Goal: Task Accomplishment & Management: Manage account settings

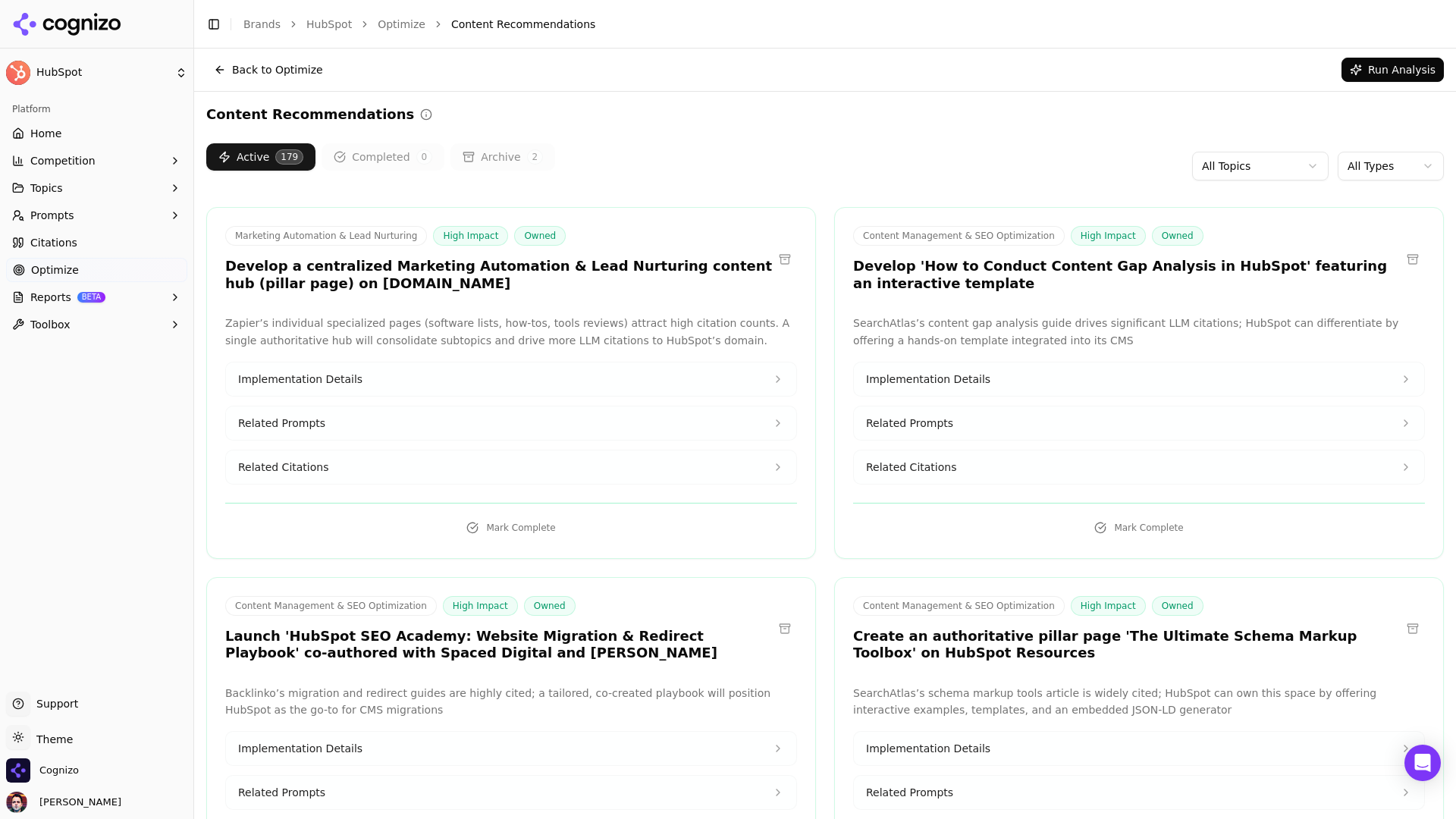
click at [87, 122] on link "Home" at bounding box center [96, 134] width 181 height 24
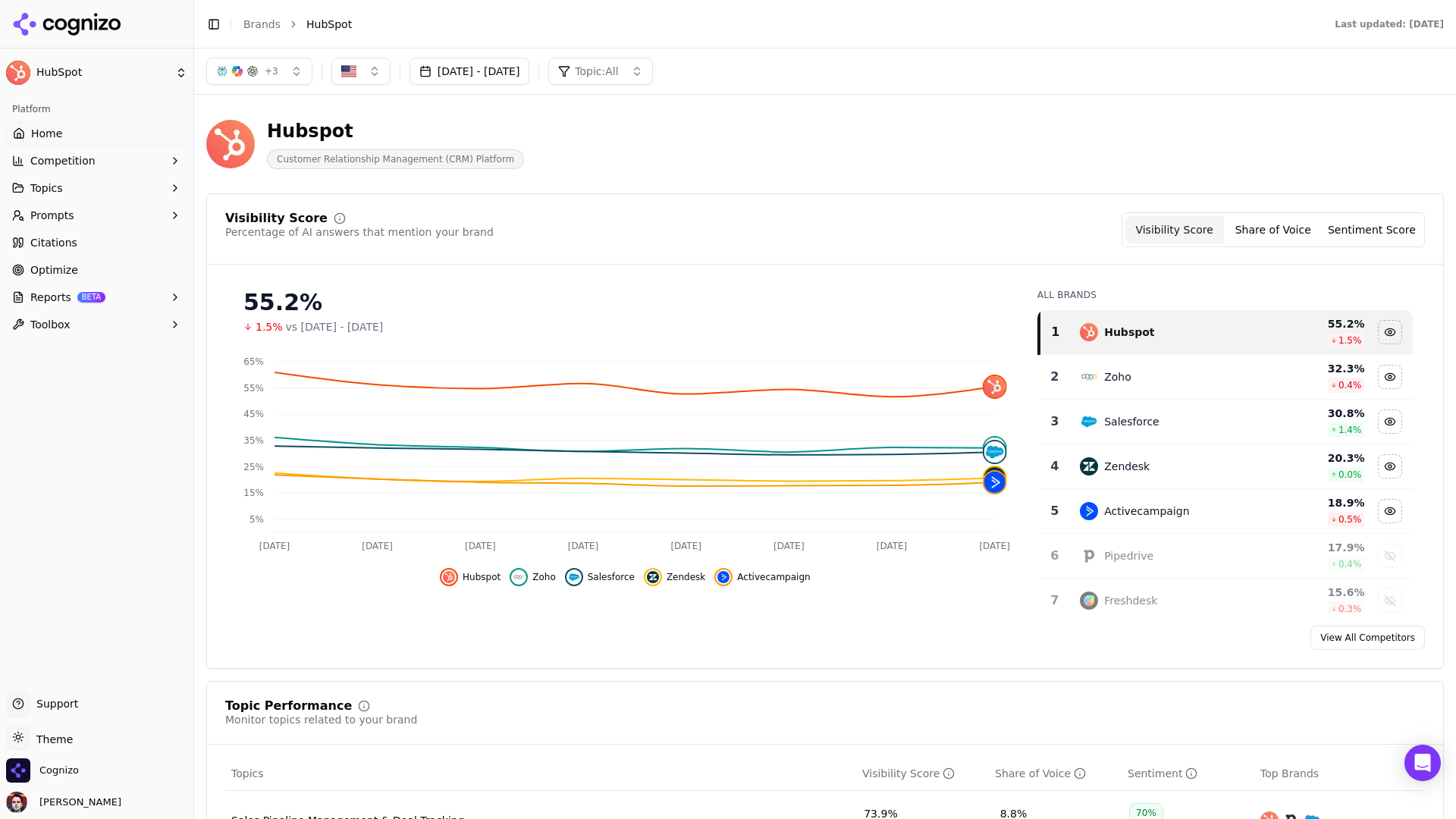
click at [60, 741] on html "HubSpot Platform Home Competition Topics Prompts Citations Optimize Reports BET…" at bounding box center [728, 410] width 1456 height 819
click at [115, 272] on link "Optimize" at bounding box center [96, 270] width 181 height 24
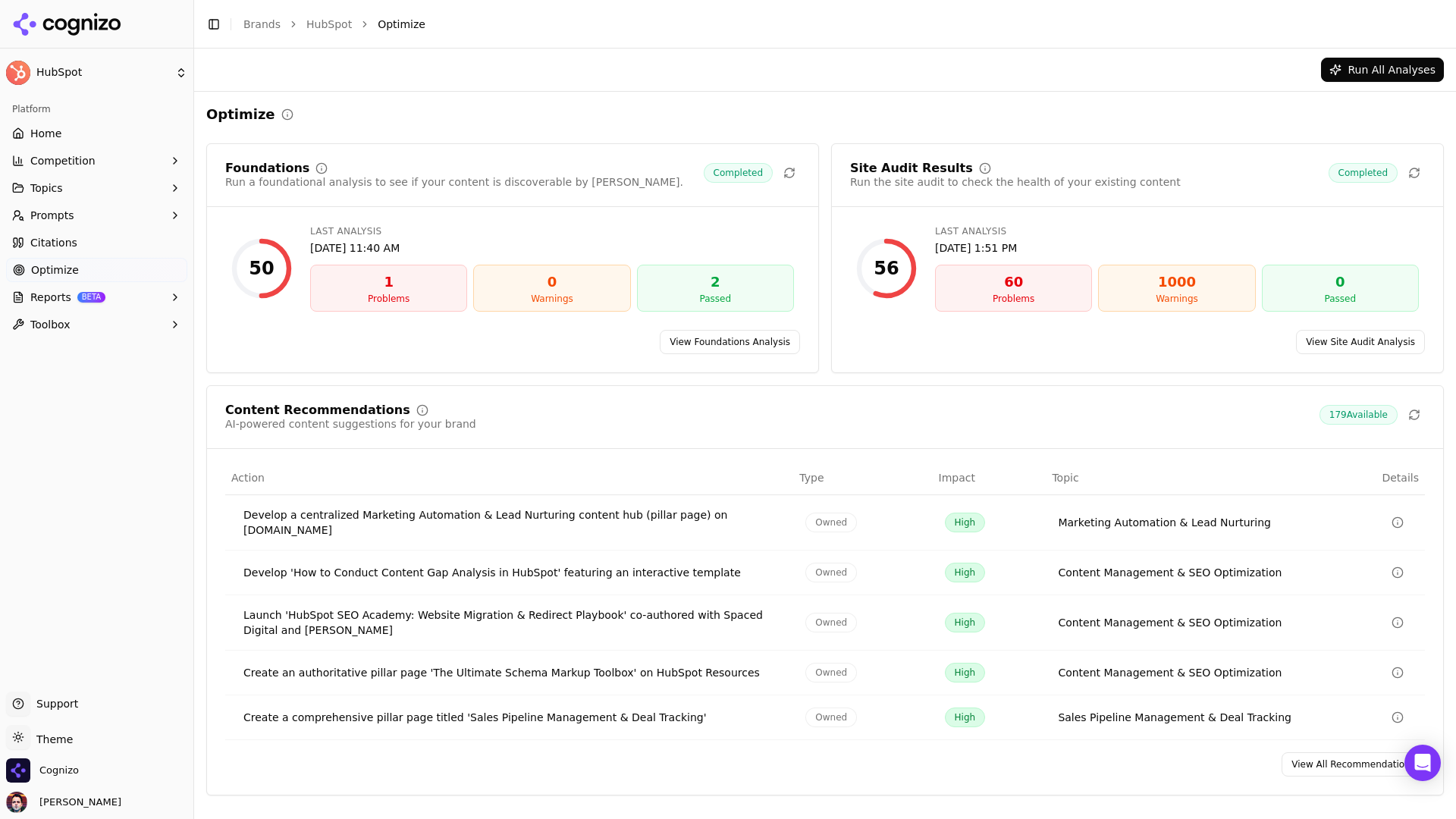
click at [56, 733] on html "HubSpot Platform Home Competition Topics Prompts Citations Optimize Reports BET…" at bounding box center [728, 410] width 1456 height 819
click at [73, 676] on div "Dark" at bounding box center [54, 682] width 89 height 24
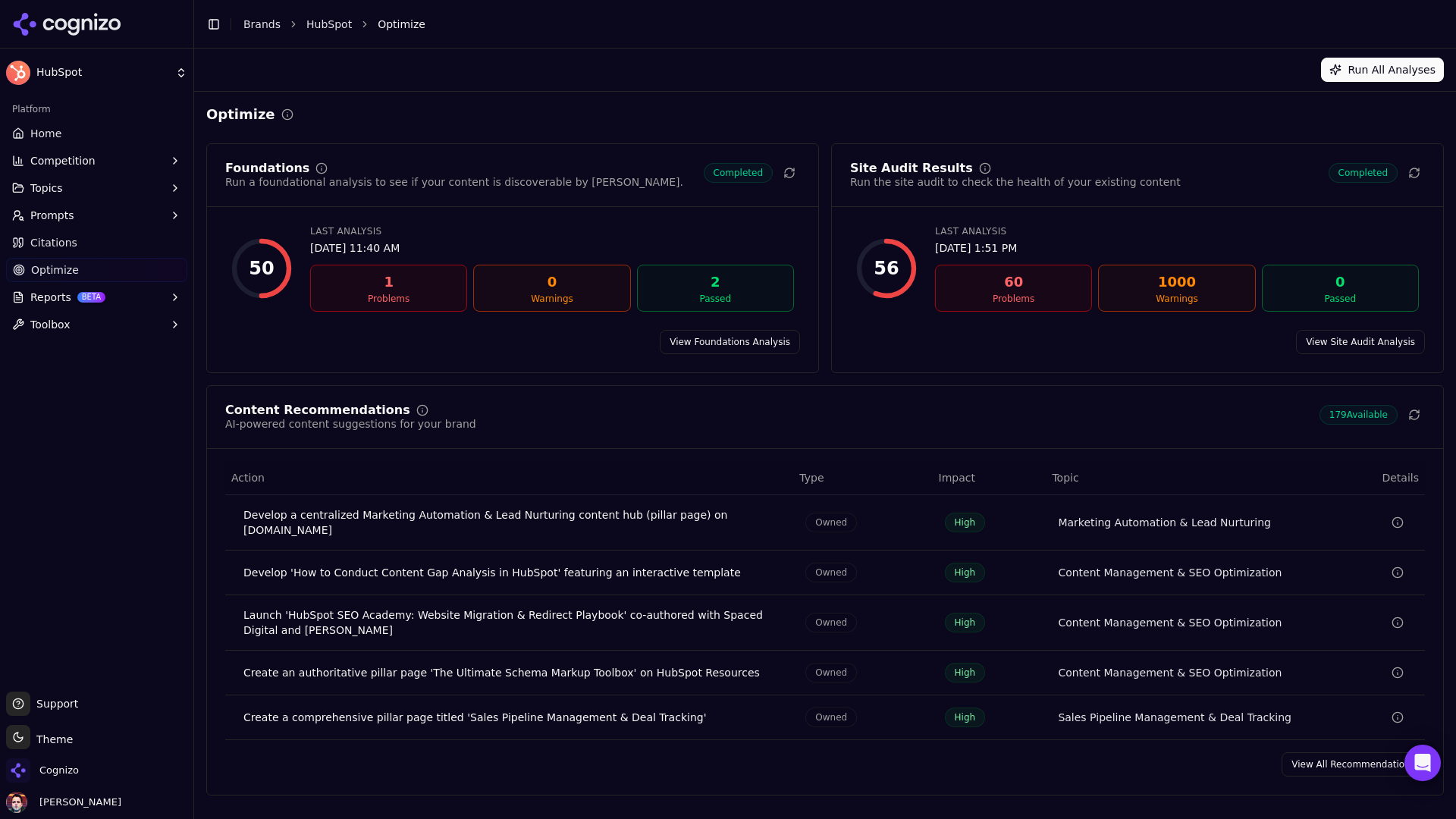
click at [93, 133] on link "Home" at bounding box center [96, 134] width 181 height 24
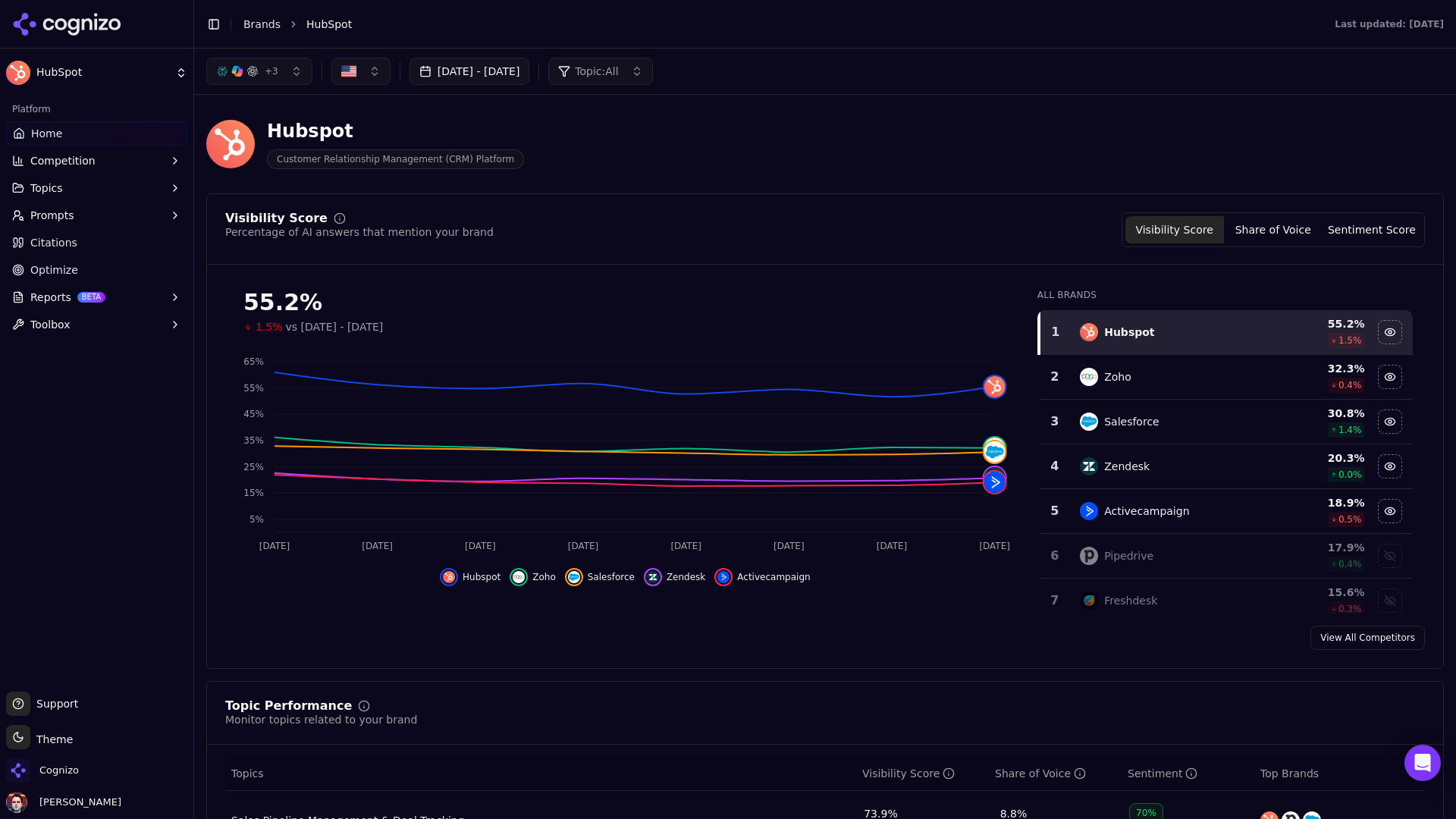
click at [21, 744] on html "HubSpot Platform Home Competition Topics Prompts Citations Optimize Reports BET…" at bounding box center [728, 410] width 1456 height 819
click at [84, 656] on div "Light" at bounding box center [54, 658] width 89 height 24
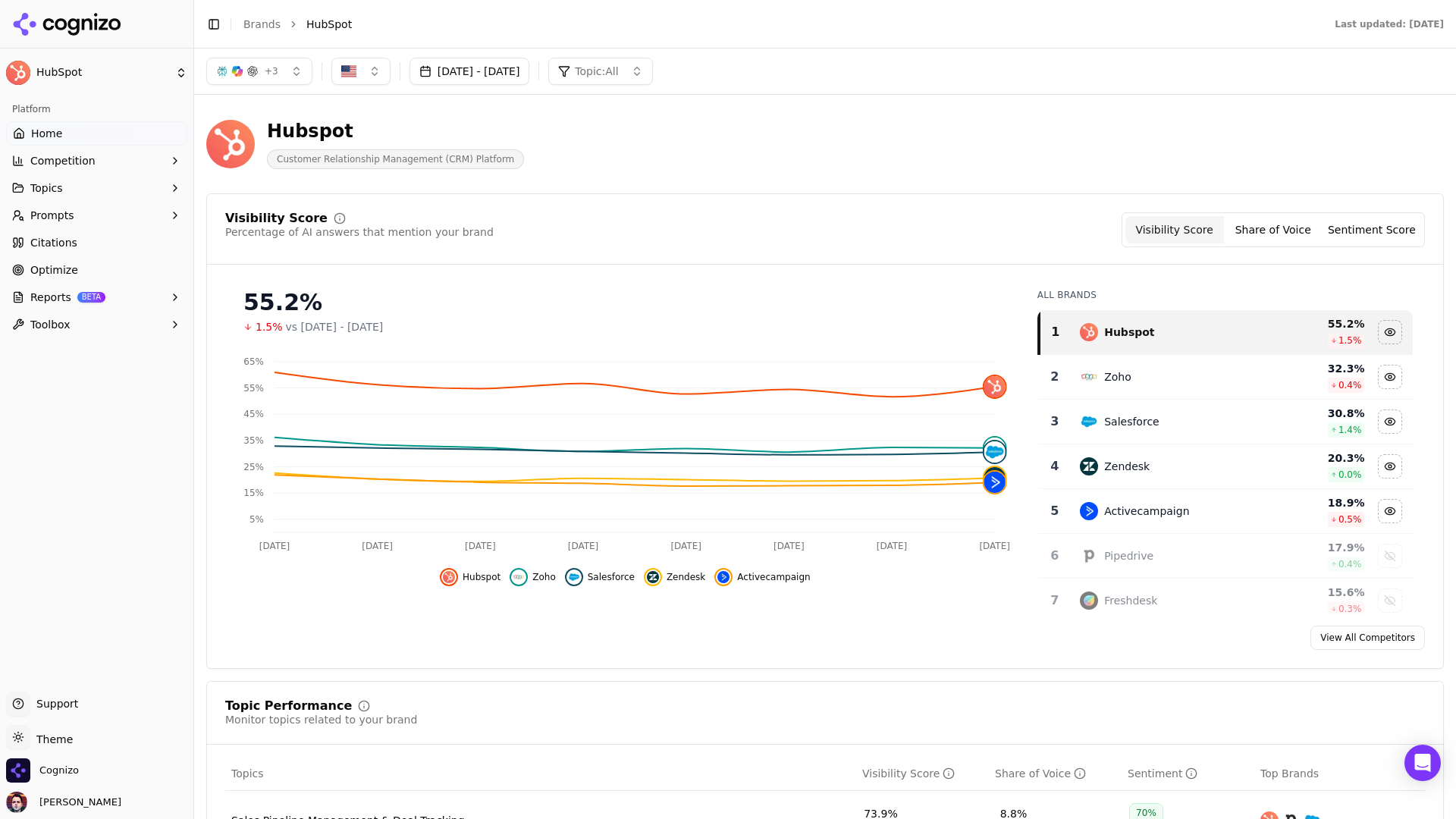
click at [862, 187] on header "Hubspot Customer Relationship Management (CRM) Platform" at bounding box center [825, 150] width 1238 height 87
click at [1260, 228] on button "Share of Voice" at bounding box center [1273, 229] width 99 height 27
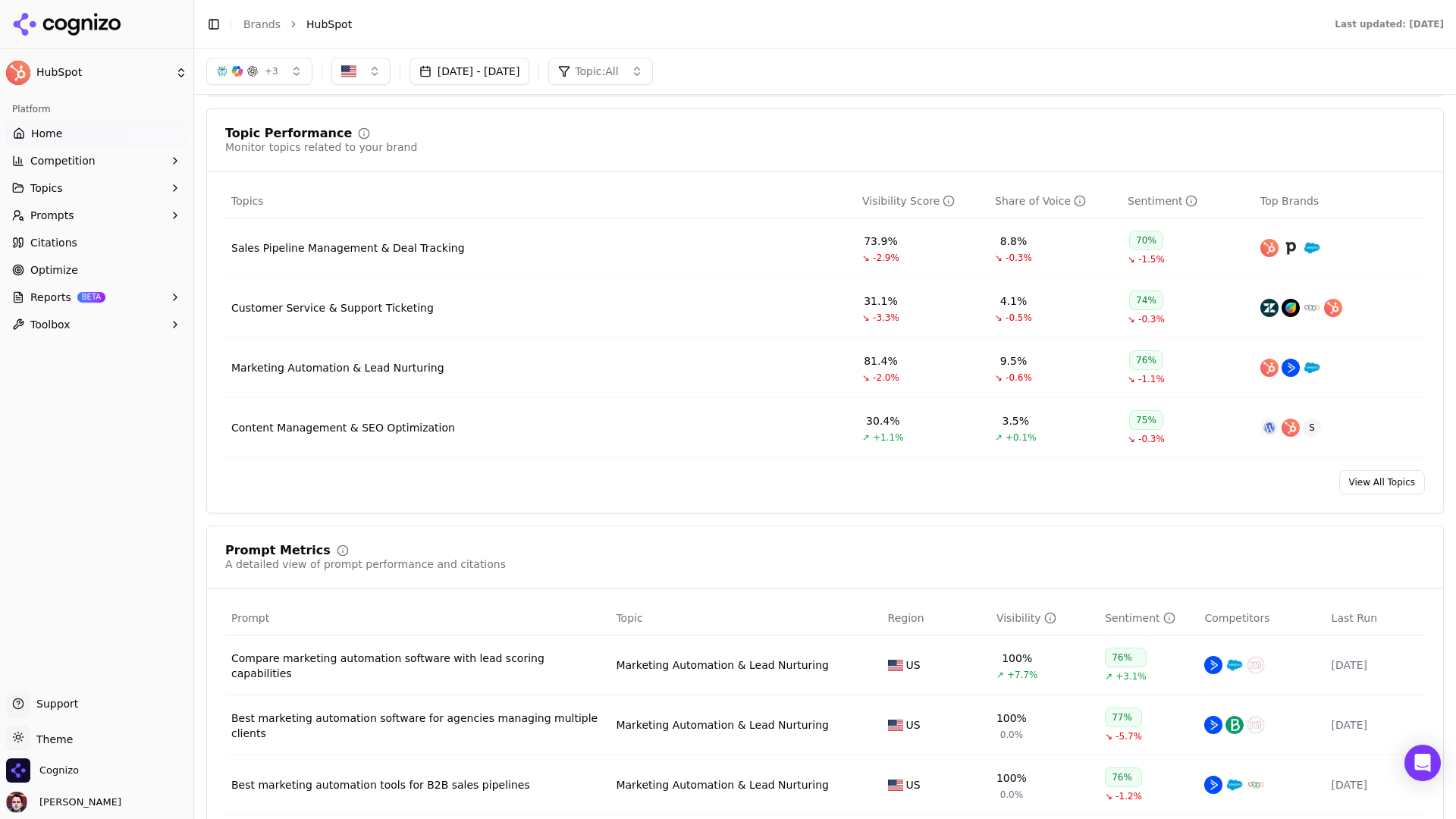
scroll to position [542, 0]
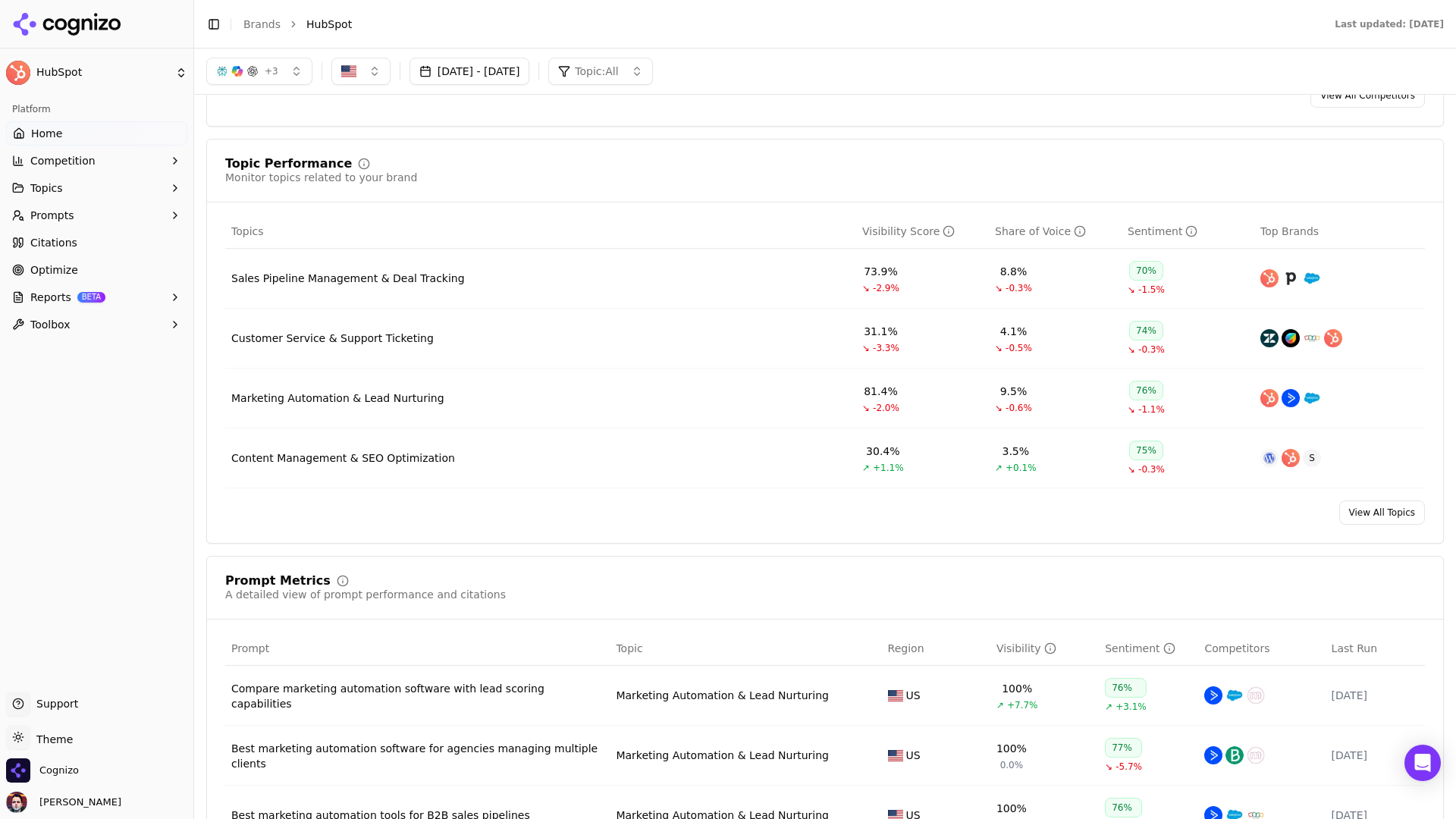
click at [427, 282] on div "Sales Pipeline Management & Deal Tracking" at bounding box center [347, 277] width 234 height 15
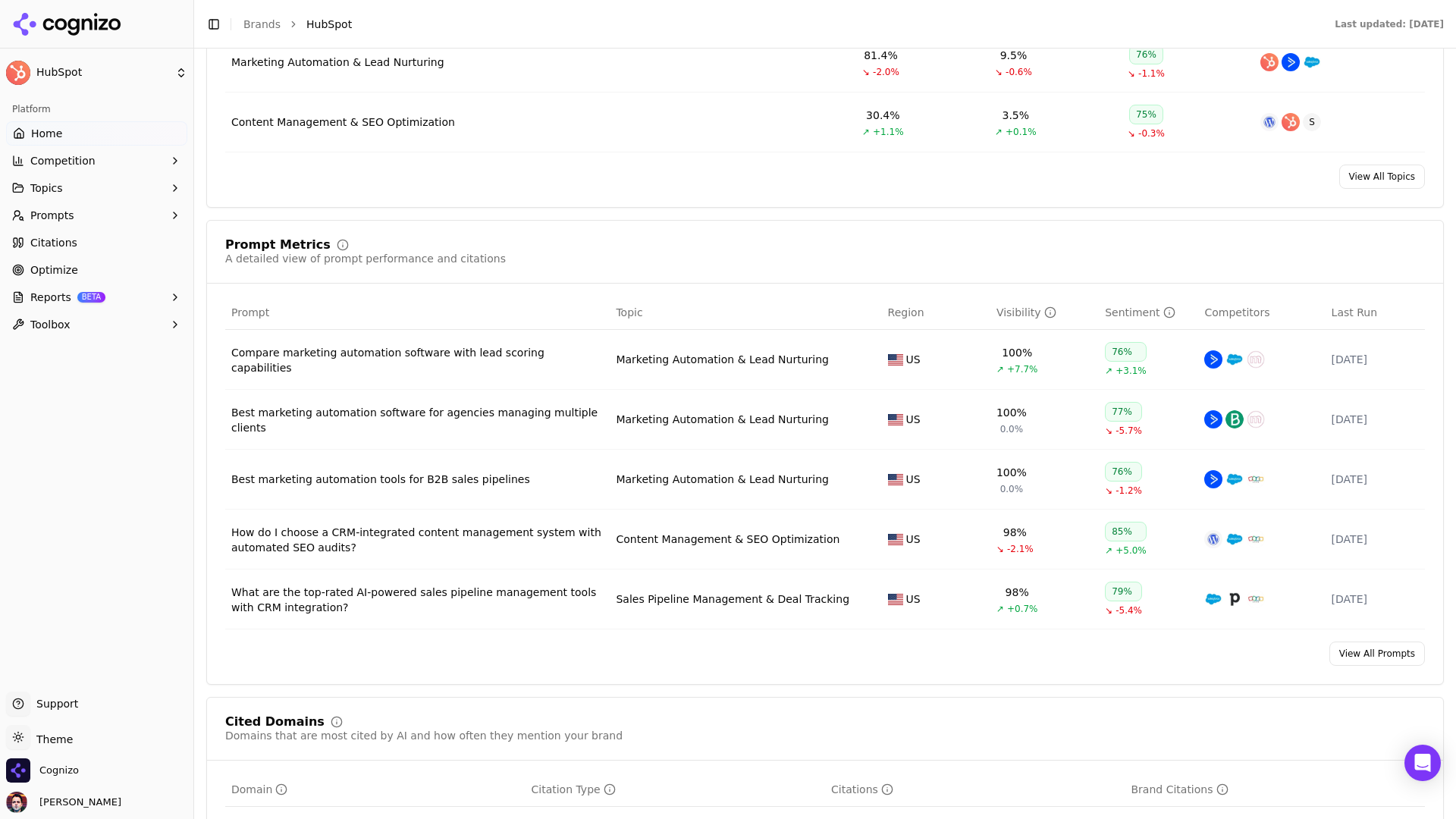
scroll to position [879, 0]
click at [1359, 662] on link "View All Prompts" at bounding box center [1377, 653] width 95 height 24
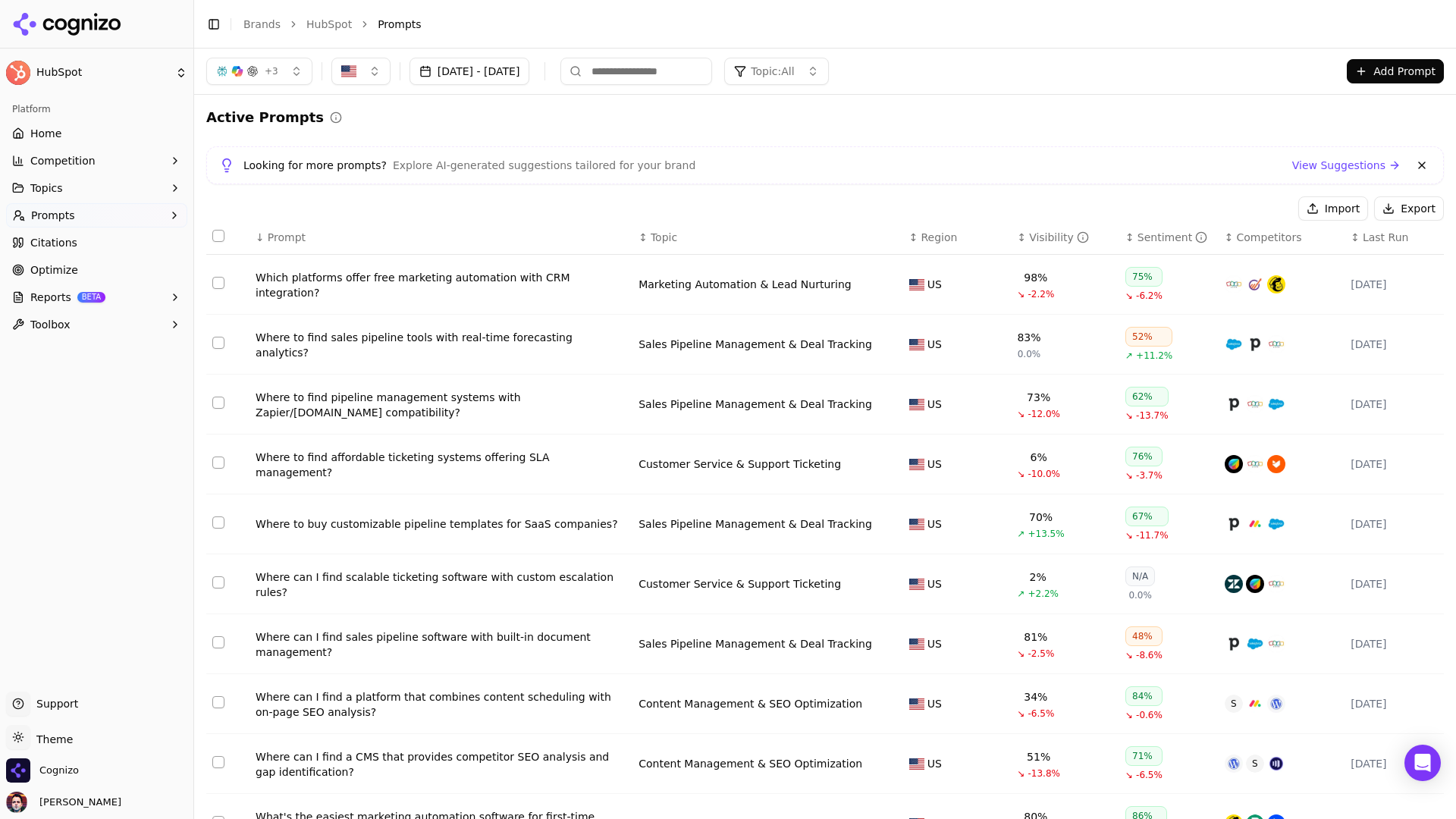
click at [112, 220] on button "Prompts" at bounding box center [96, 215] width 181 height 24
click at [794, 77] on span "Topic: All" at bounding box center [772, 71] width 43 height 15
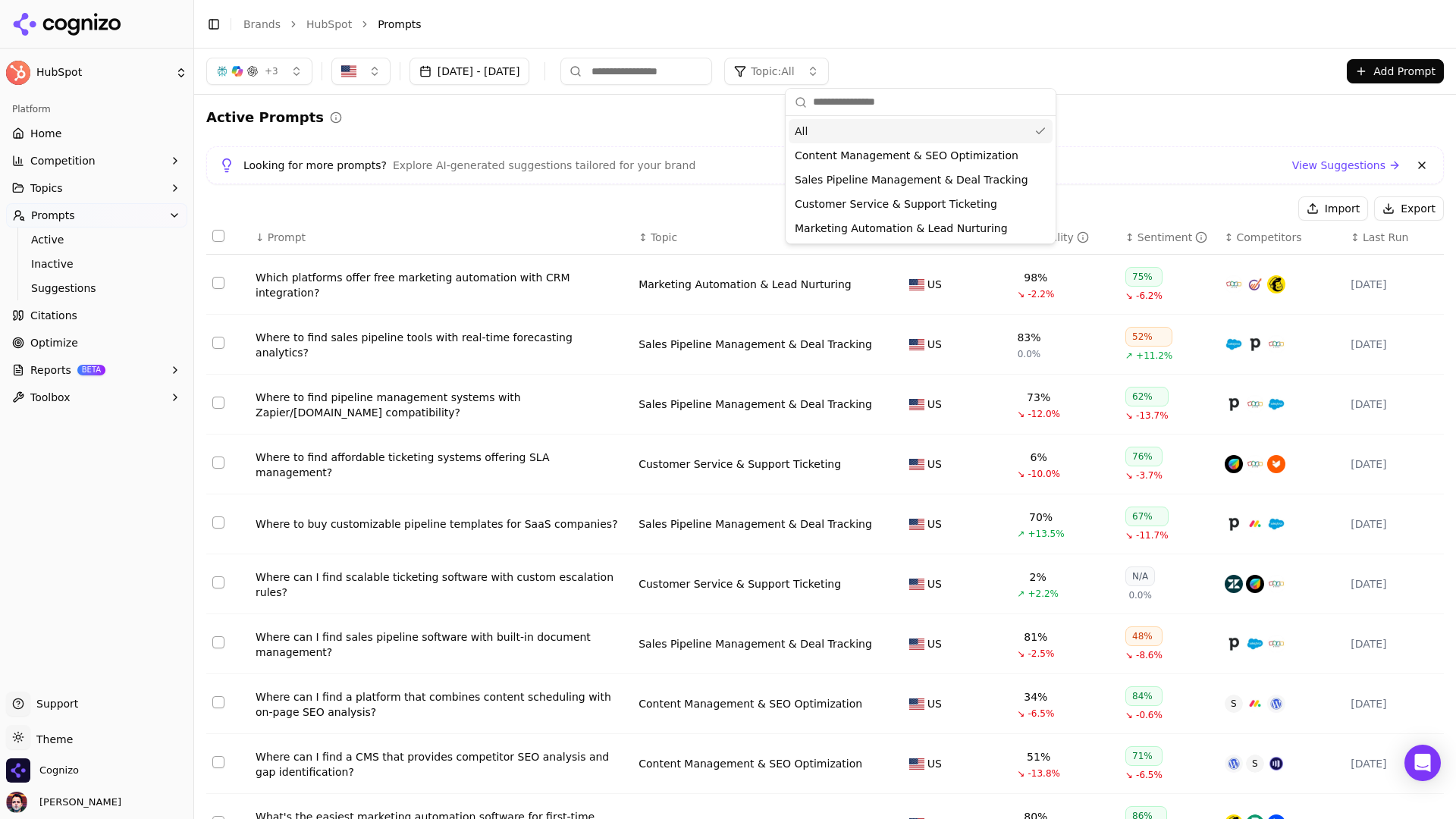
click at [829, 70] on button "Topic: All" at bounding box center [776, 71] width 104 height 27
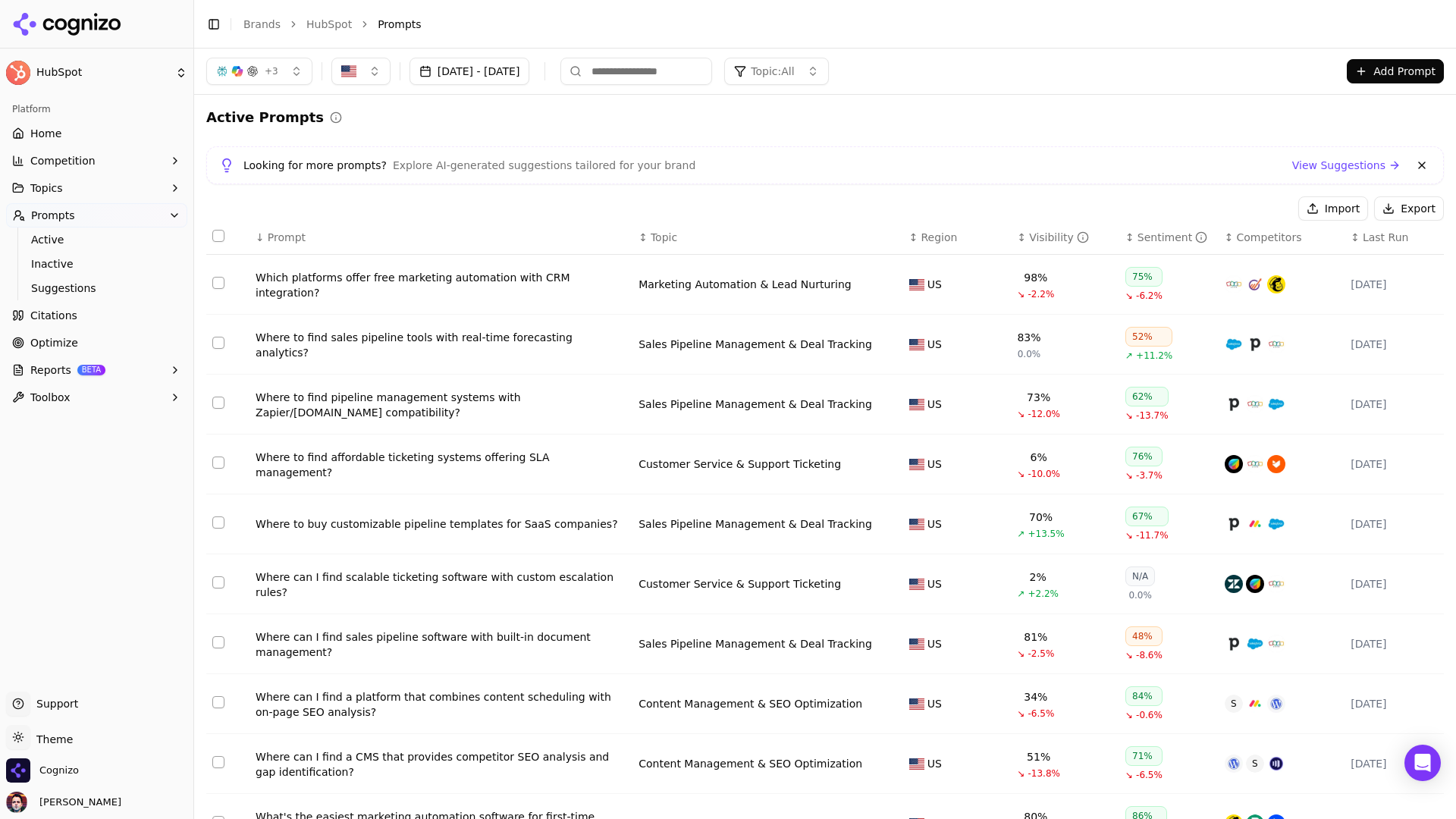
click at [1320, 162] on link "View Suggestions" at bounding box center [1347, 164] width 108 height 15
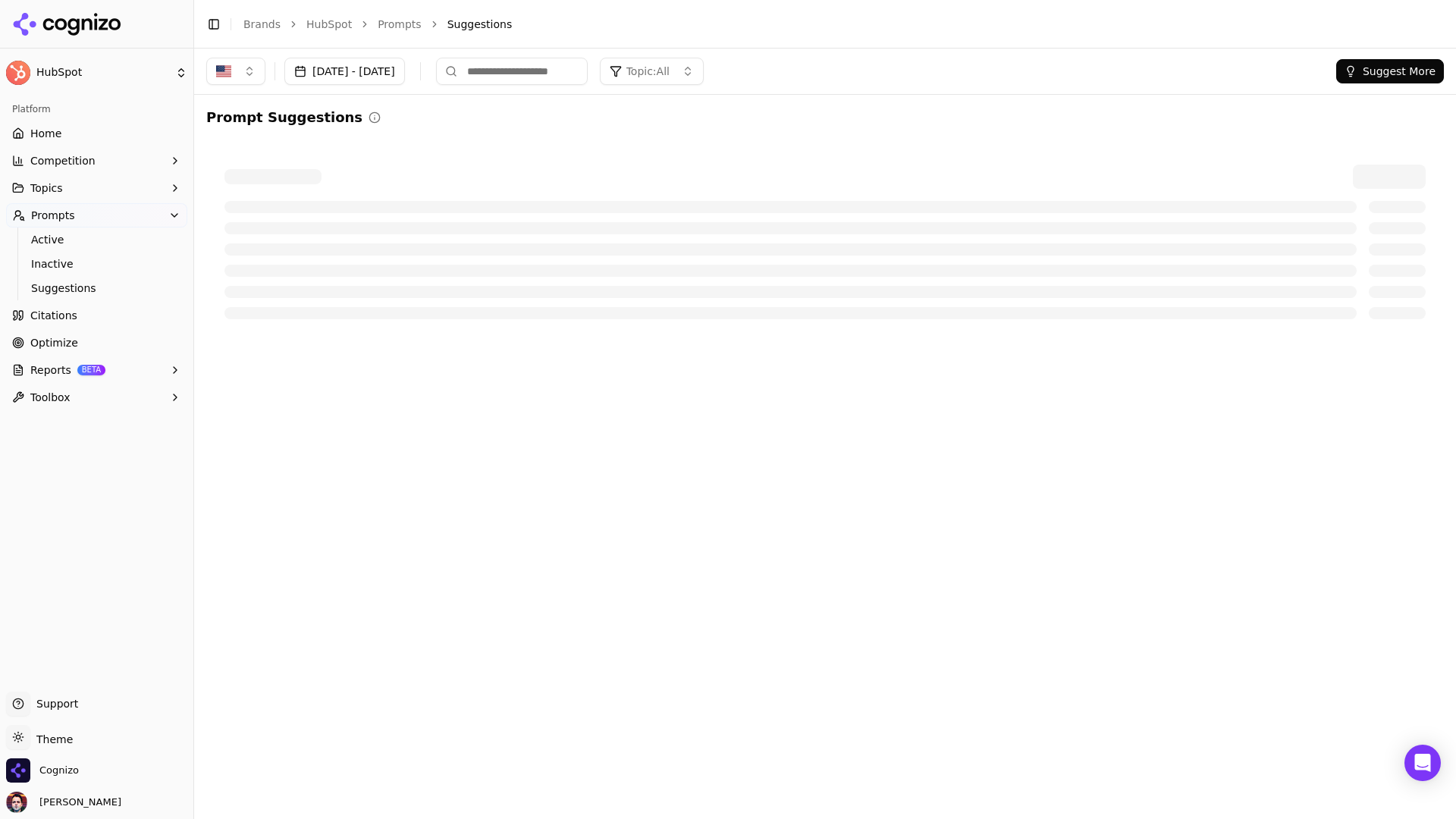
click at [1375, 74] on button "Suggest More" at bounding box center [1390, 72] width 108 height 24
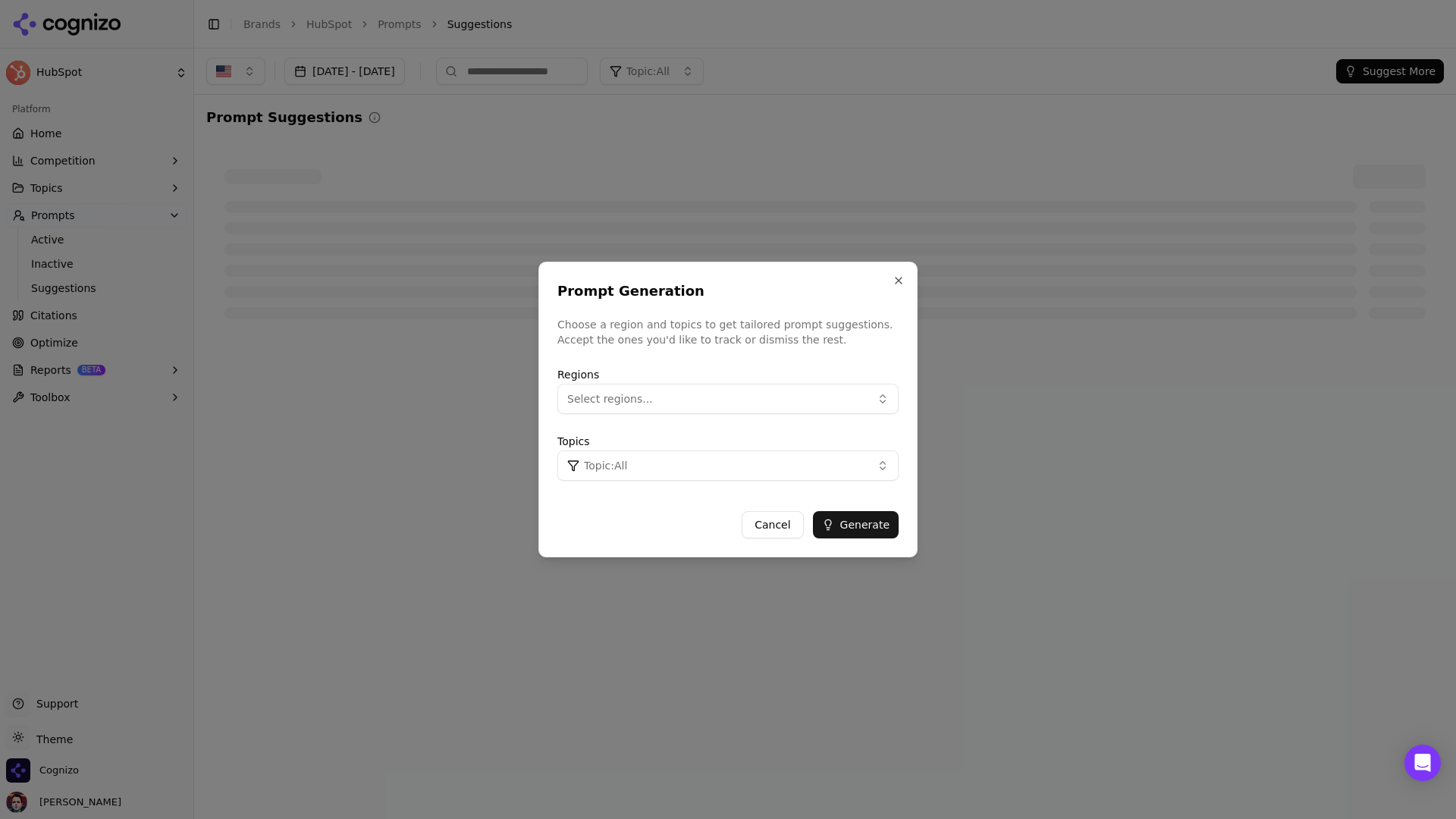
click at [772, 396] on button "Select regions..." at bounding box center [728, 399] width 341 height 31
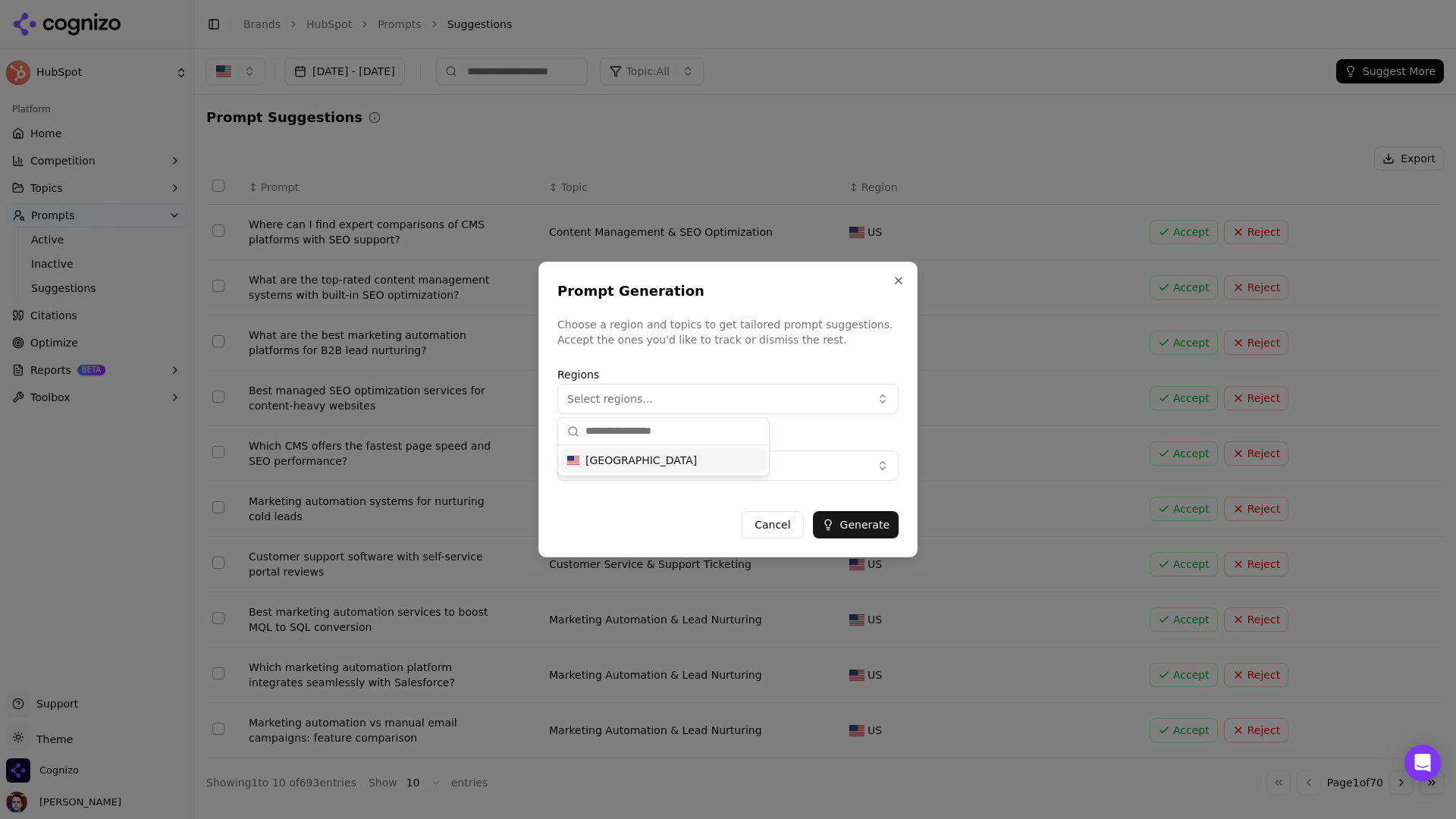
click at [811, 420] on div "Regions Select regions... Topics Topic: All" at bounding box center [728, 424] width 341 height 128
click at [749, 466] on button "Topic: All" at bounding box center [728, 466] width 341 height 31
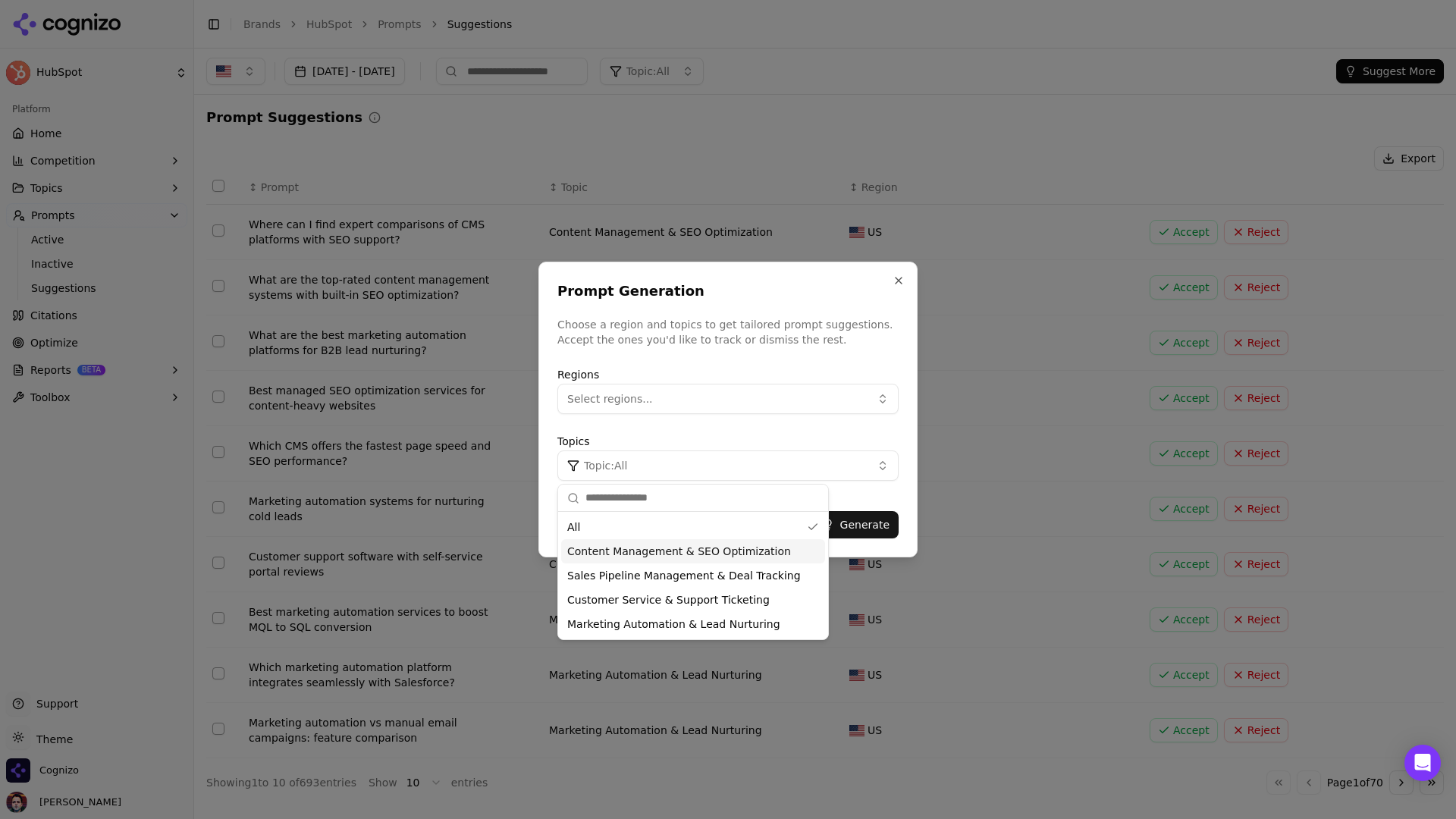
click at [690, 550] on span "Content Management & SEO Optimization" at bounding box center [679, 551] width 224 height 15
click at [727, 430] on div "Regions Select regions... Topics Topic: Content Management & SEO Optimization" at bounding box center [728, 424] width 341 height 128
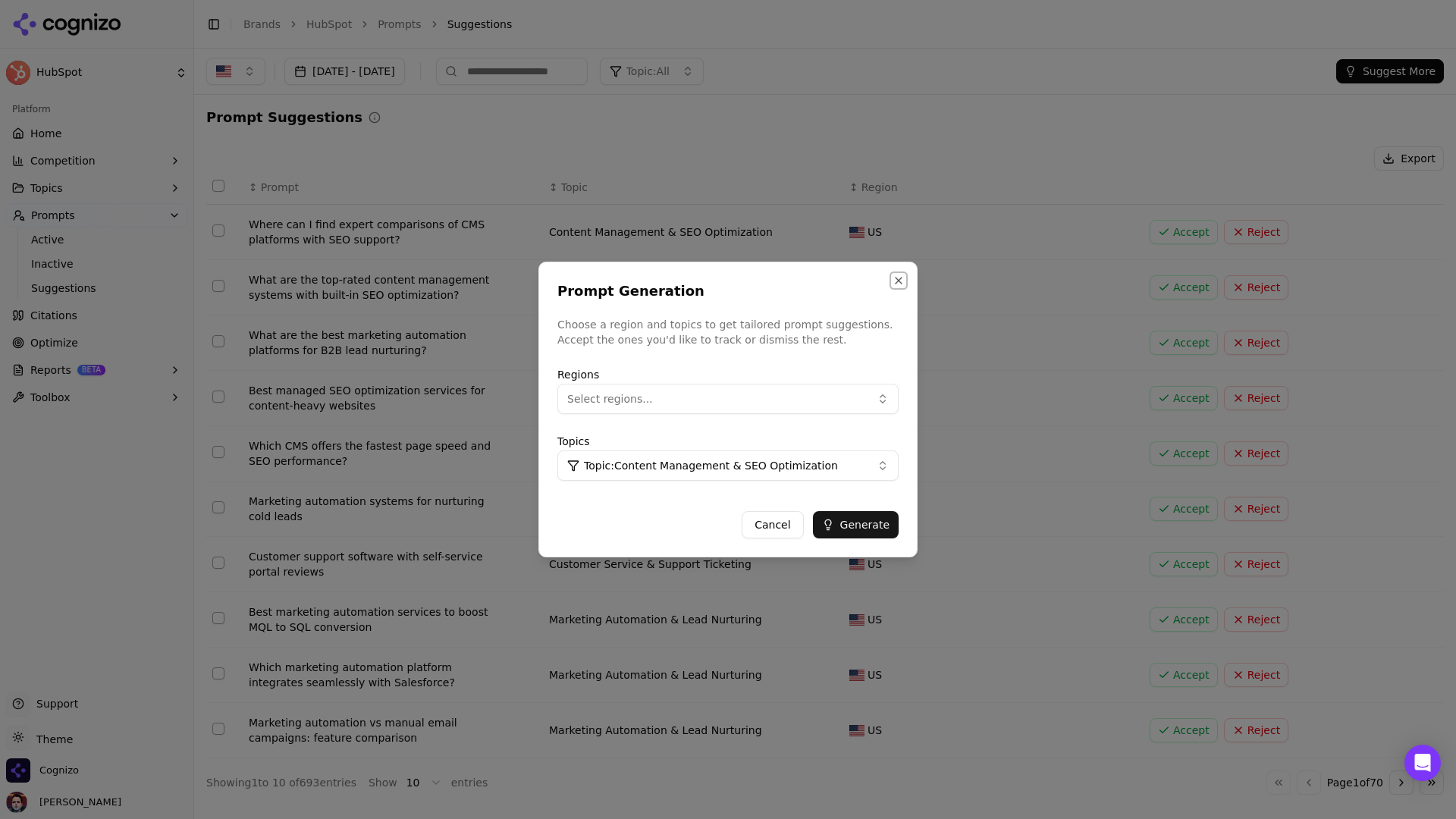
click at [894, 276] on button "Close" at bounding box center [899, 281] width 12 height 12
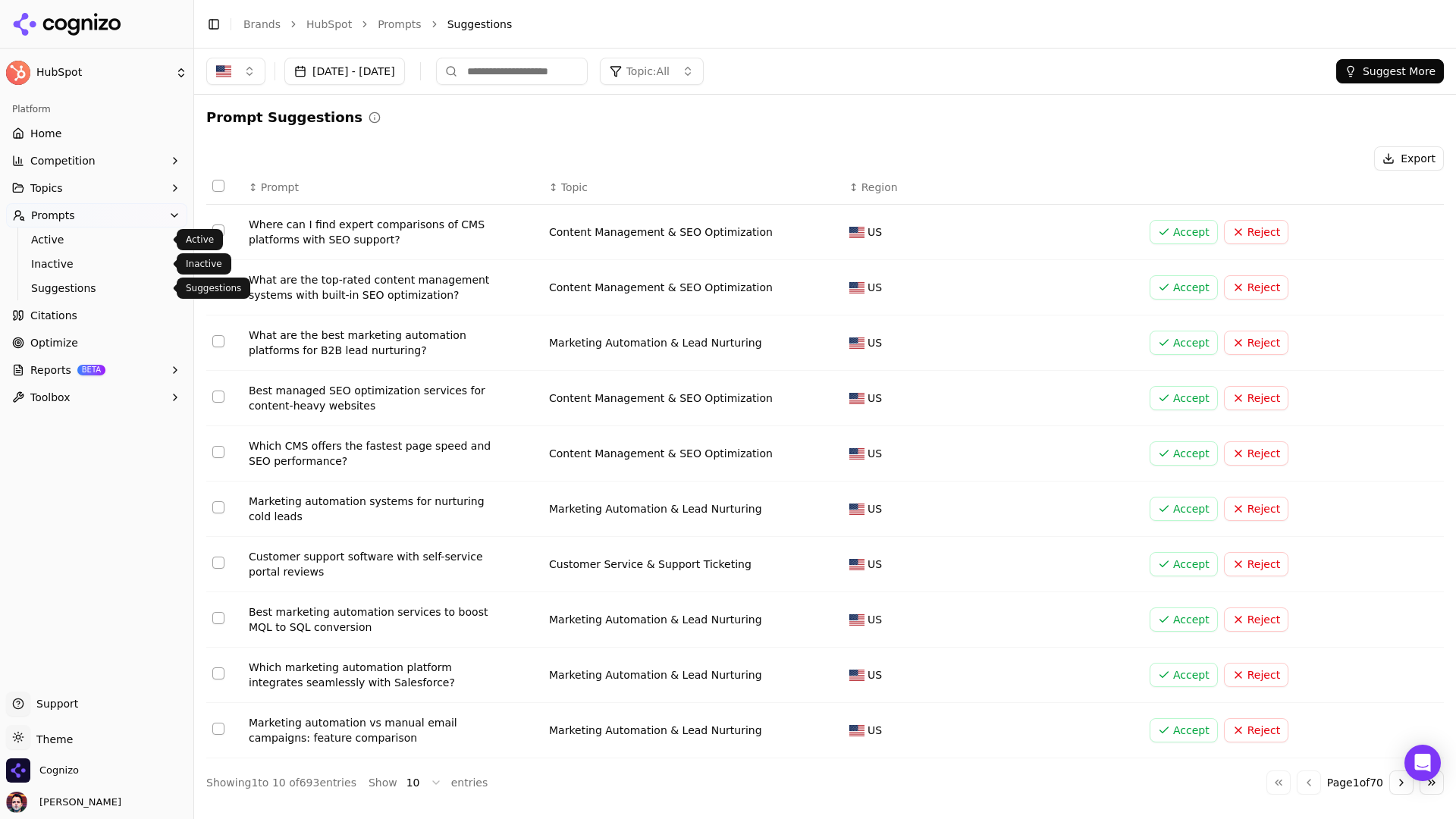
click at [92, 237] on span "Active" at bounding box center [97, 239] width 132 height 15
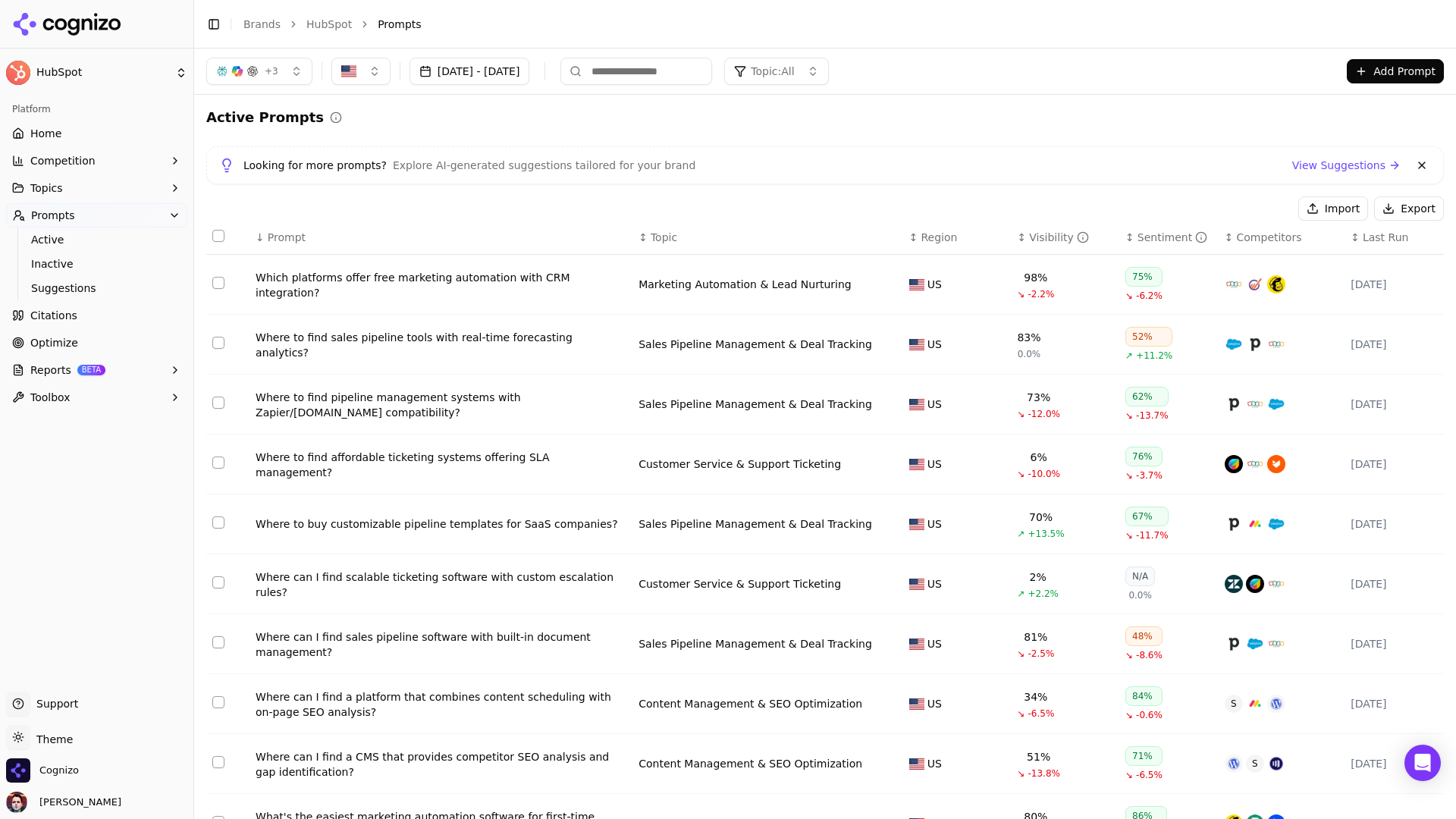
click at [1334, 212] on button "Import" at bounding box center [1334, 209] width 70 height 24
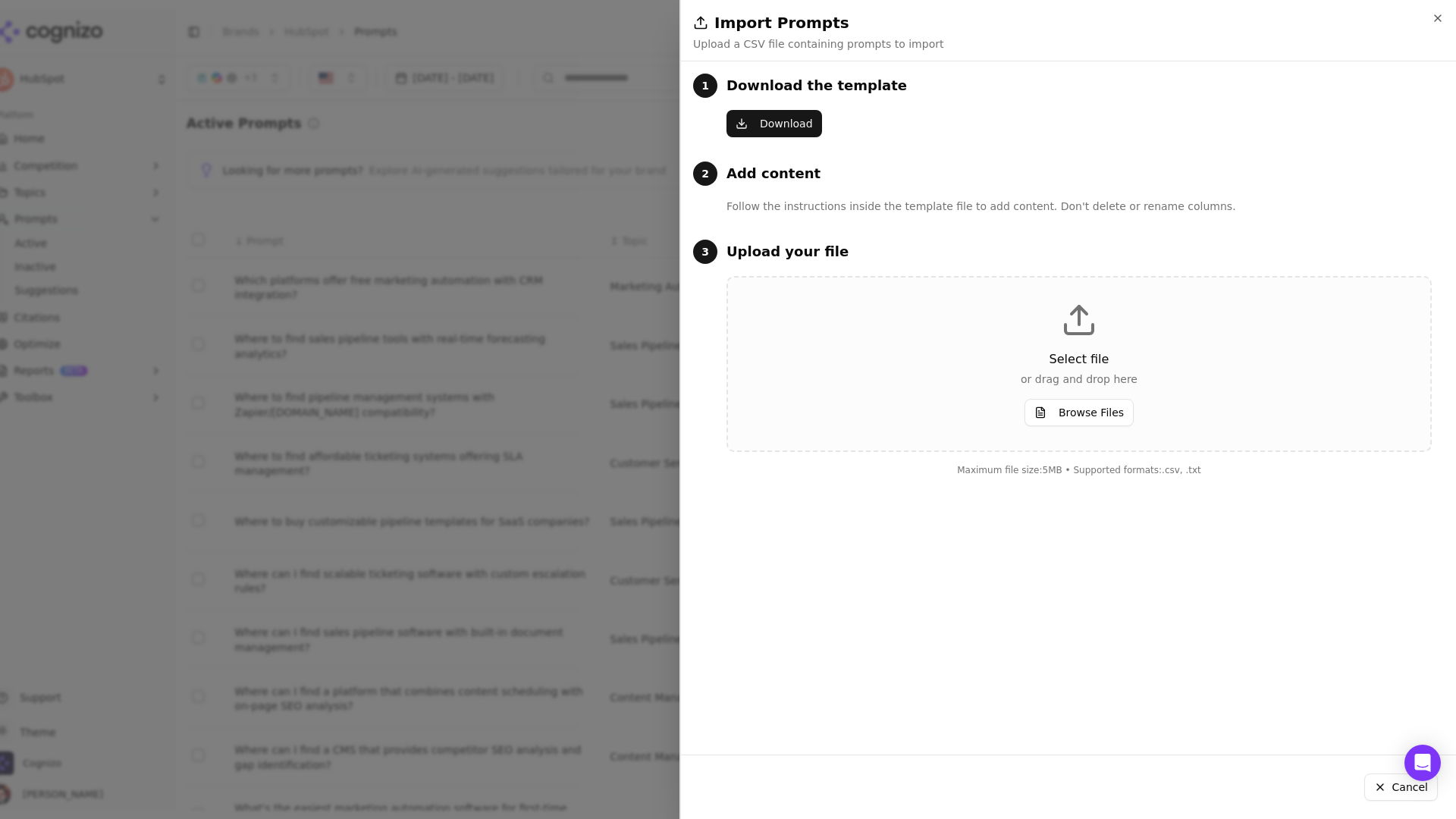
click at [628, 204] on div at bounding box center [728, 410] width 1456 height 819
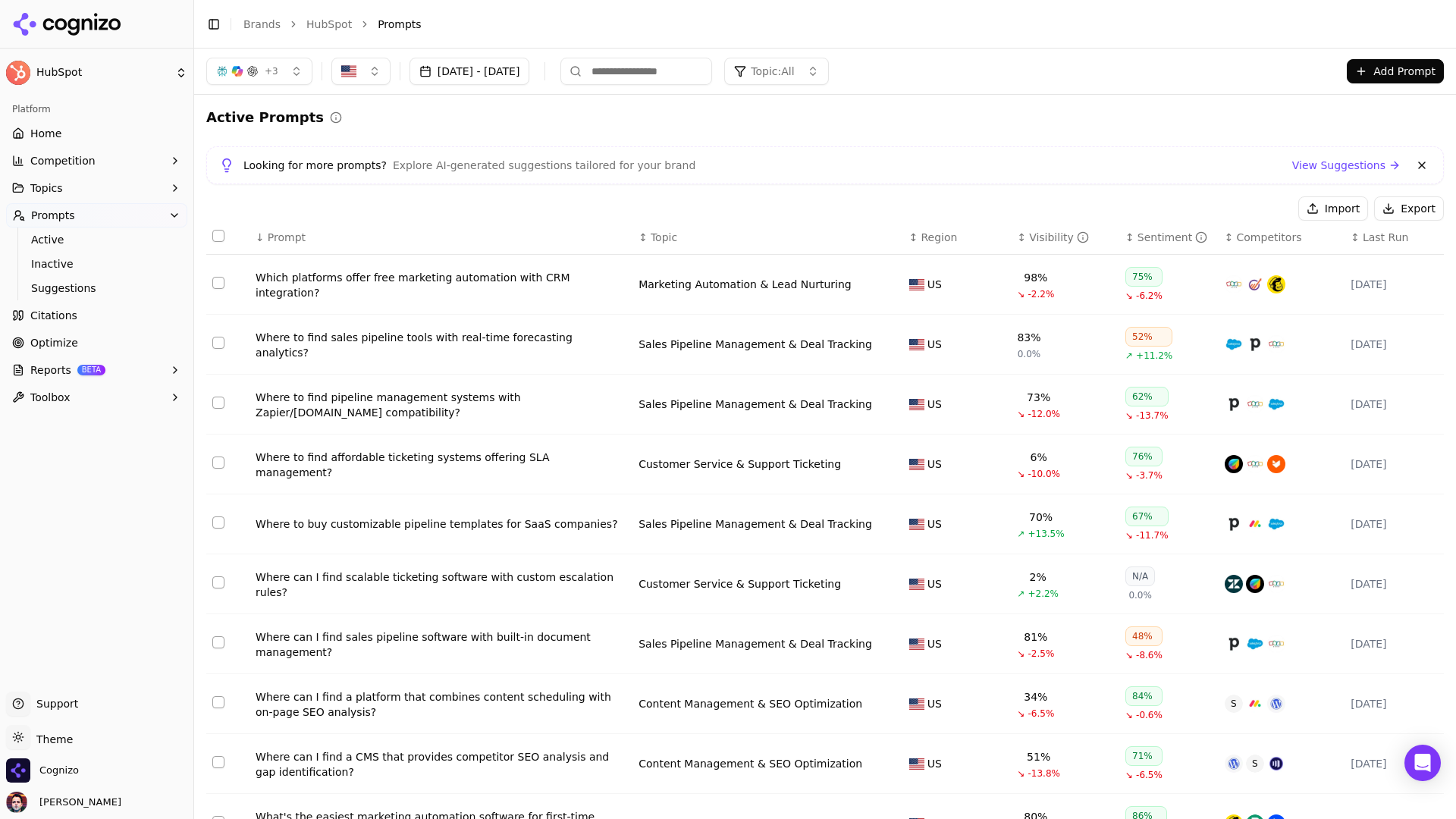
click at [103, 136] on link "Home" at bounding box center [96, 134] width 181 height 24
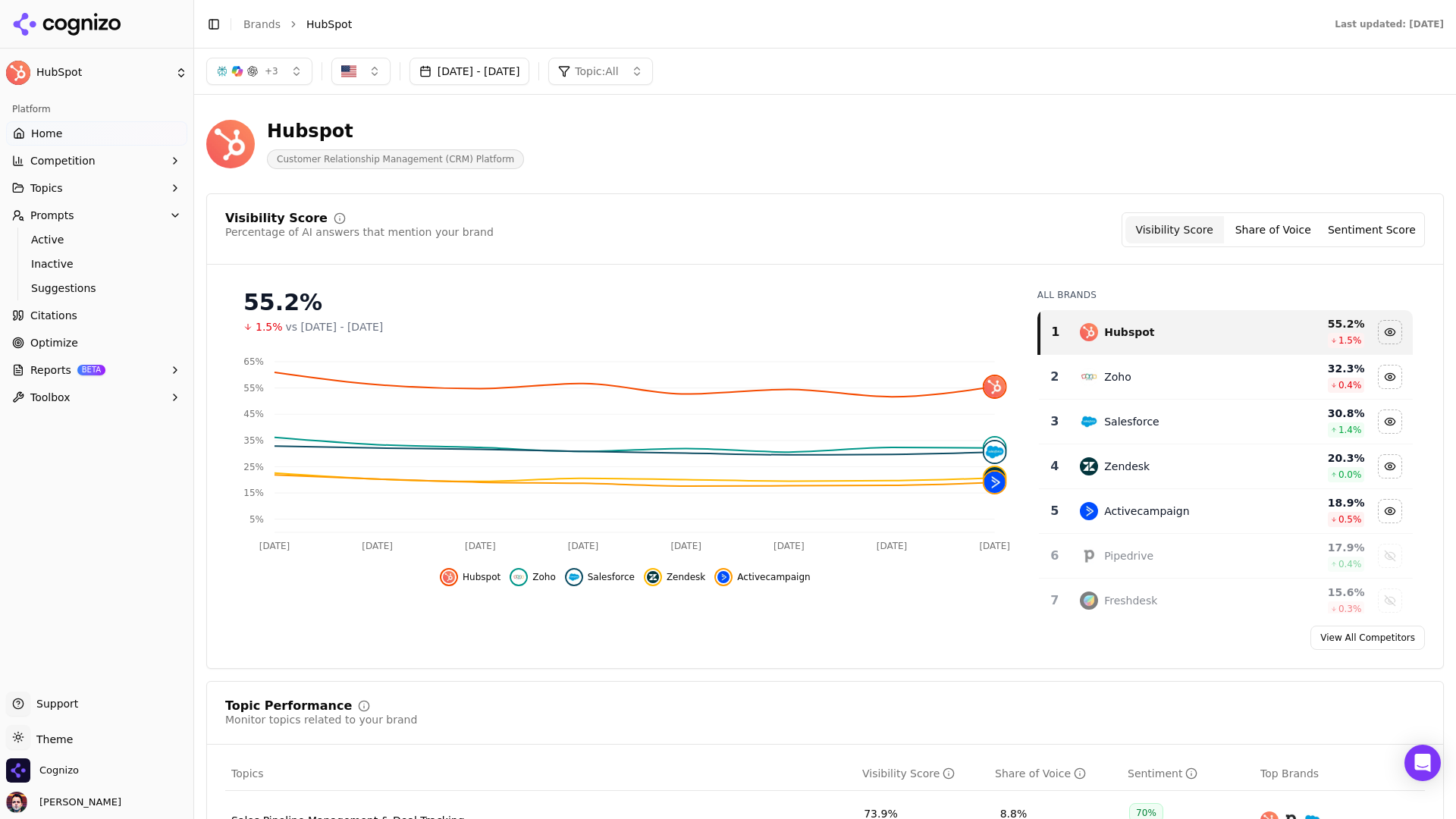
click at [1383, 640] on link "View All Competitors" at bounding box center [1368, 638] width 115 height 24
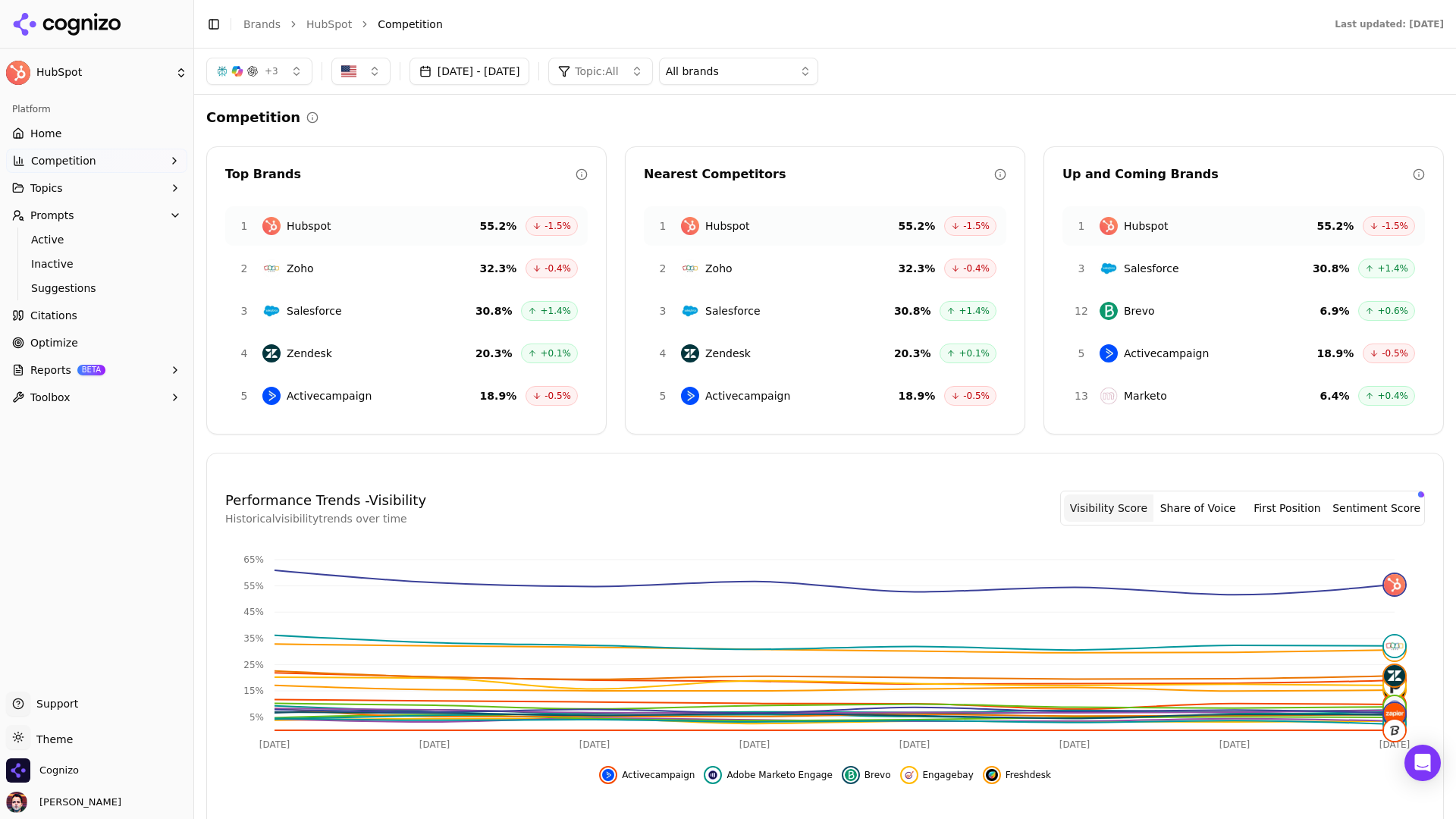
click at [119, 160] on button "Competition" at bounding box center [96, 161] width 181 height 24
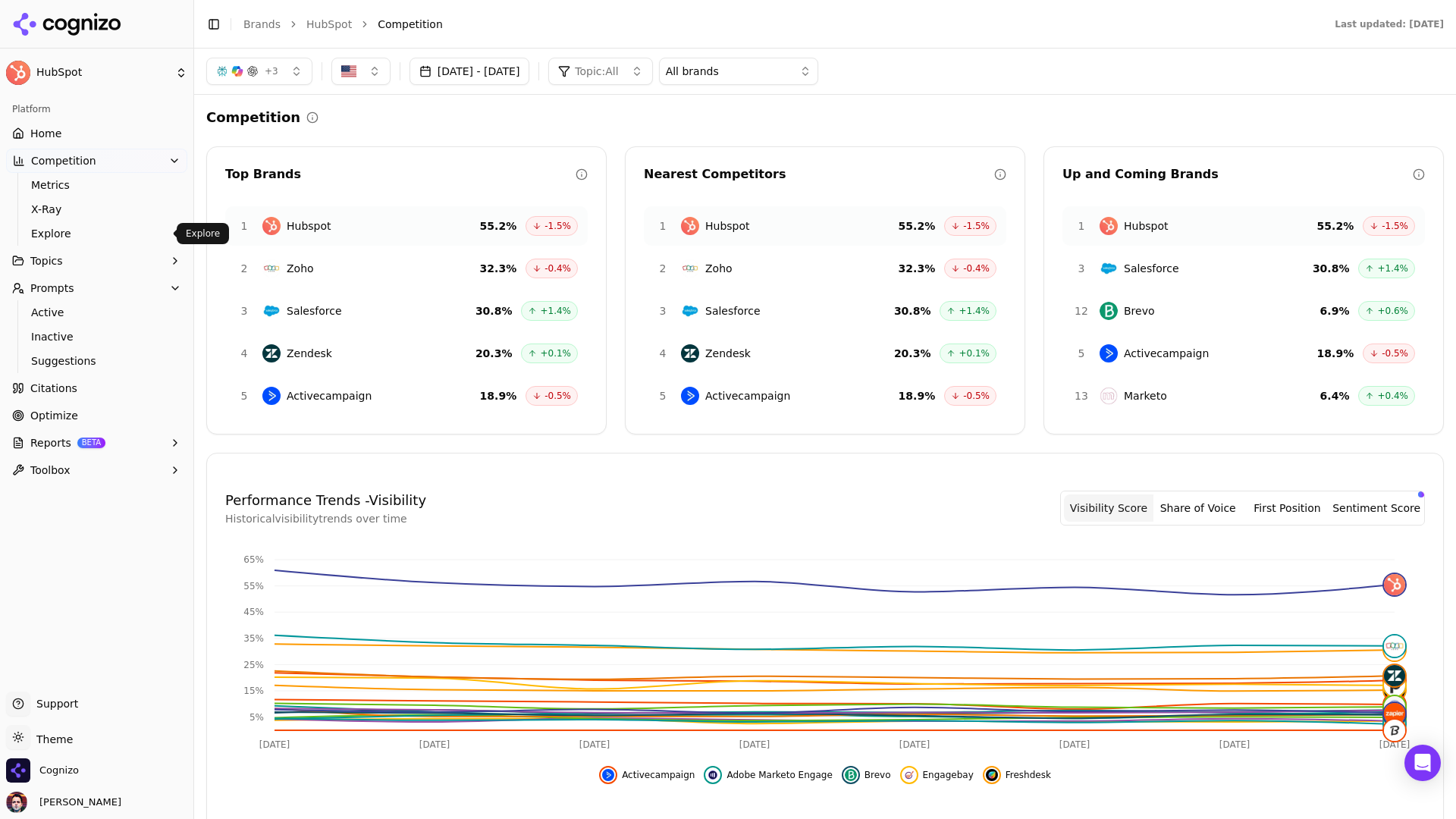
click at [89, 234] on span "Explore" at bounding box center [97, 233] width 132 height 15
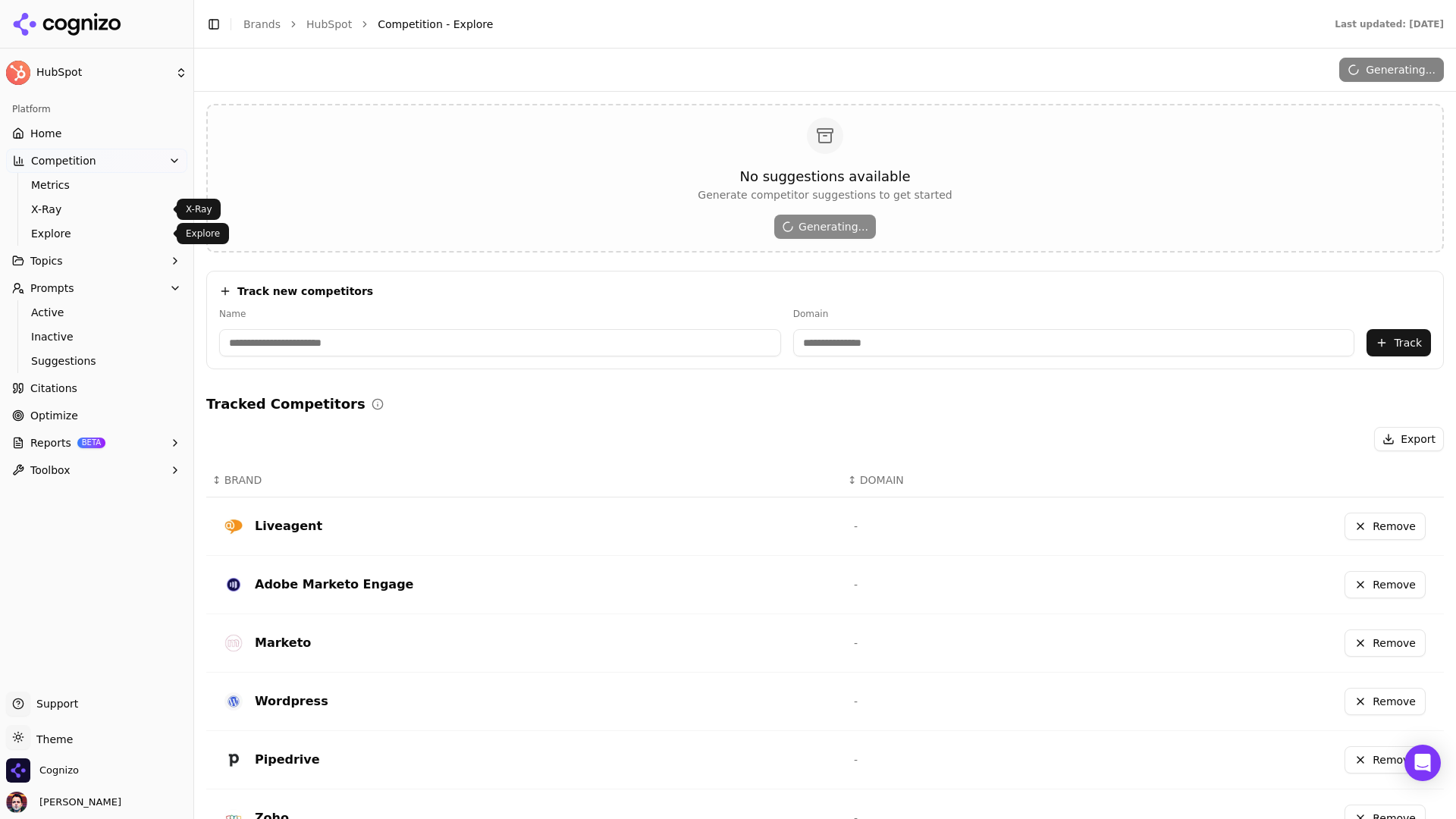
click at [102, 214] on span "X-Ray" at bounding box center [97, 209] width 132 height 15
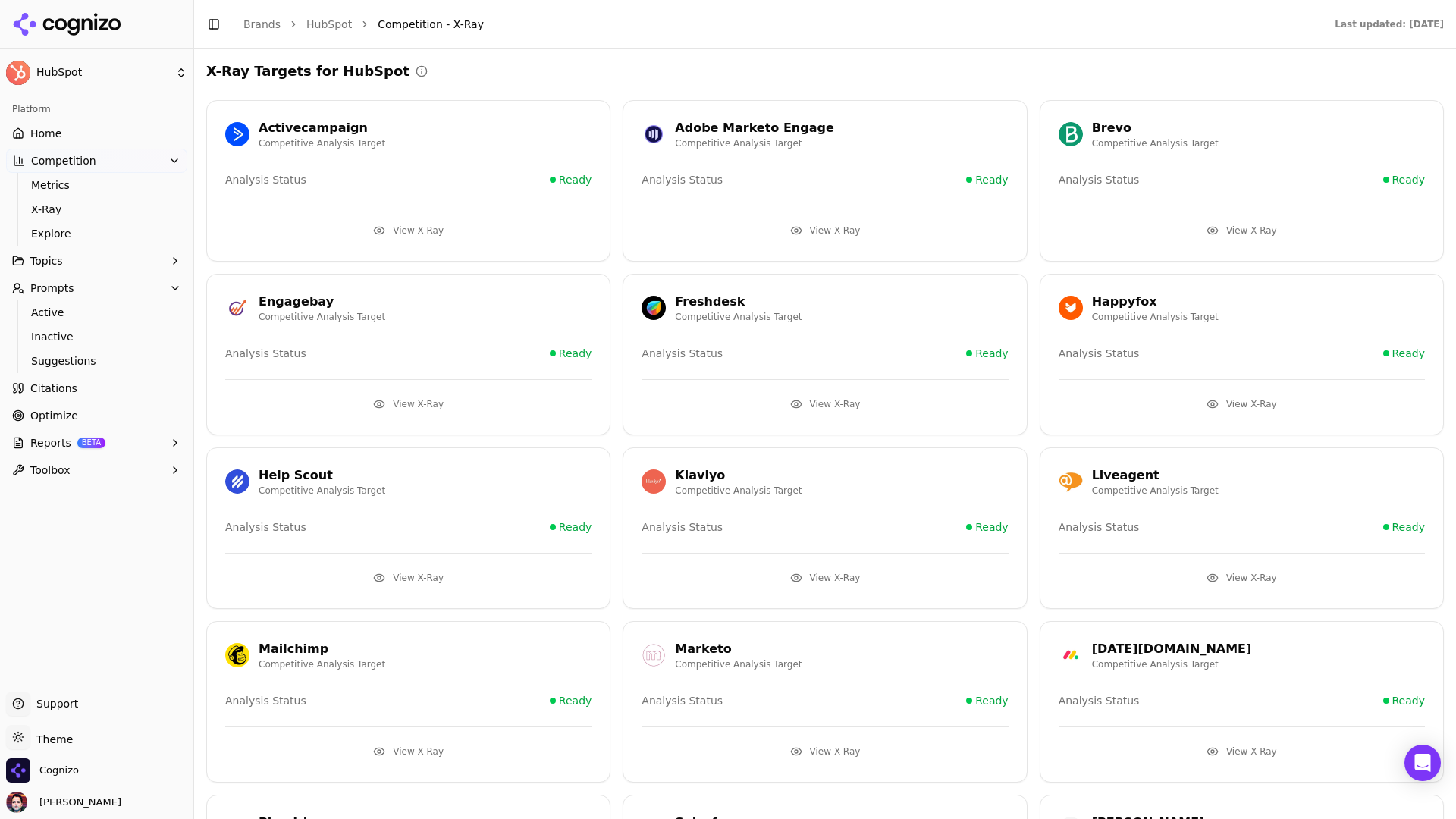
click at [804, 225] on button "View X-Ray" at bounding box center [824, 231] width 367 height 24
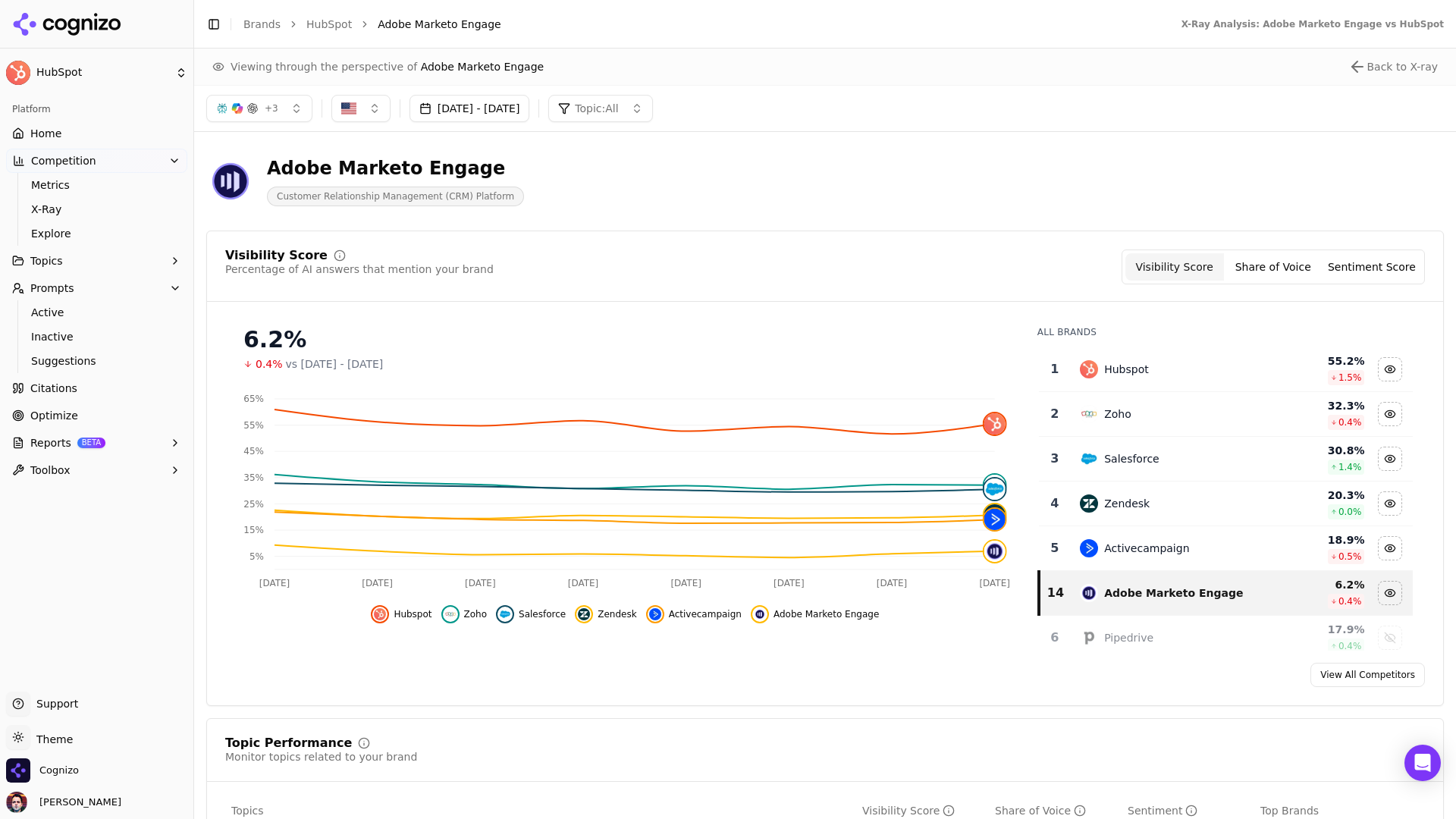
click at [83, 389] on link "Citations" at bounding box center [96, 388] width 181 height 24
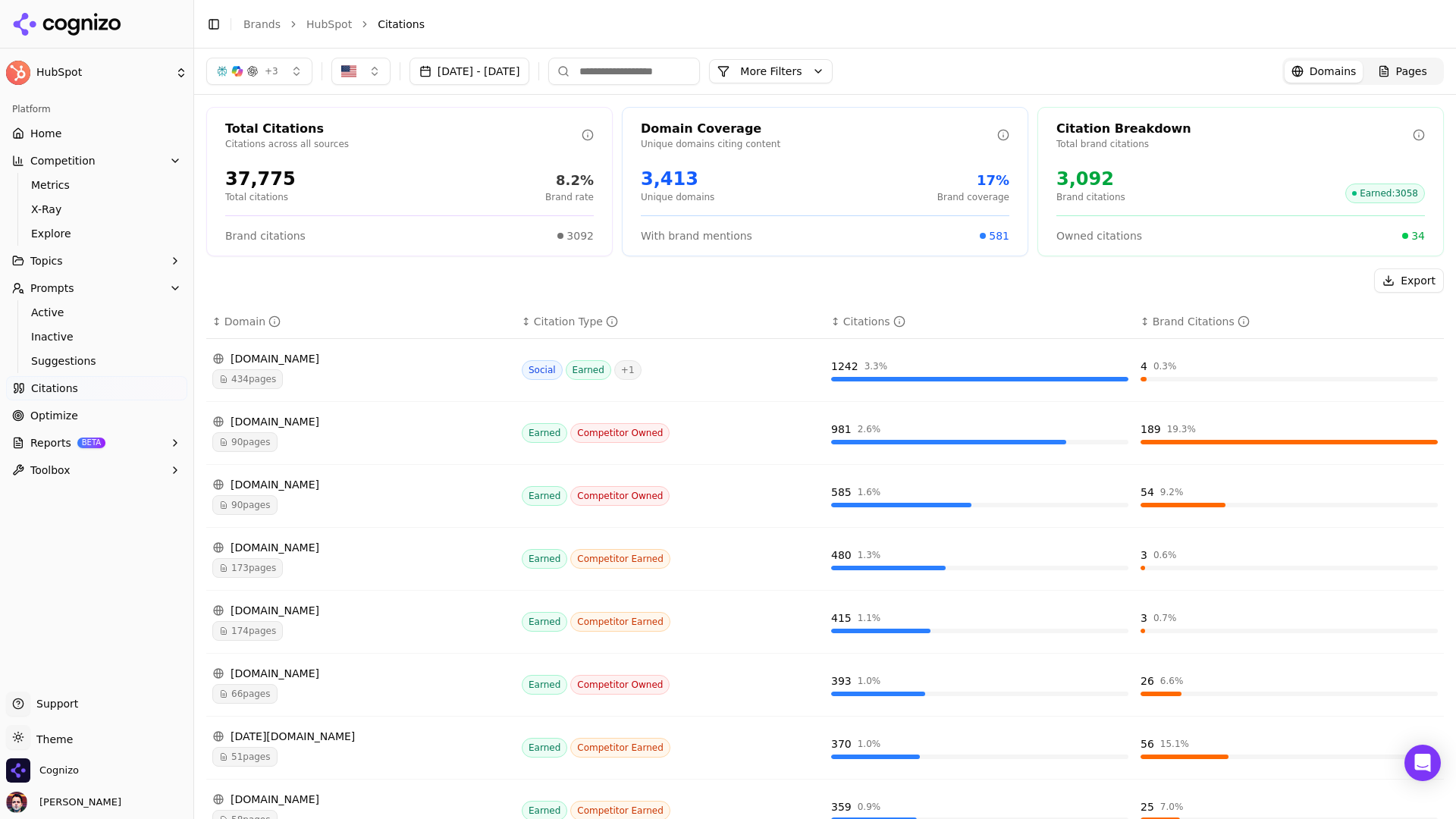
click at [830, 77] on button "More Filters" at bounding box center [770, 72] width 123 height 24
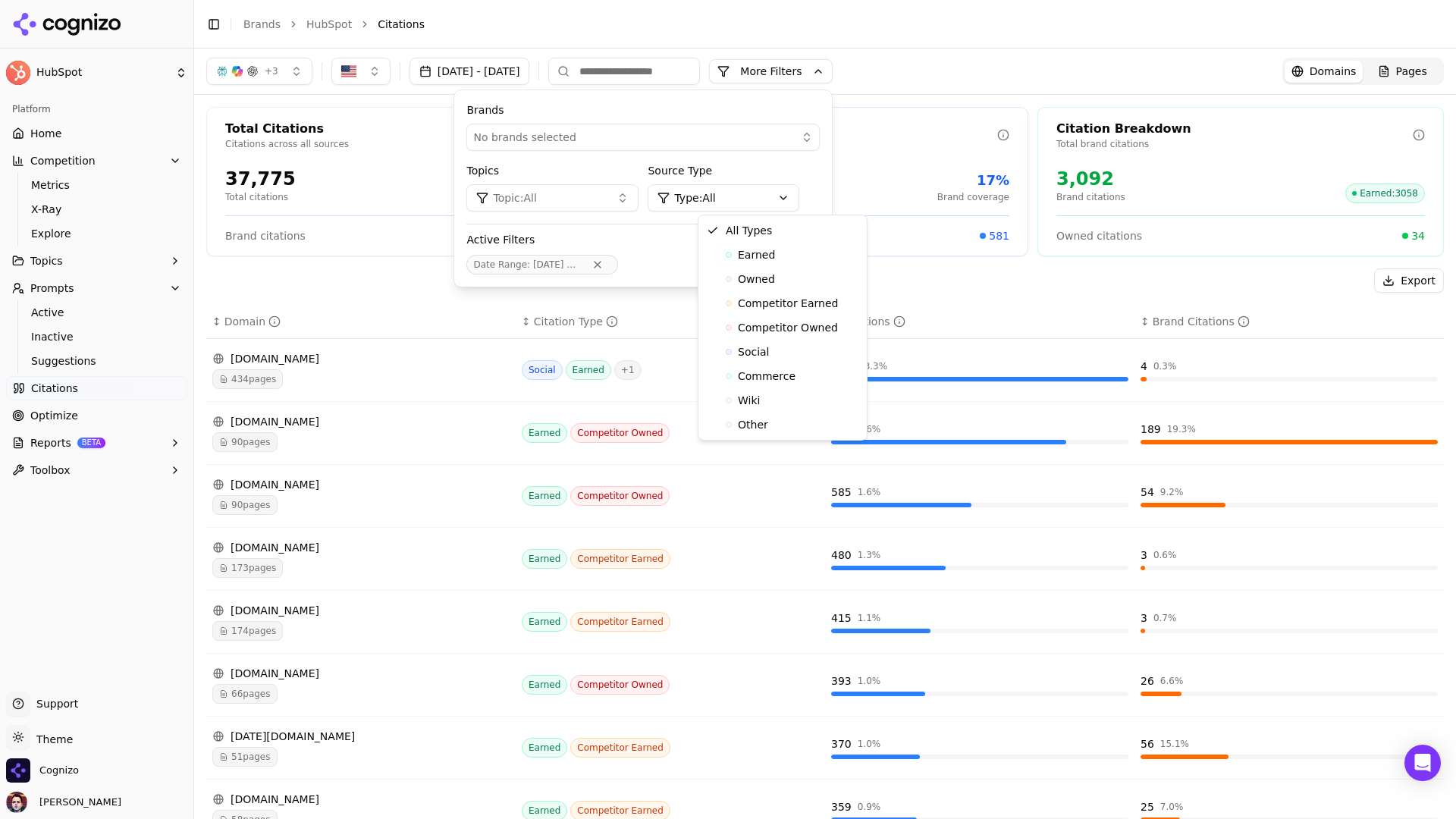
click at [814, 206] on html "HubSpot Platform Home Competition Metrics X-Ray Explore Topics Prompts Active I…" at bounding box center [728, 410] width 1456 height 819
click at [400, 312] on html "HubSpot Platform Home Competition Metrics X-Ray Explore Topics Prompts Active I…" at bounding box center [728, 410] width 1456 height 819
click at [399, 381] on div "434 pages" at bounding box center [361, 379] width 298 height 20
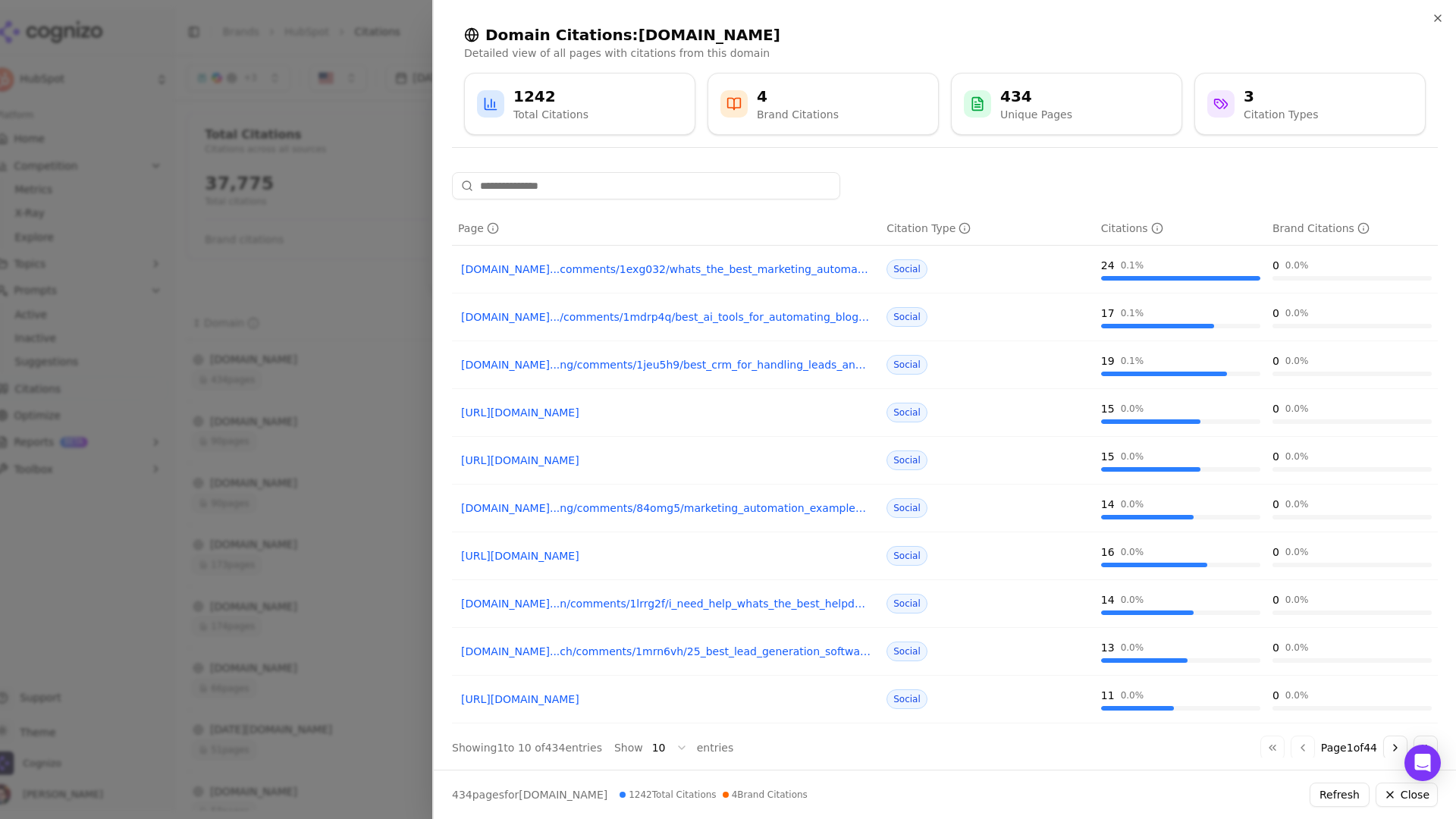
click at [348, 259] on div at bounding box center [728, 410] width 1456 height 819
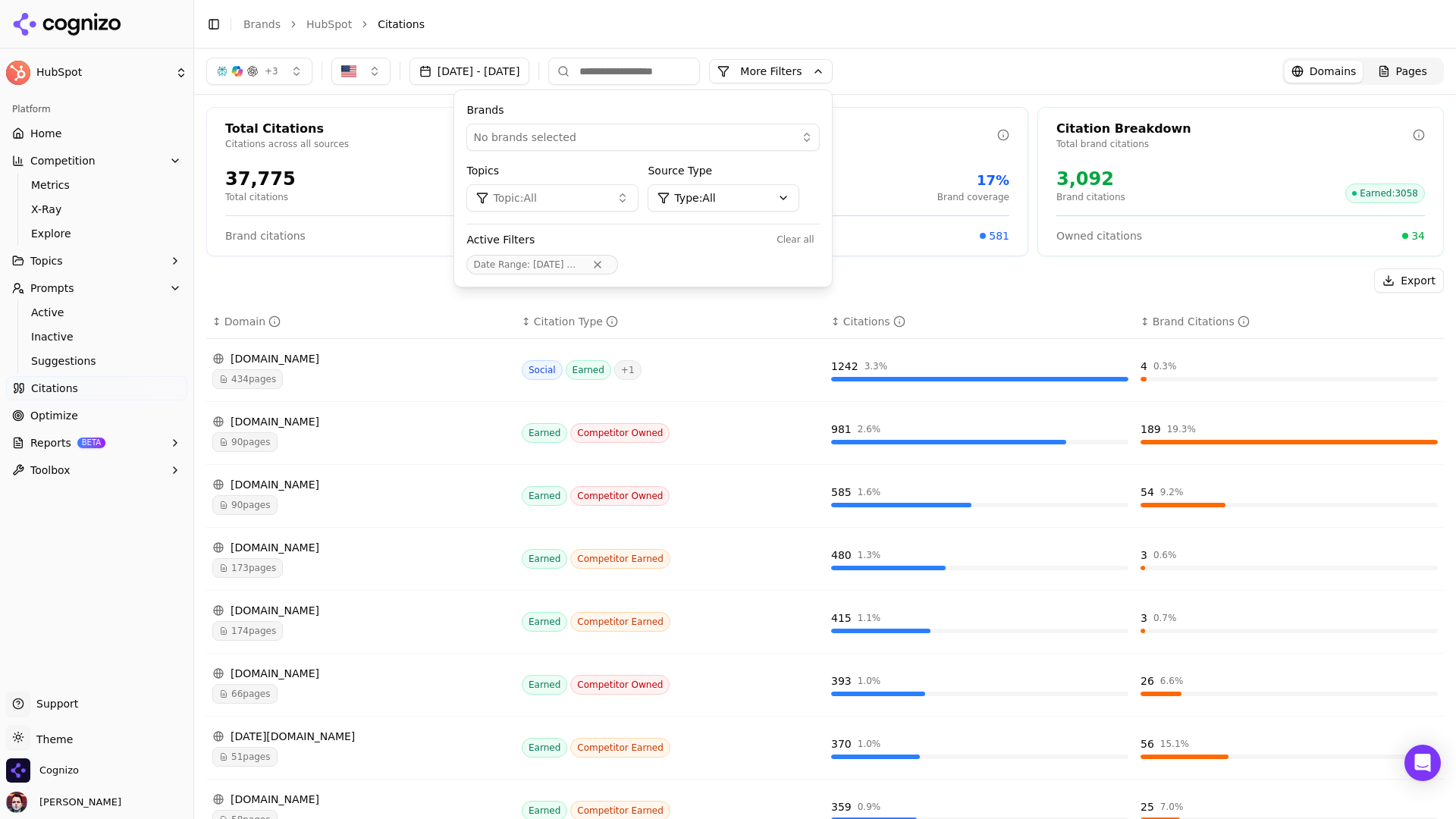
click at [780, 200] on html "HubSpot Platform Home Competition Metrics X-Ray Explore Topics Prompts Active I…" at bounding box center [728, 410] width 1456 height 819
click at [372, 276] on html "HubSpot Platform Home Competition Metrics X-Ray Explore Topics Prompts Active I…" at bounding box center [728, 410] width 1456 height 819
click at [430, 277] on div "Export" at bounding box center [825, 281] width 1238 height 24
click at [833, 66] on button "More Filters" at bounding box center [770, 72] width 123 height 24
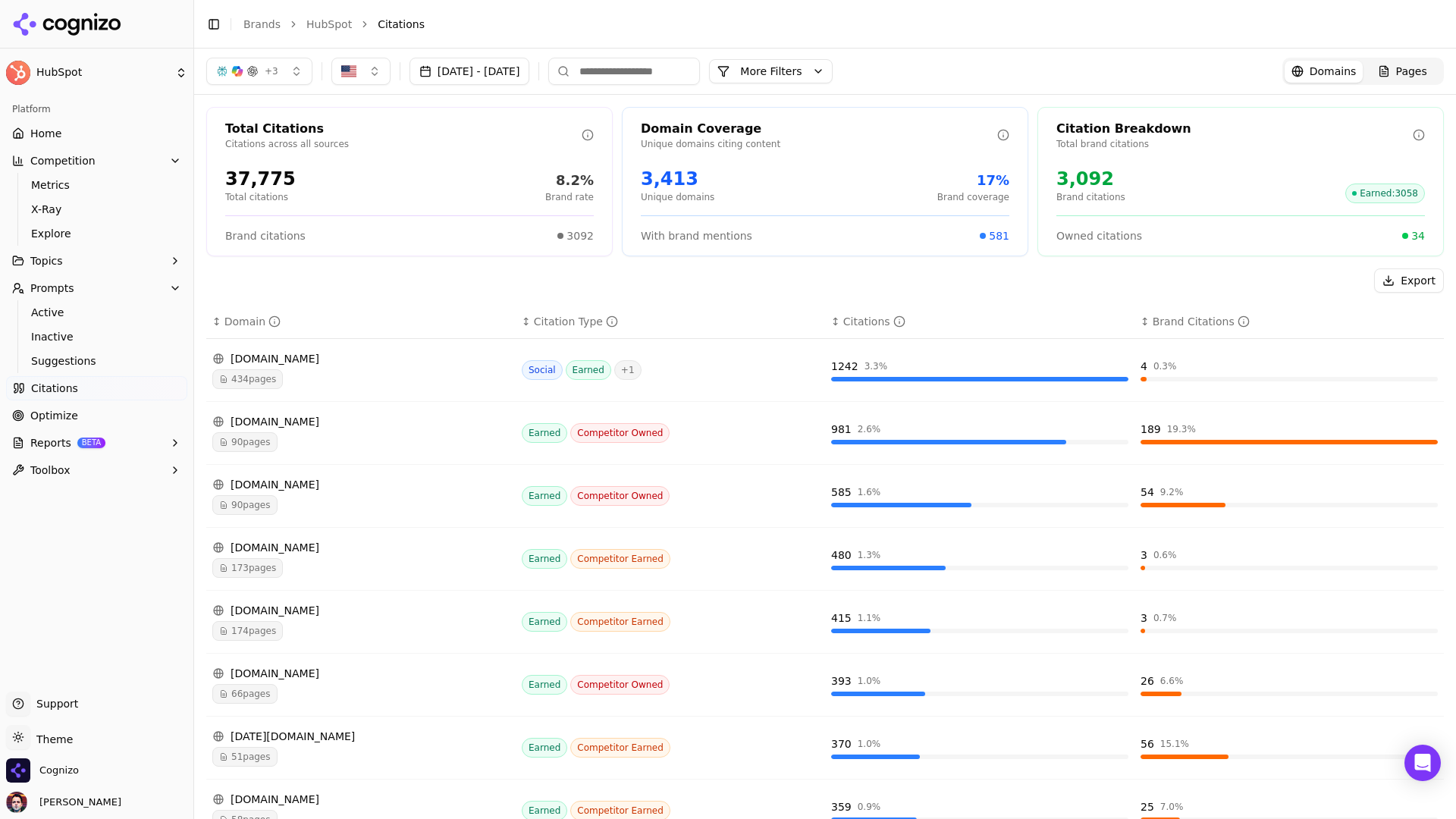
click at [444, 359] on div "[DOMAIN_NAME]" at bounding box center [361, 358] width 298 height 15
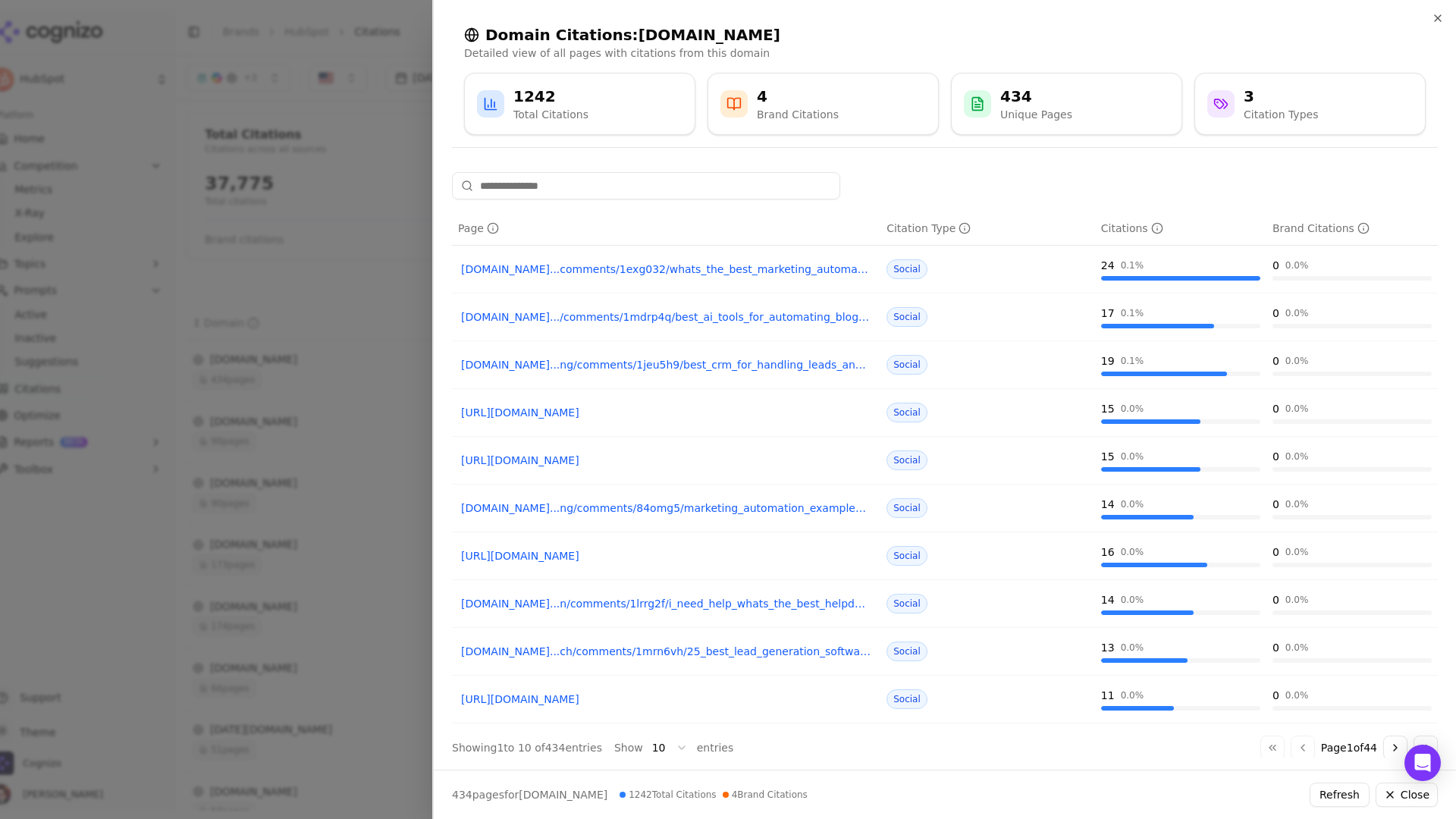
click at [423, 344] on div at bounding box center [728, 410] width 1456 height 819
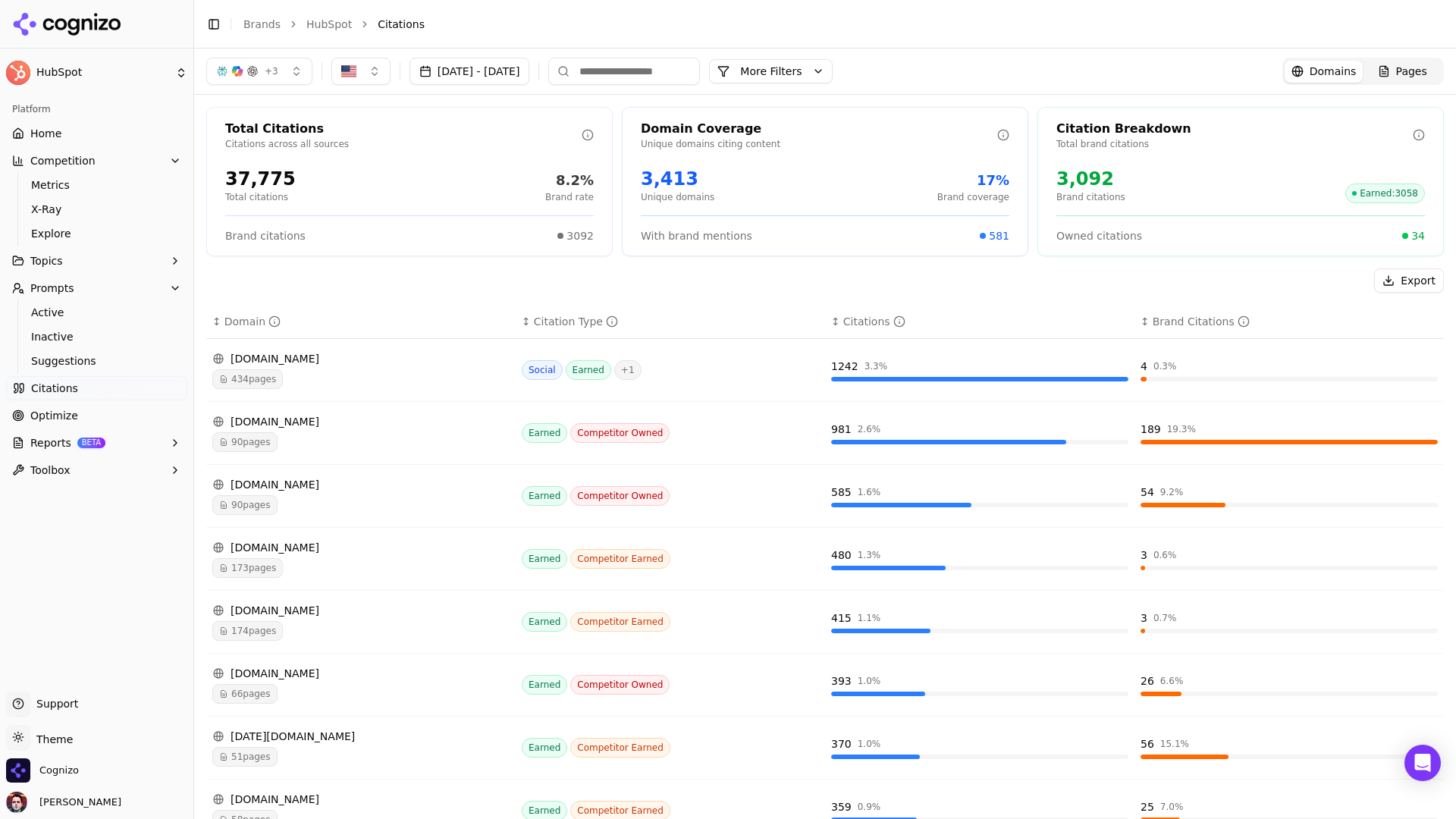
click at [142, 415] on link "Optimize" at bounding box center [96, 416] width 181 height 24
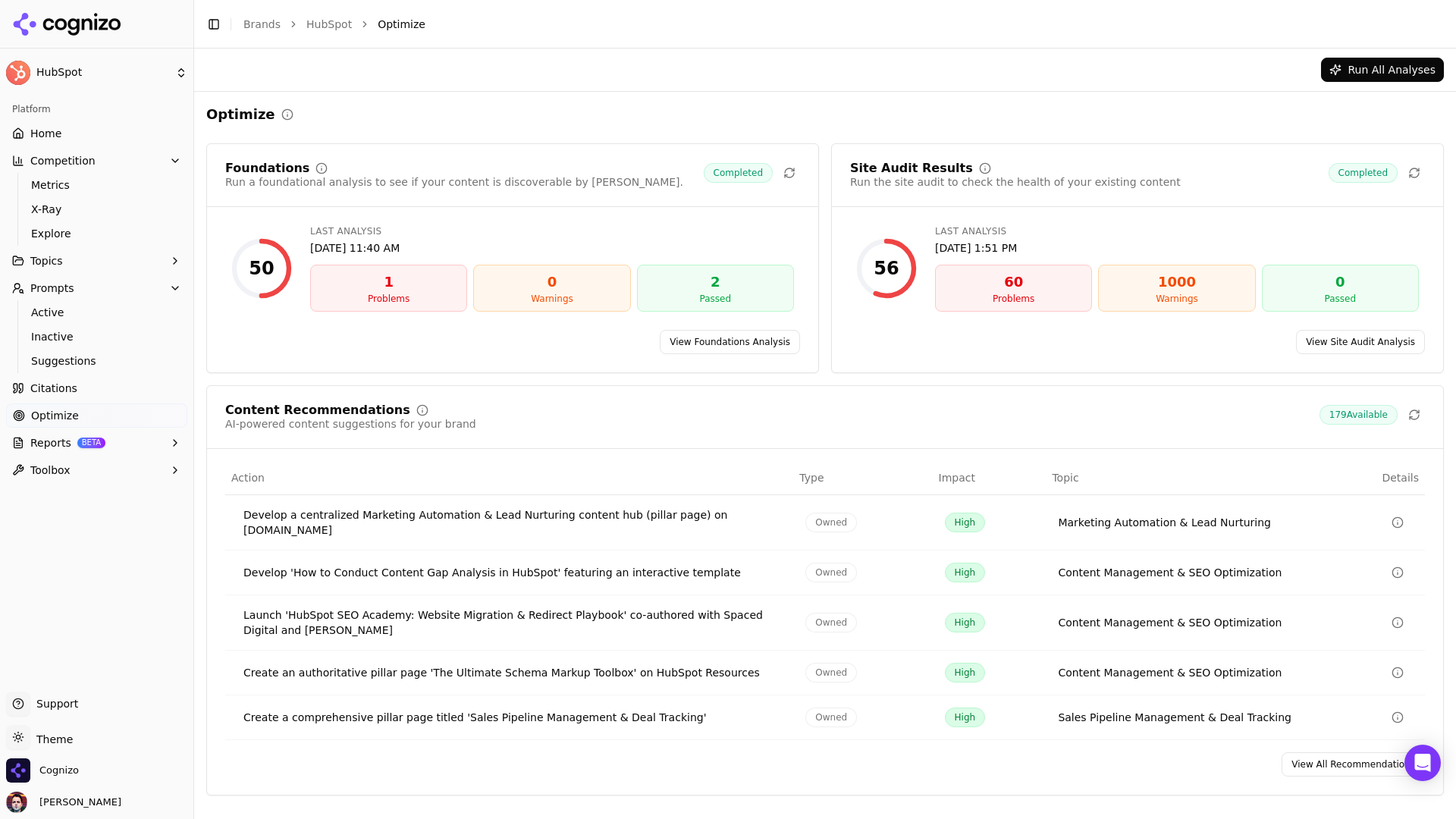
click at [1324, 759] on link "View All Recommendations" at bounding box center [1354, 765] width 144 height 24
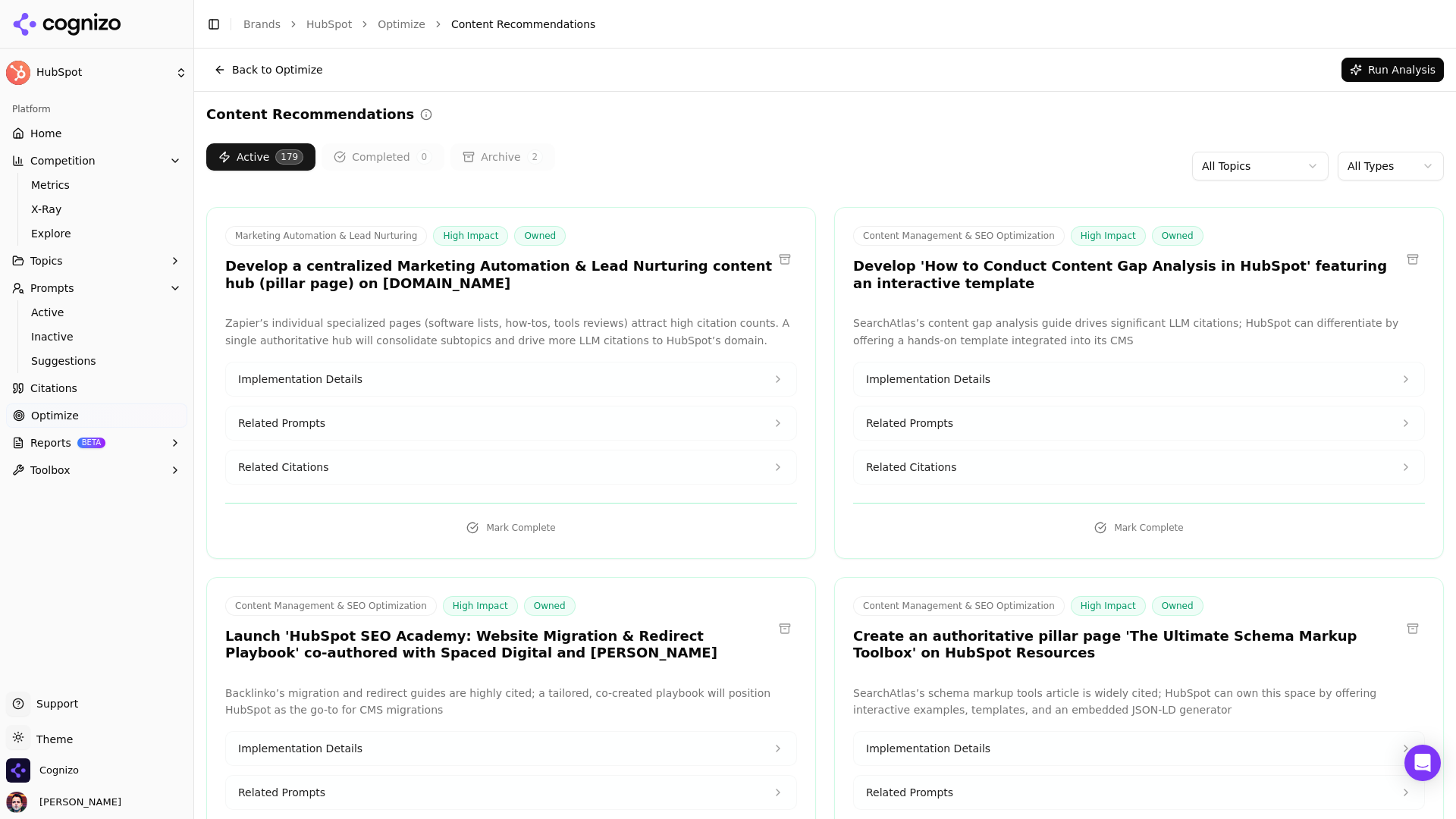
click at [685, 382] on button "Implementation Details" at bounding box center [511, 379] width 570 height 33
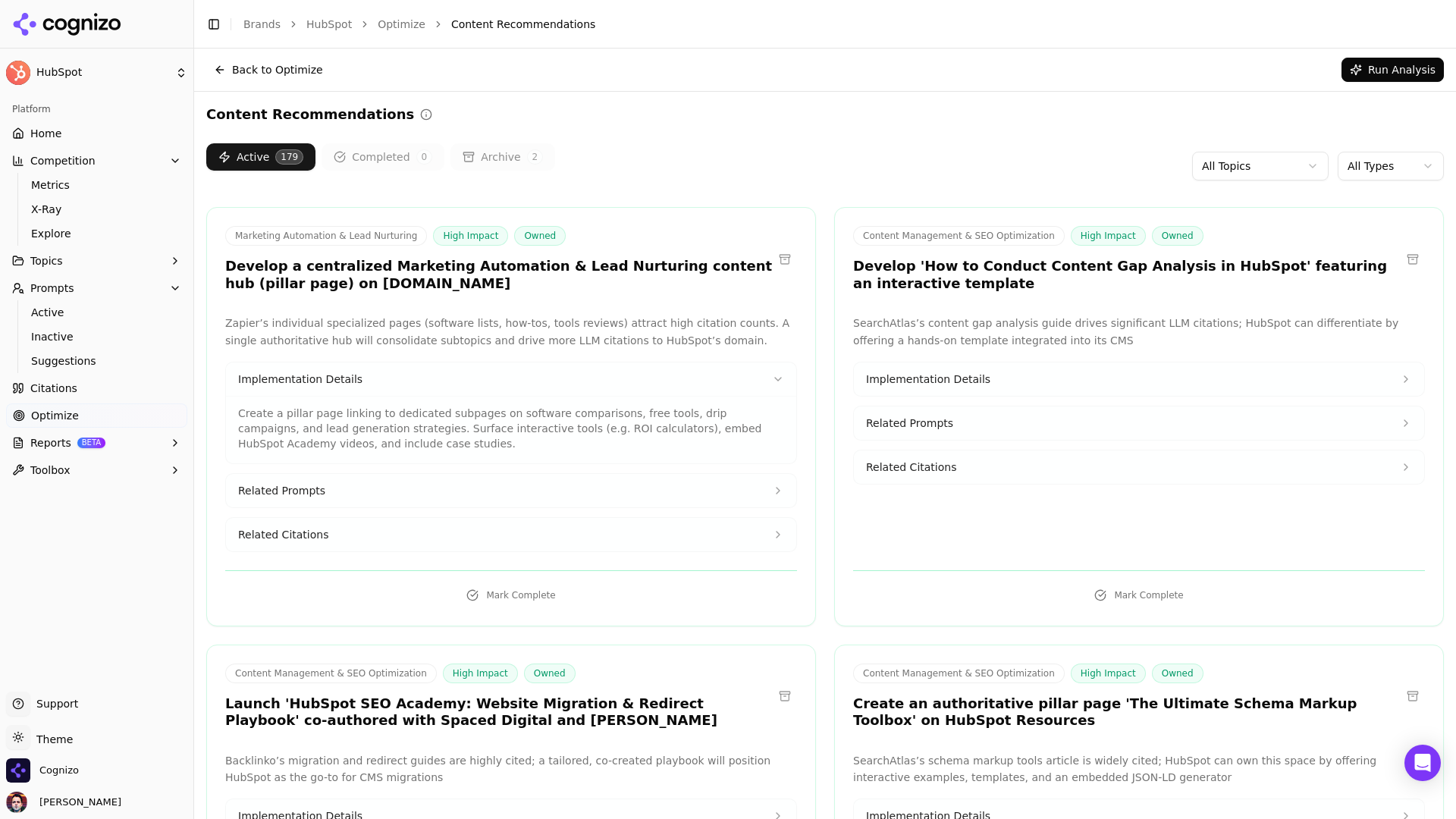
click at [1399, 172] on html "HubSpot Platform Home Competition Metrics X-Ray Explore Topics Prompts Active I…" at bounding box center [728, 410] width 1456 height 819
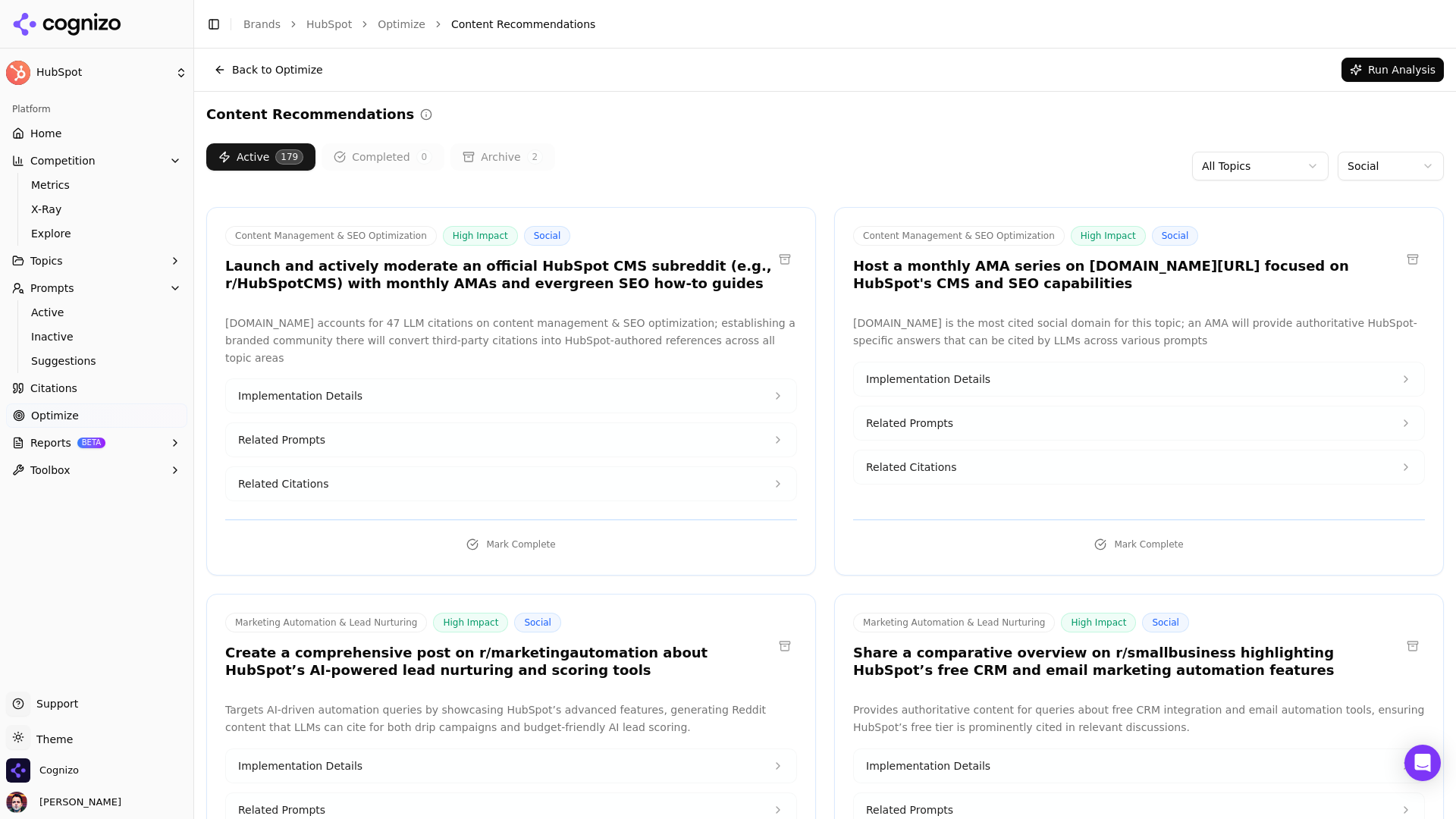
click at [647, 384] on button "Implementation Details" at bounding box center [511, 396] width 570 height 33
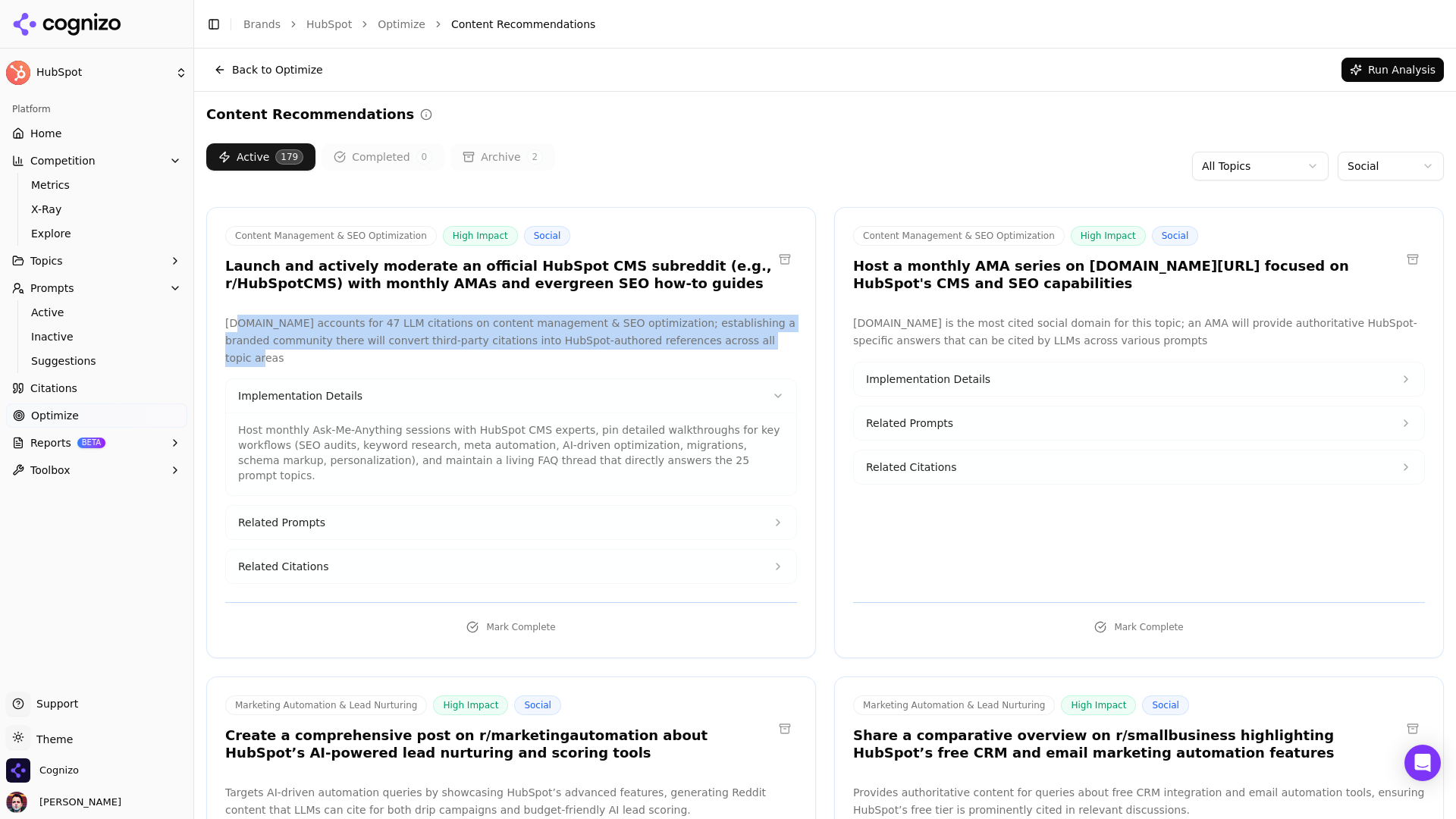
drag, startPoint x: 752, startPoint y: 341, endPoint x: 237, endPoint y: 328, distance: 515.2
click at [238, 328] on p "[DOMAIN_NAME] accounts for 47 LLM citations on content management & SEO optimiz…" at bounding box center [511, 340] width 572 height 52
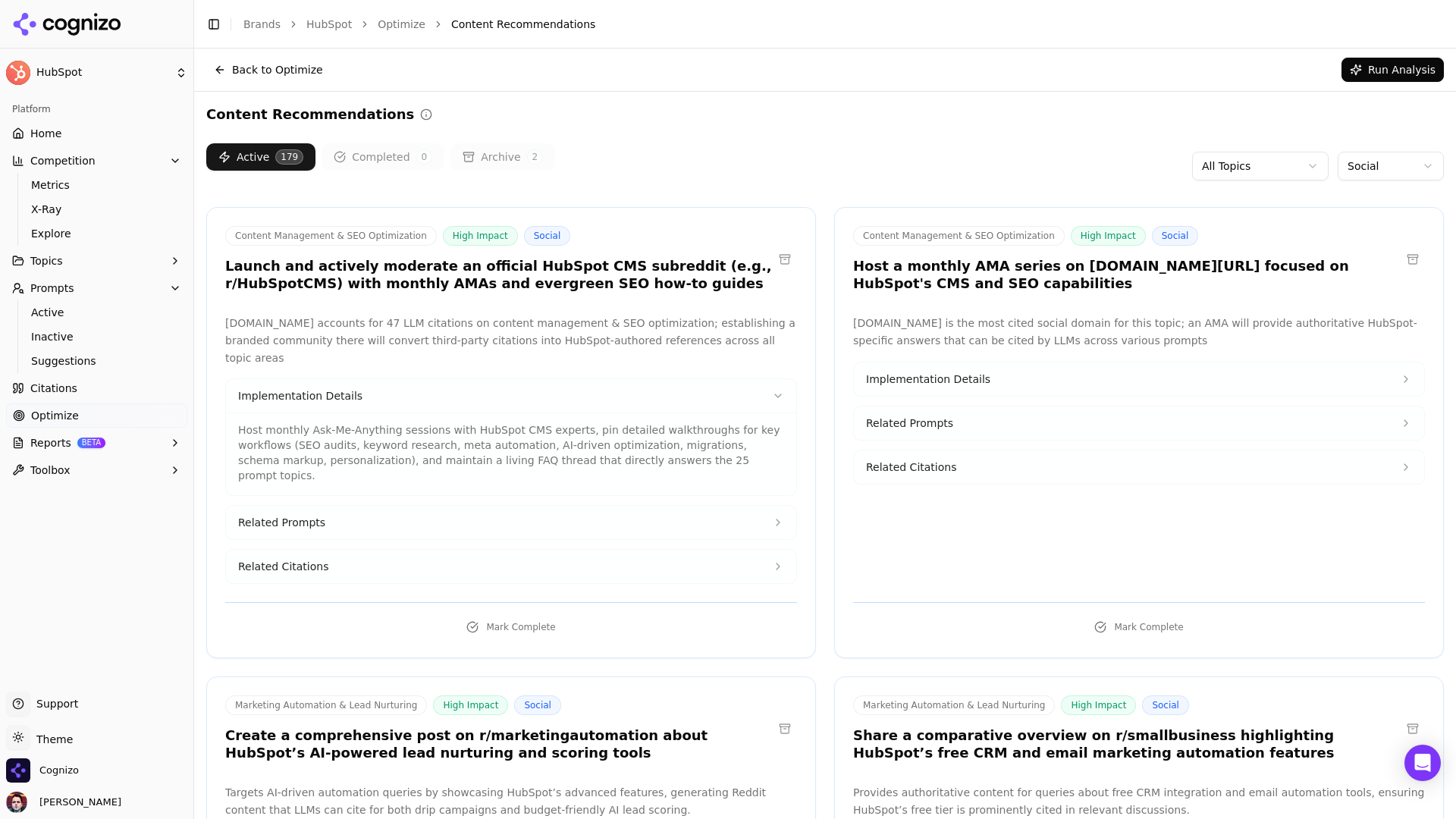
click at [422, 423] on p "Host monthly Ask-Me-Anything sessions with HubSpot CMS experts, pin detailed wa…" at bounding box center [511, 452] width 546 height 60
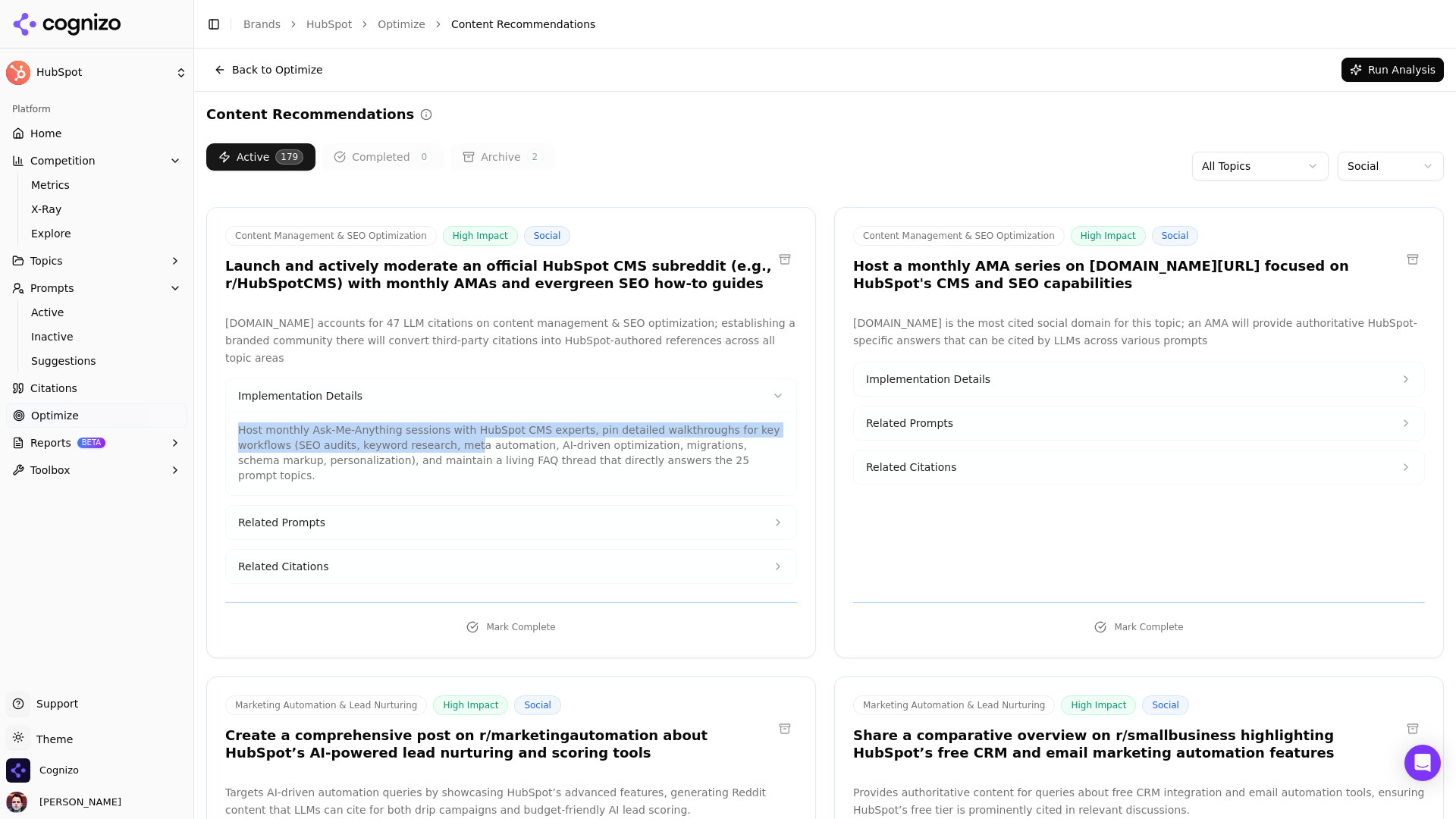
drag, startPoint x: 238, startPoint y: 413, endPoint x: 466, endPoint y: 435, distance: 229.1
click at [466, 435] on p "Host monthly Ask-Me-Anything sessions with HubSpot CMS experts, pin detailed wa…" at bounding box center [511, 452] width 546 height 60
click at [960, 414] on button "Related Prompts" at bounding box center [1139, 424] width 570 height 33
click at [1004, 375] on button "Implementation Details" at bounding box center [1139, 379] width 570 height 33
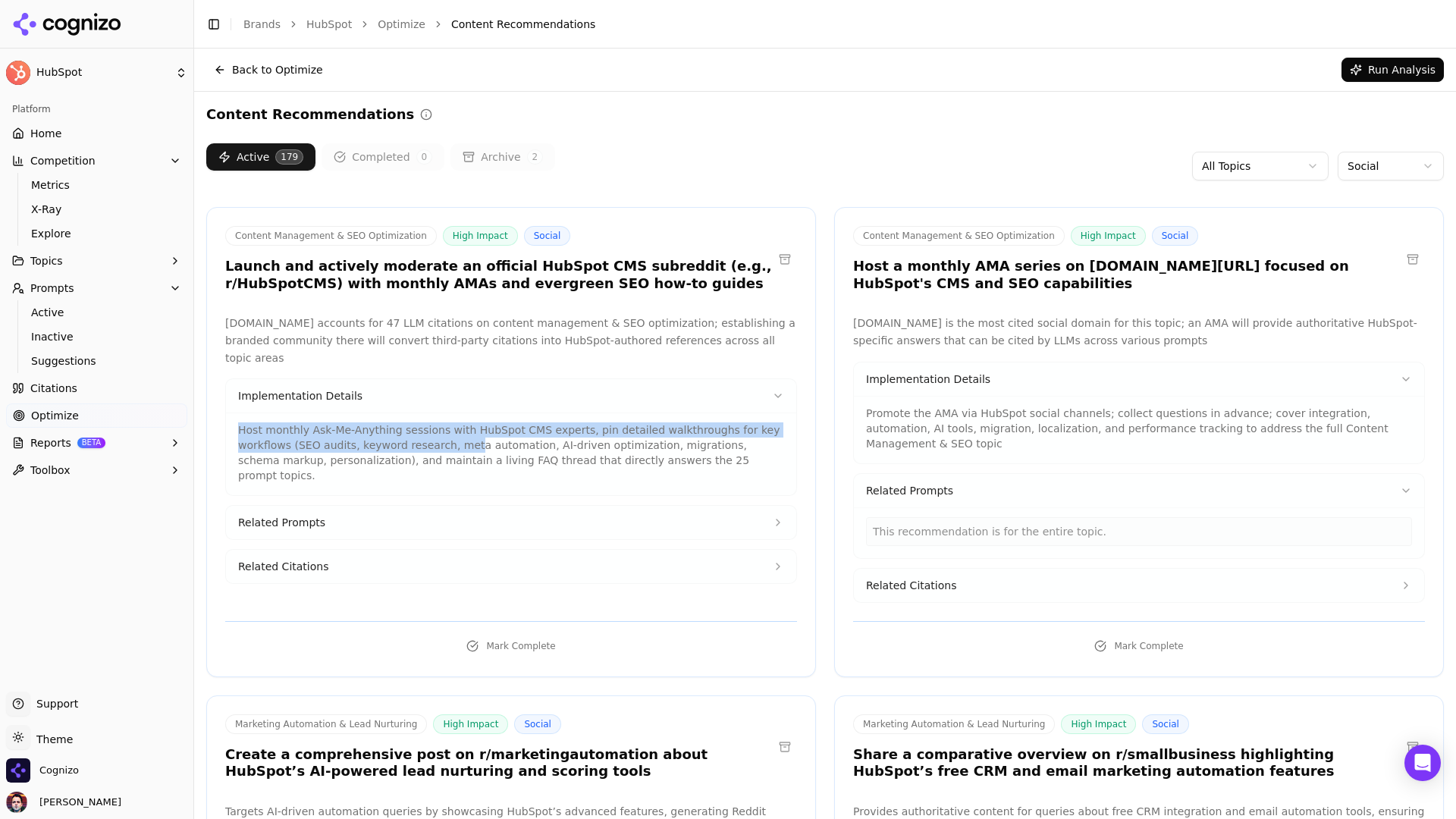
click at [1381, 168] on html "HubSpot Platform Home Competition Metrics X-Ray Explore Topics Prompts Active I…" at bounding box center [728, 410] width 1456 height 819
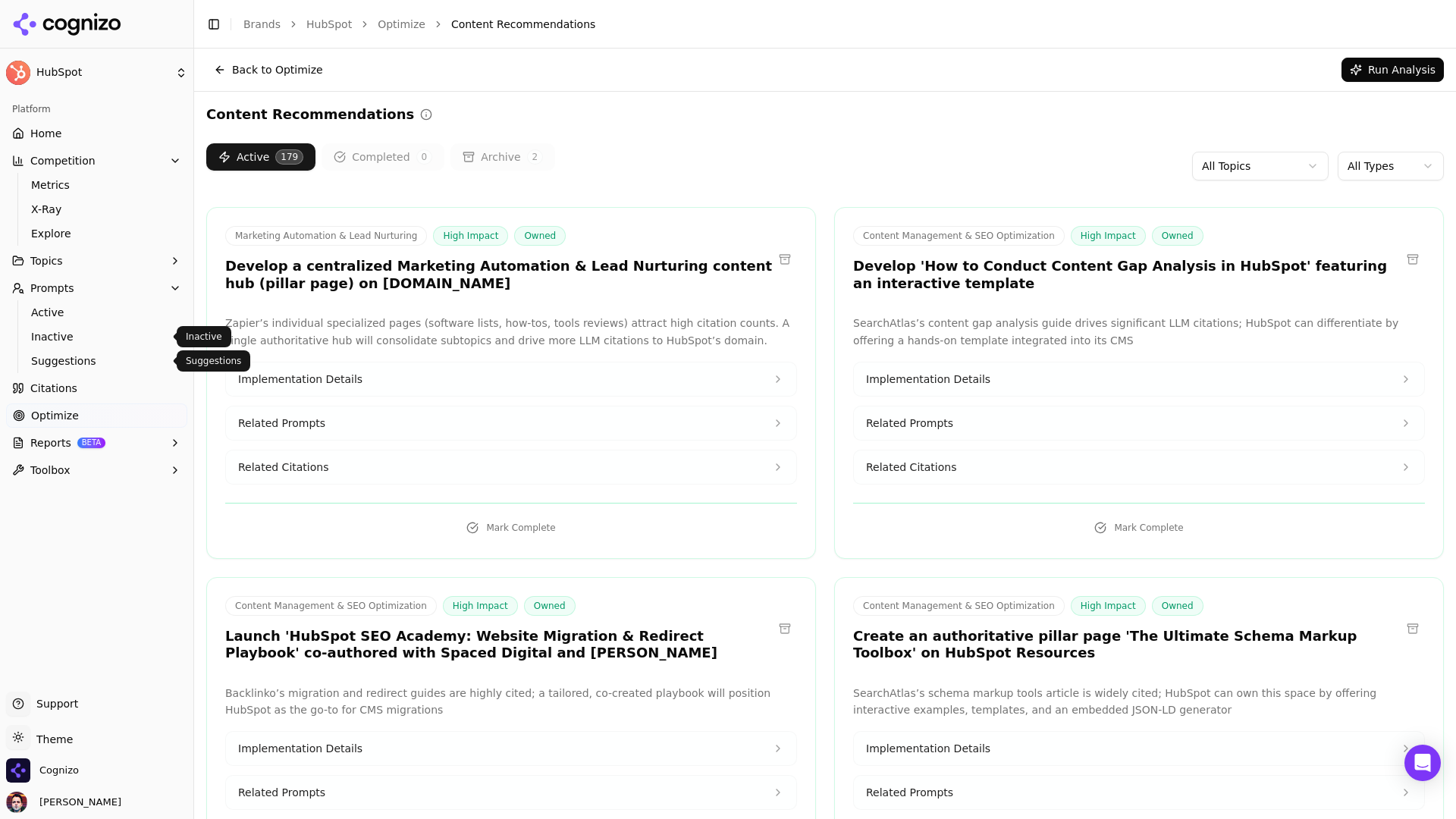
click at [41, 399] on link "Citations" at bounding box center [96, 388] width 181 height 24
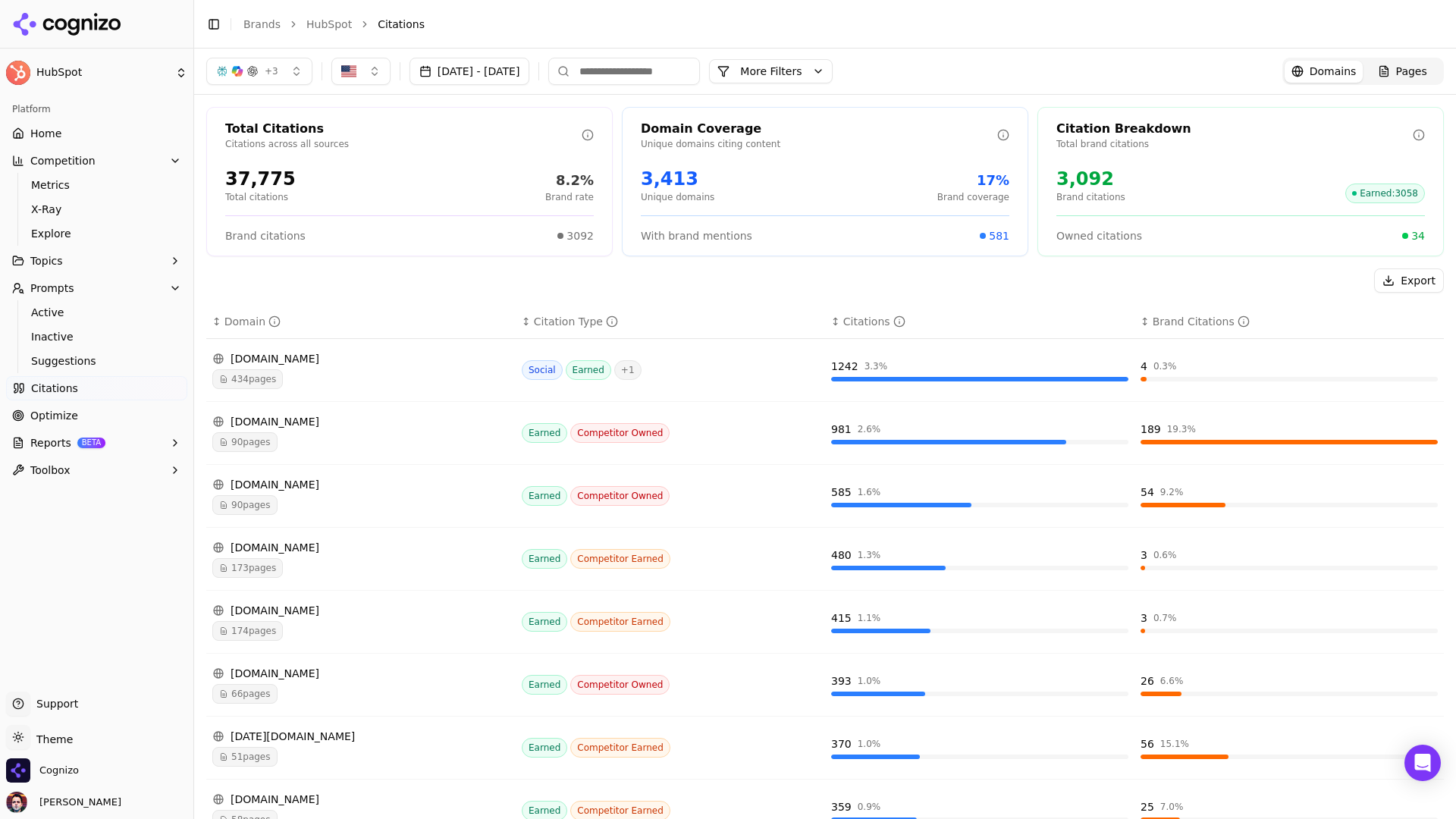
click at [144, 418] on link "Optimize" at bounding box center [96, 416] width 181 height 24
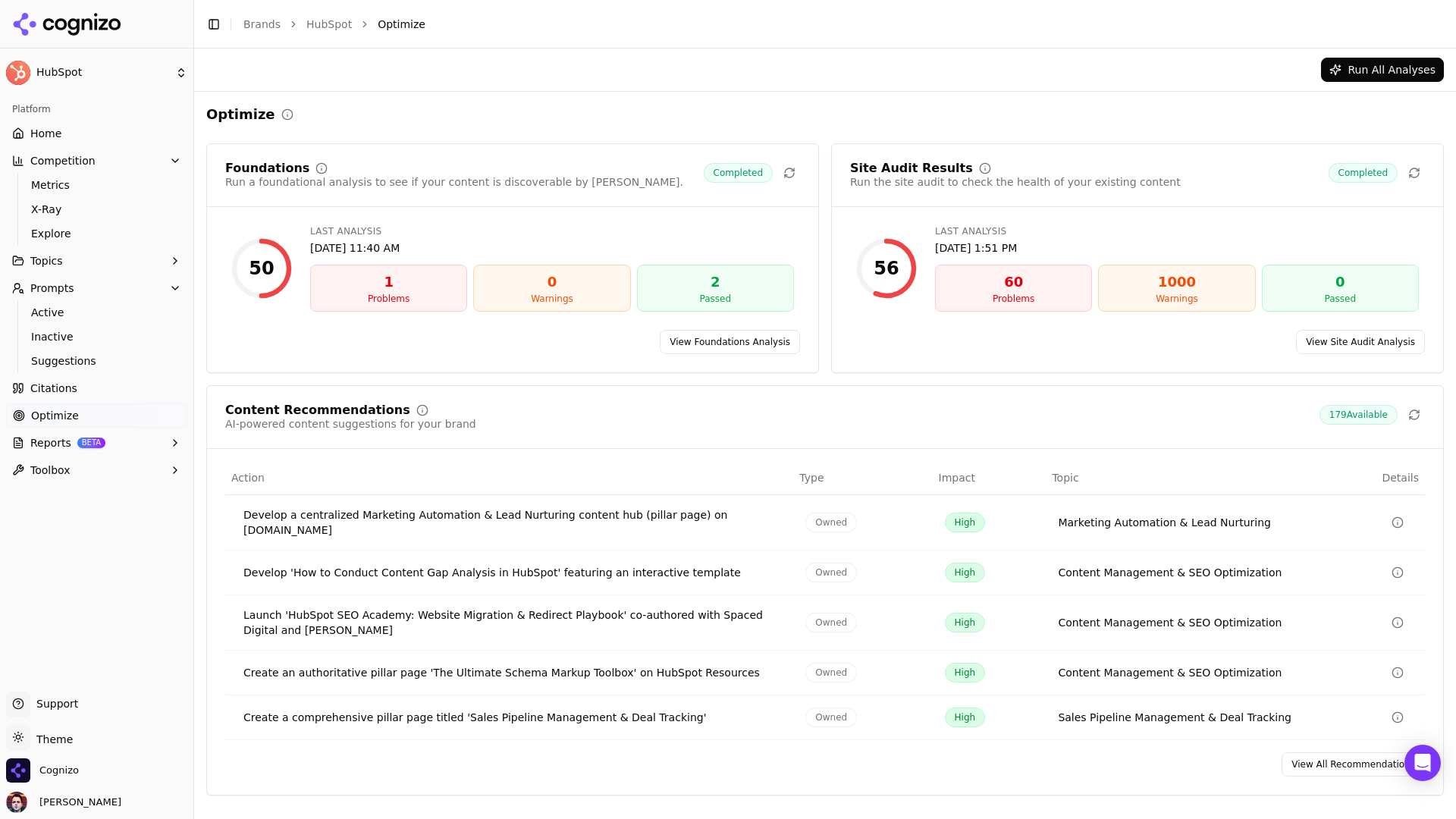
click at [128, 444] on button "Reports BETA" at bounding box center [96, 443] width 181 height 24
click at [105, 468] on span "PDF" at bounding box center [97, 466] width 132 height 15
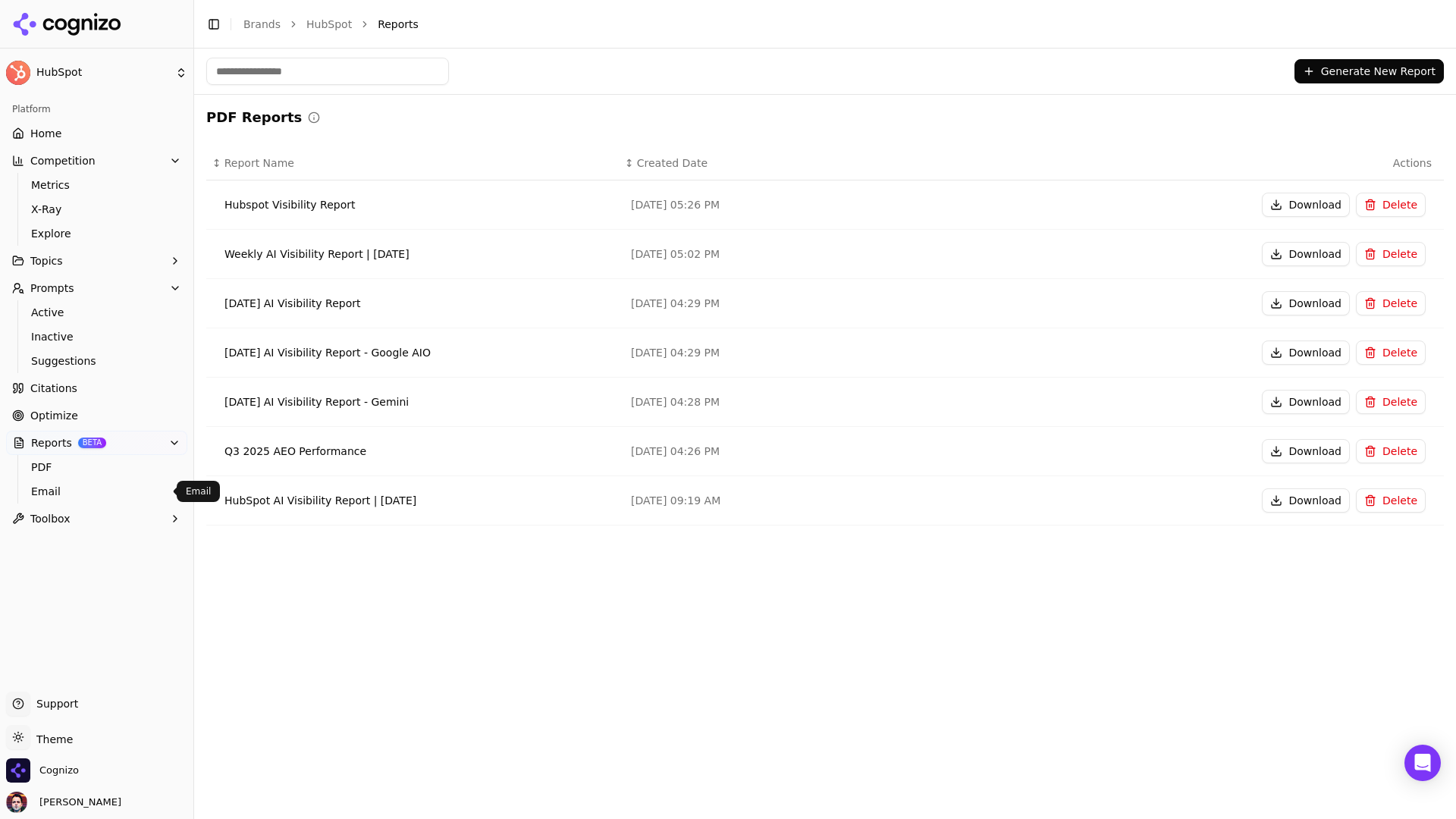
click at [96, 495] on span "Email" at bounding box center [97, 491] width 132 height 15
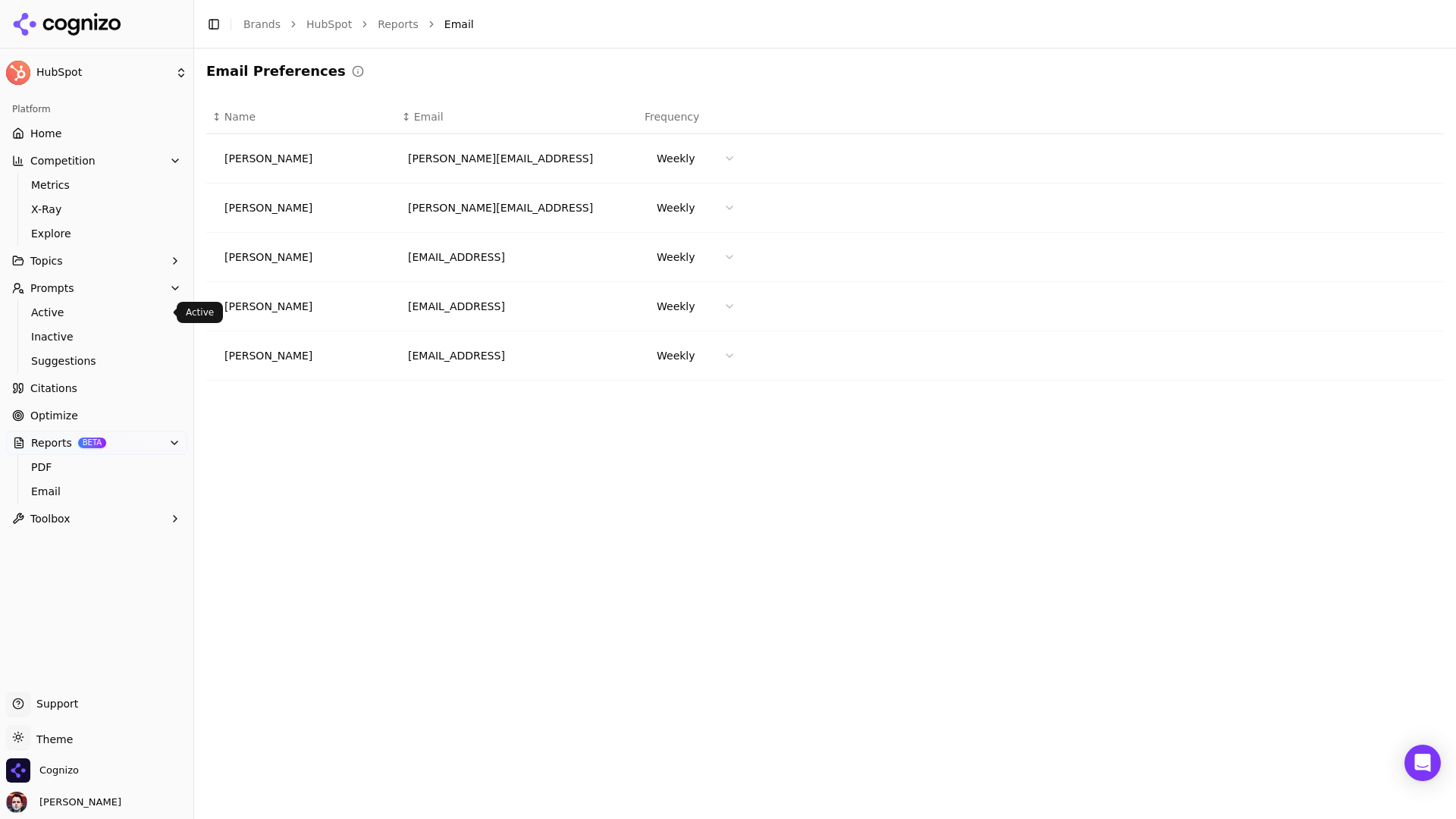
click at [88, 312] on span "Active" at bounding box center [97, 312] width 132 height 15
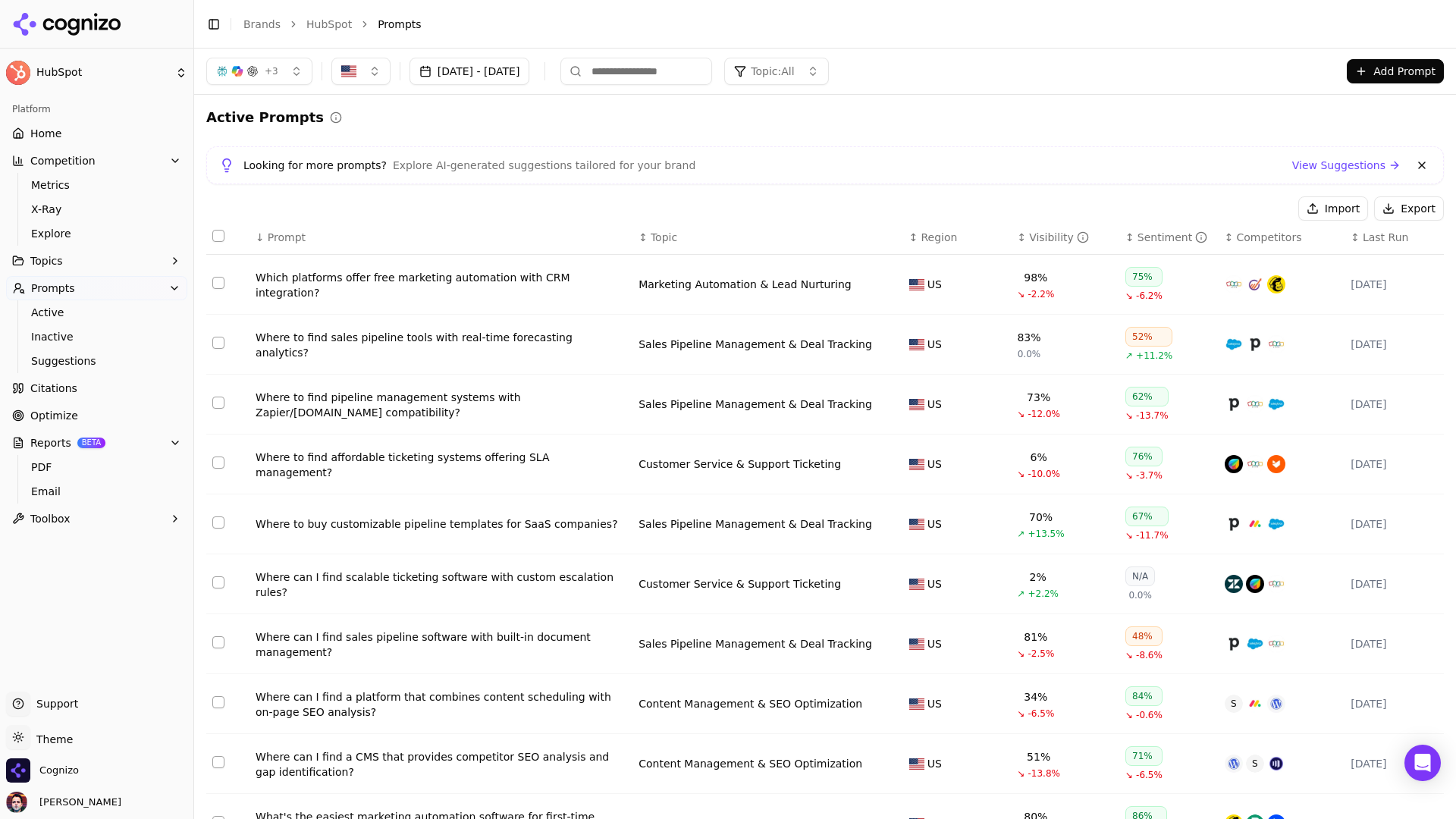
click at [60, 413] on span "Optimize" at bounding box center [54, 415] width 48 height 15
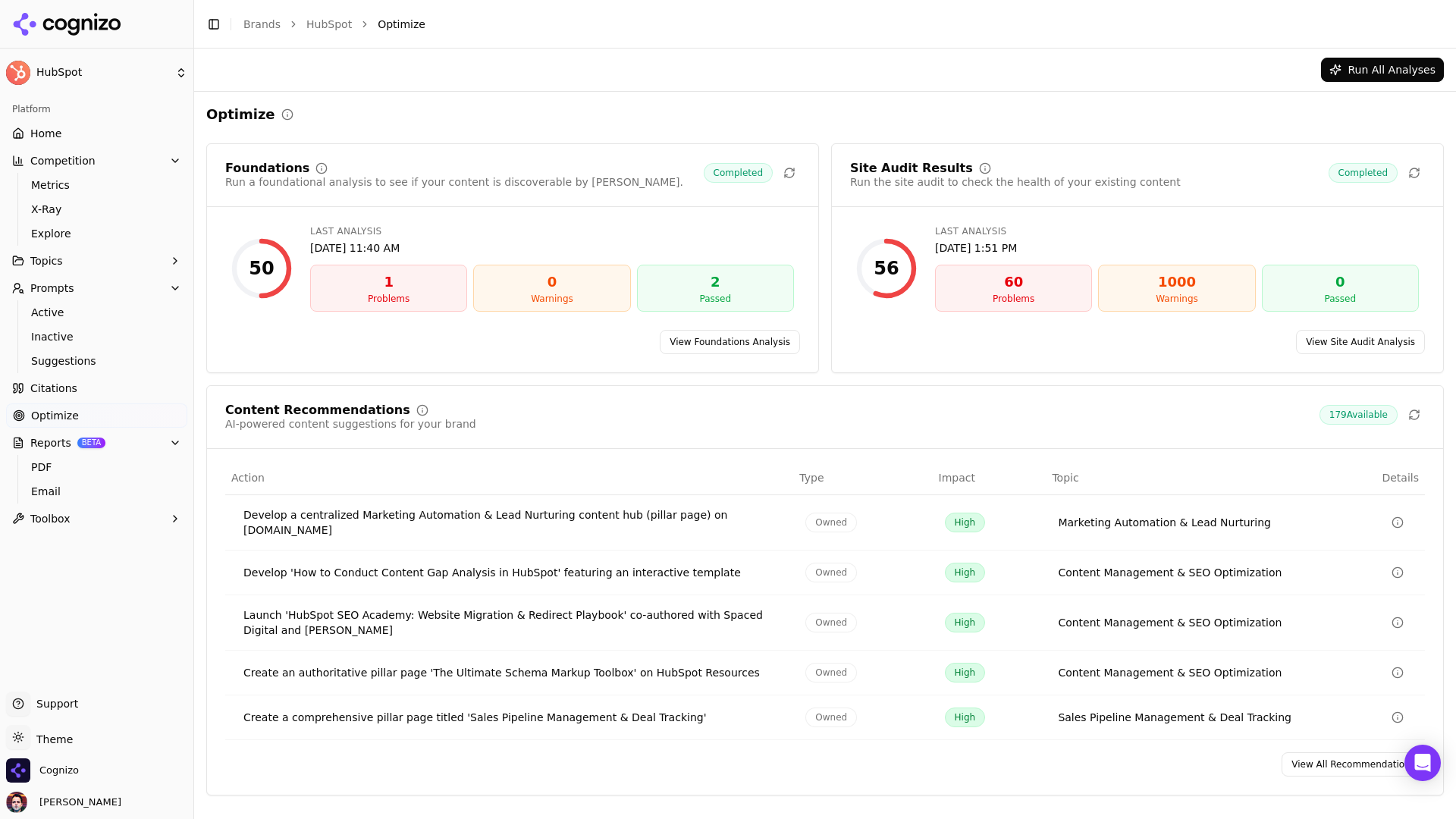
click at [1330, 764] on link "View All Recommendations" at bounding box center [1354, 765] width 144 height 24
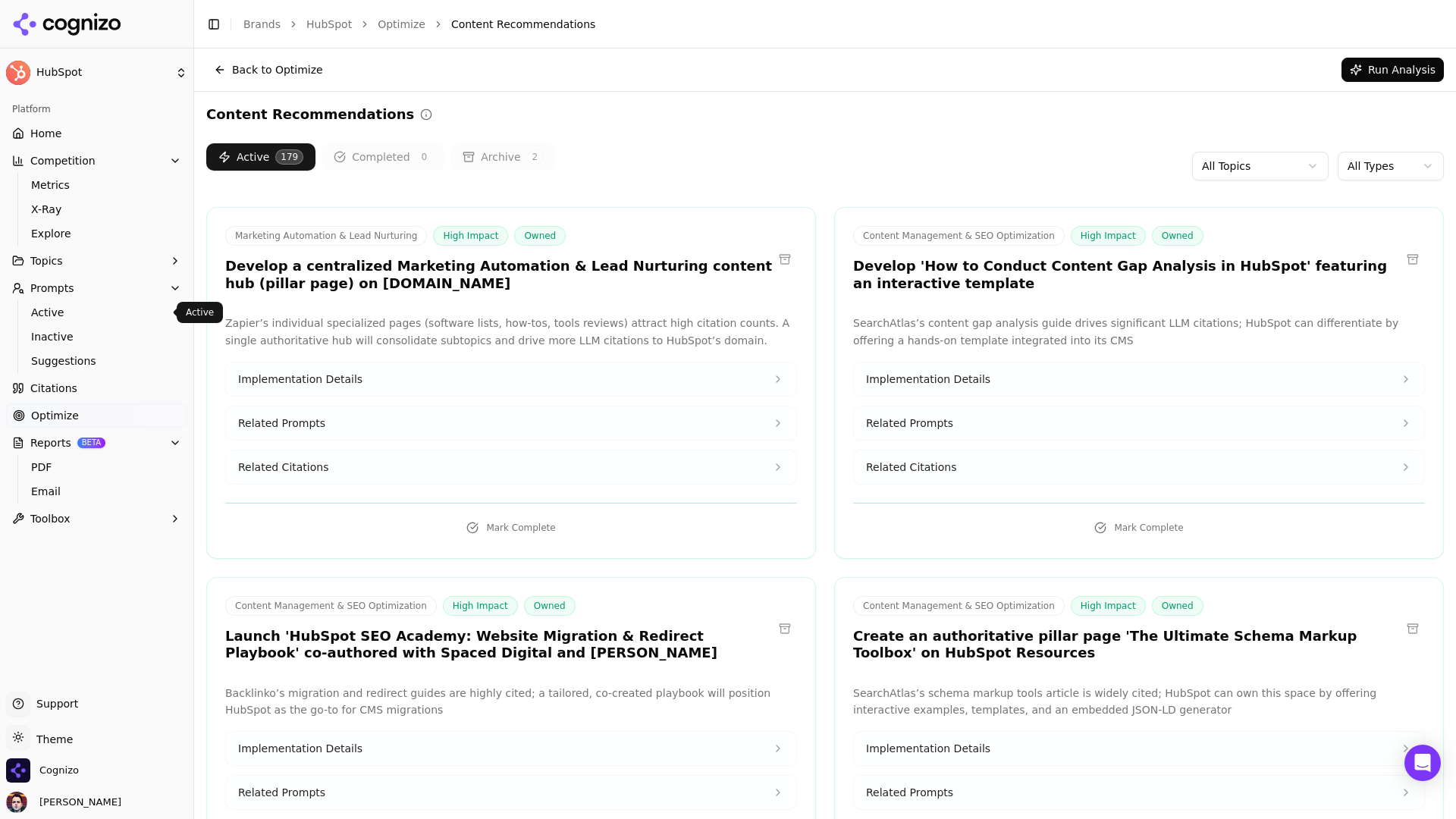
click at [111, 309] on span "Active" at bounding box center [97, 312] width 132 height 15
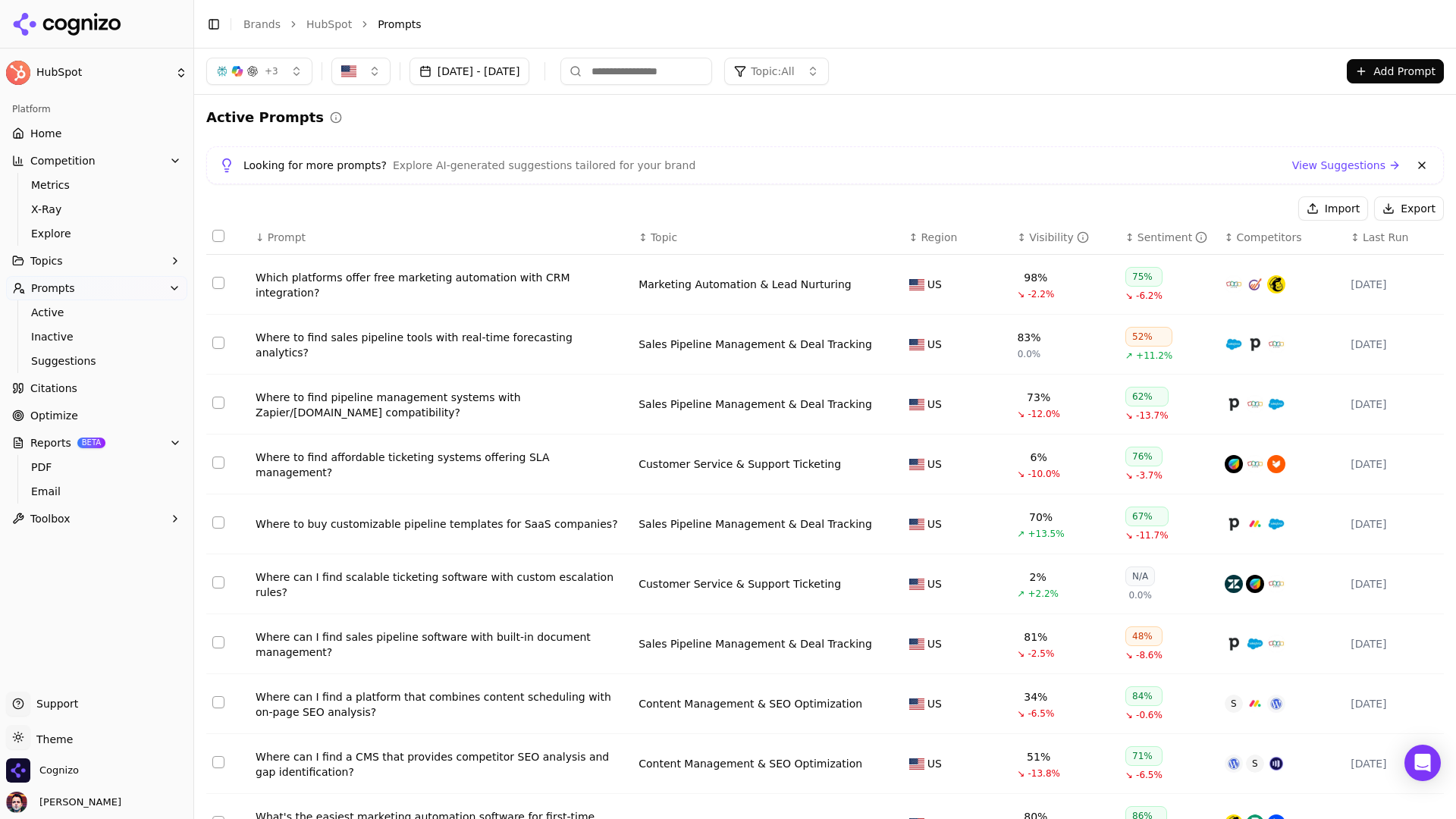
click at [269, 77] on span "+ 3" at bounding box center [272, 72] width 14 height 12
click at [562, 119] on div "Active Prompts" at bounding box center [825, 117] width 1238 height 21
click at [1393, 67] on button "Add Prompt" at bounding box center [1395, 72] width 97 height 24
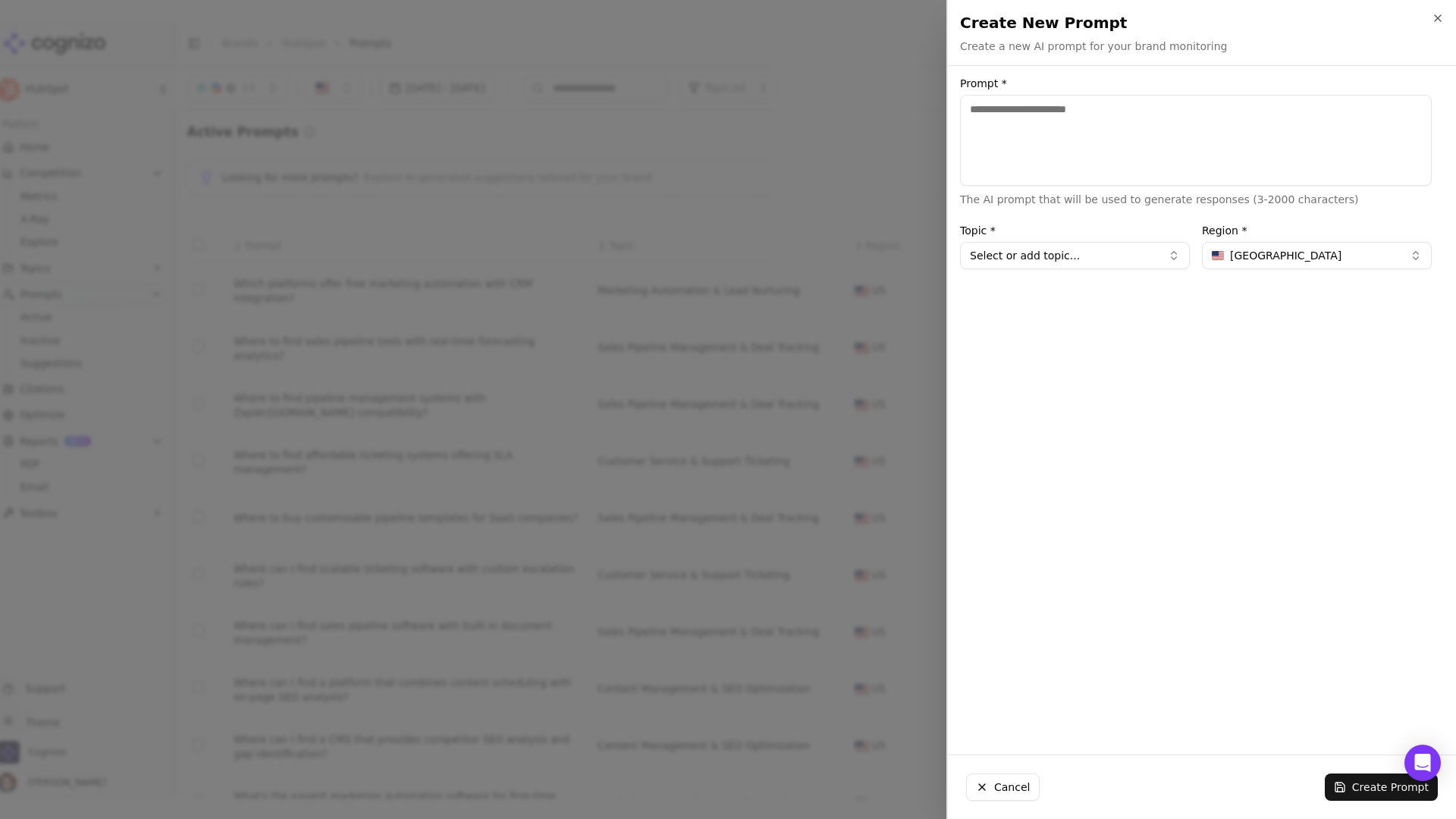
click at [895, 145] on div at bounding box center [728, 410] width 1456 height 819
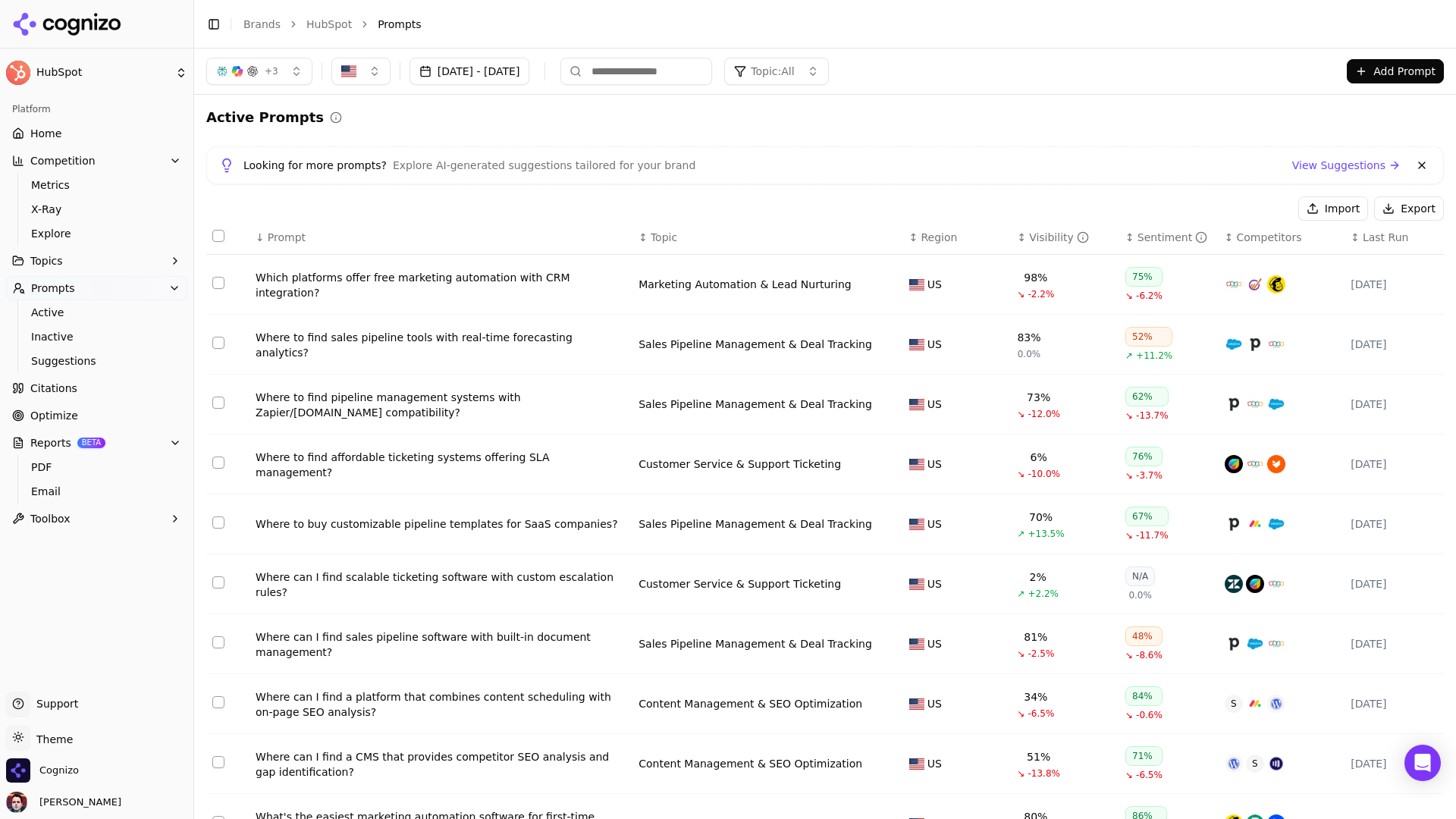
click at [553, 285] on div "Which platforms offer free marketing automation with CRM integration?" at bounding box center [441, 285] width 371 height 31
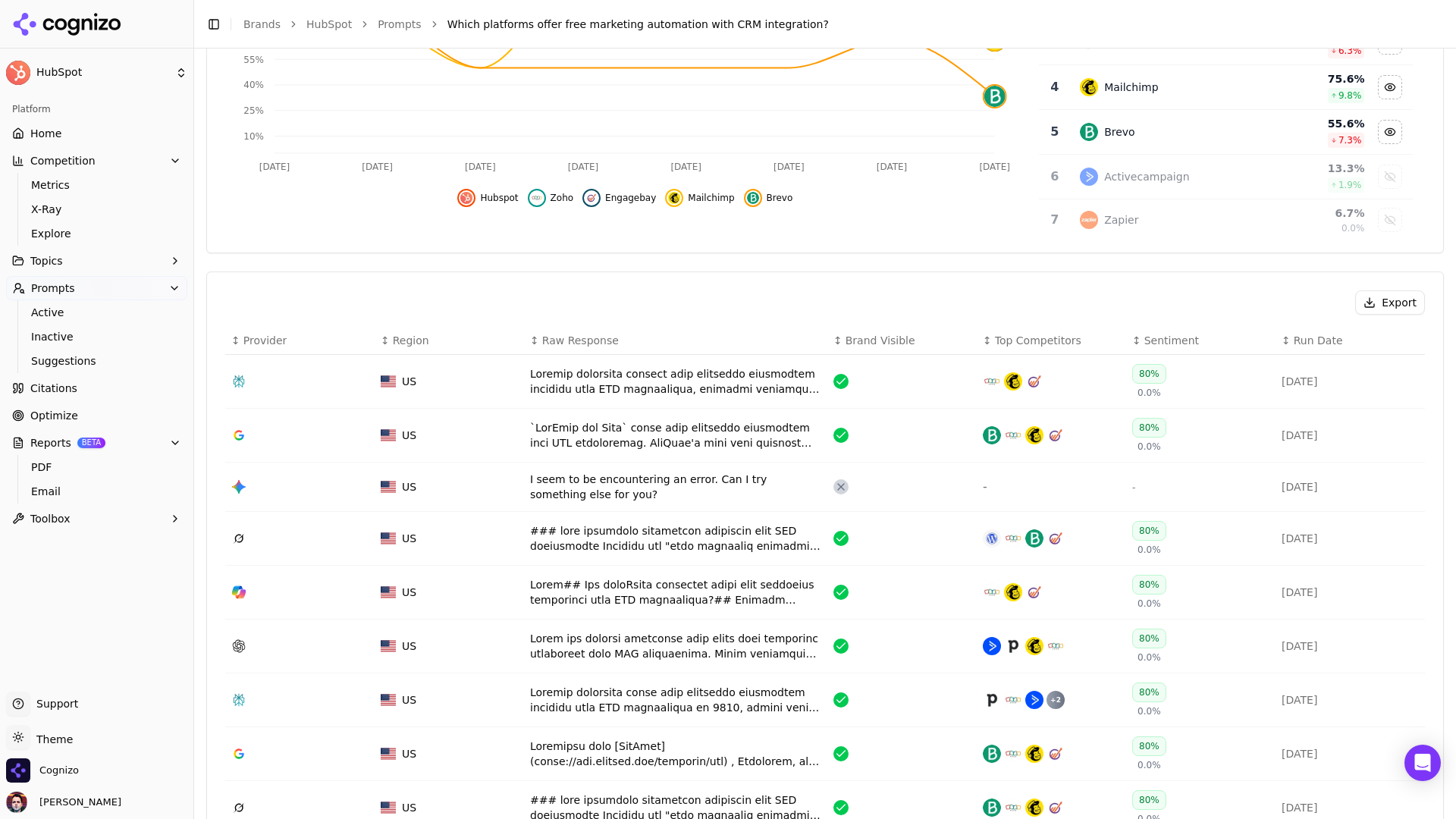
scroll to position [347, 0]
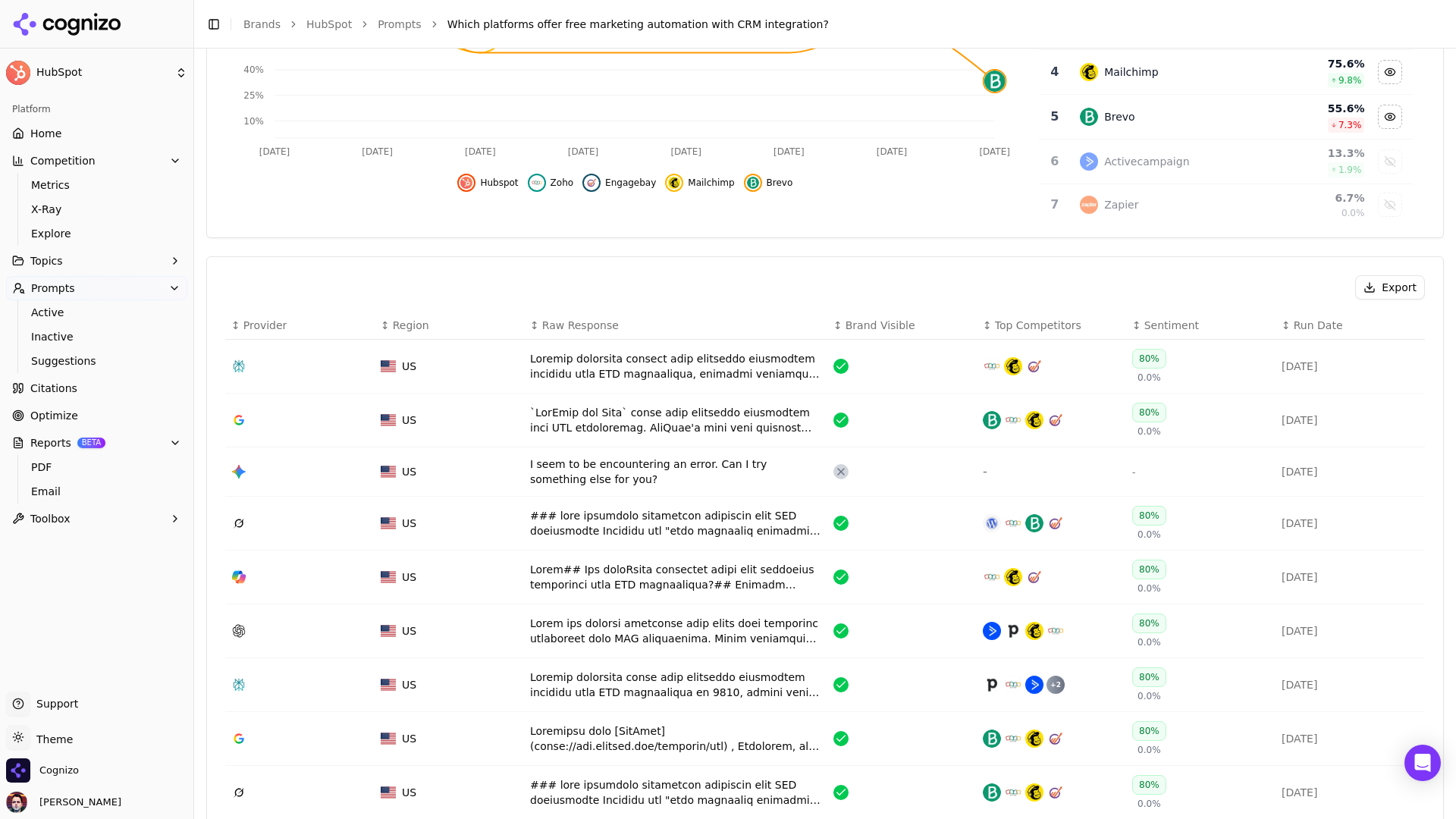
click at [725, 360] on div "Data table" at bounding box center [676, 366] width 291 height 31
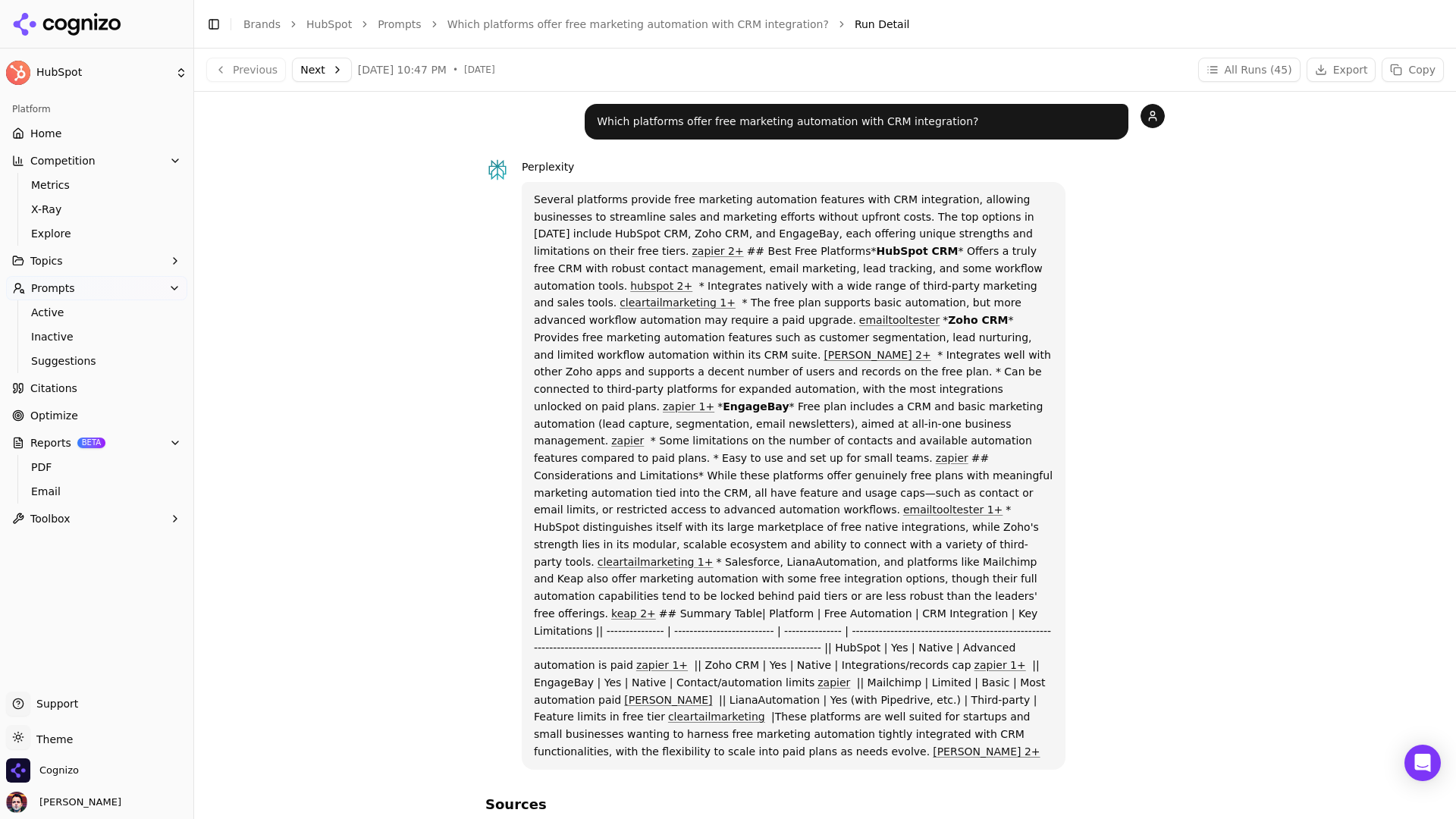
click at [1225, 74] on button "All Runs ( 45 )" at bounding box center [1250, 70] width 102 height 24
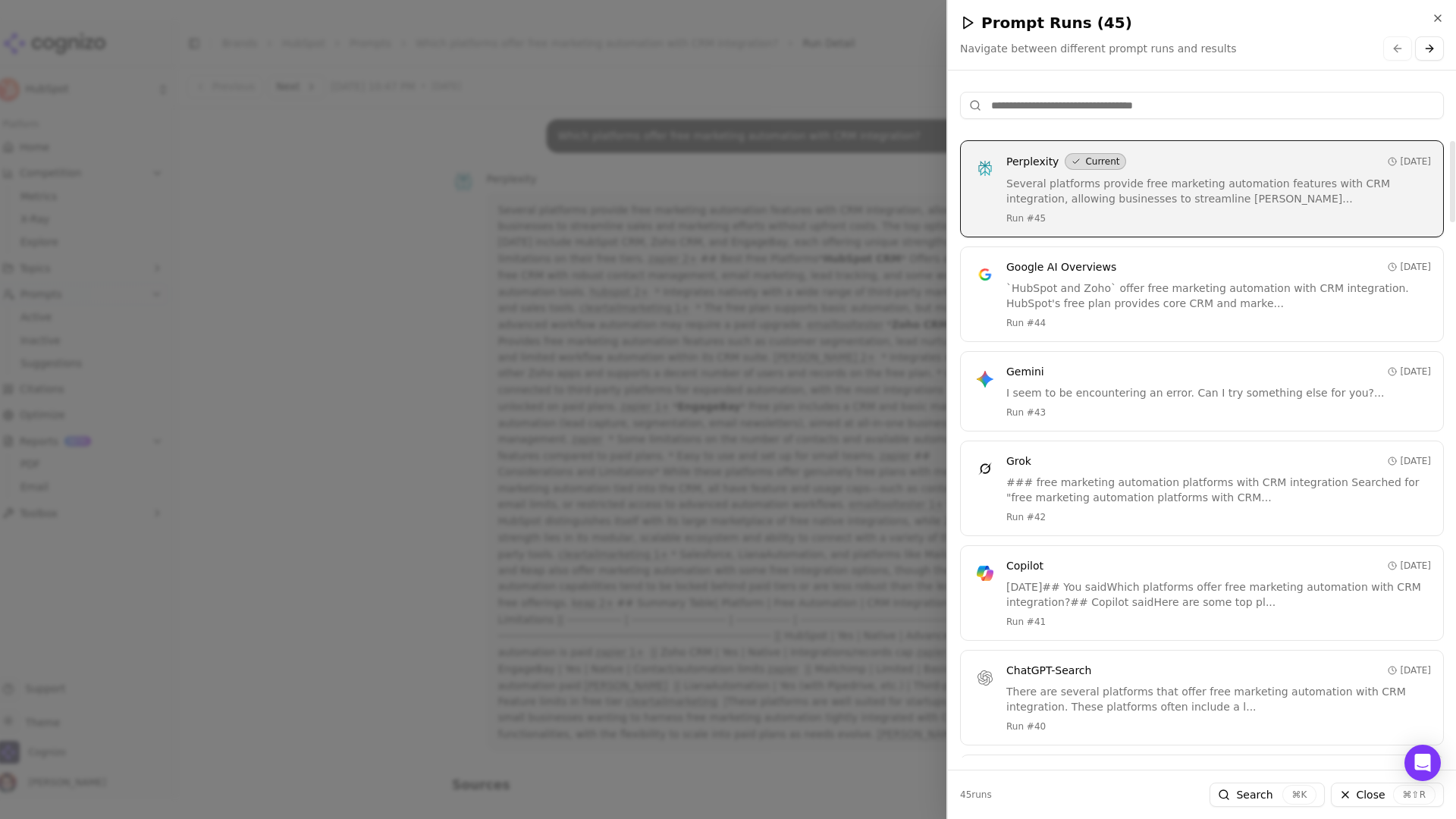
click at [1262, 311] on div "`HubSpot and Zoho` offer free marketing automation with CRM integration. HubSpo…" at bounding box center [1218, 296] width 424 height 31
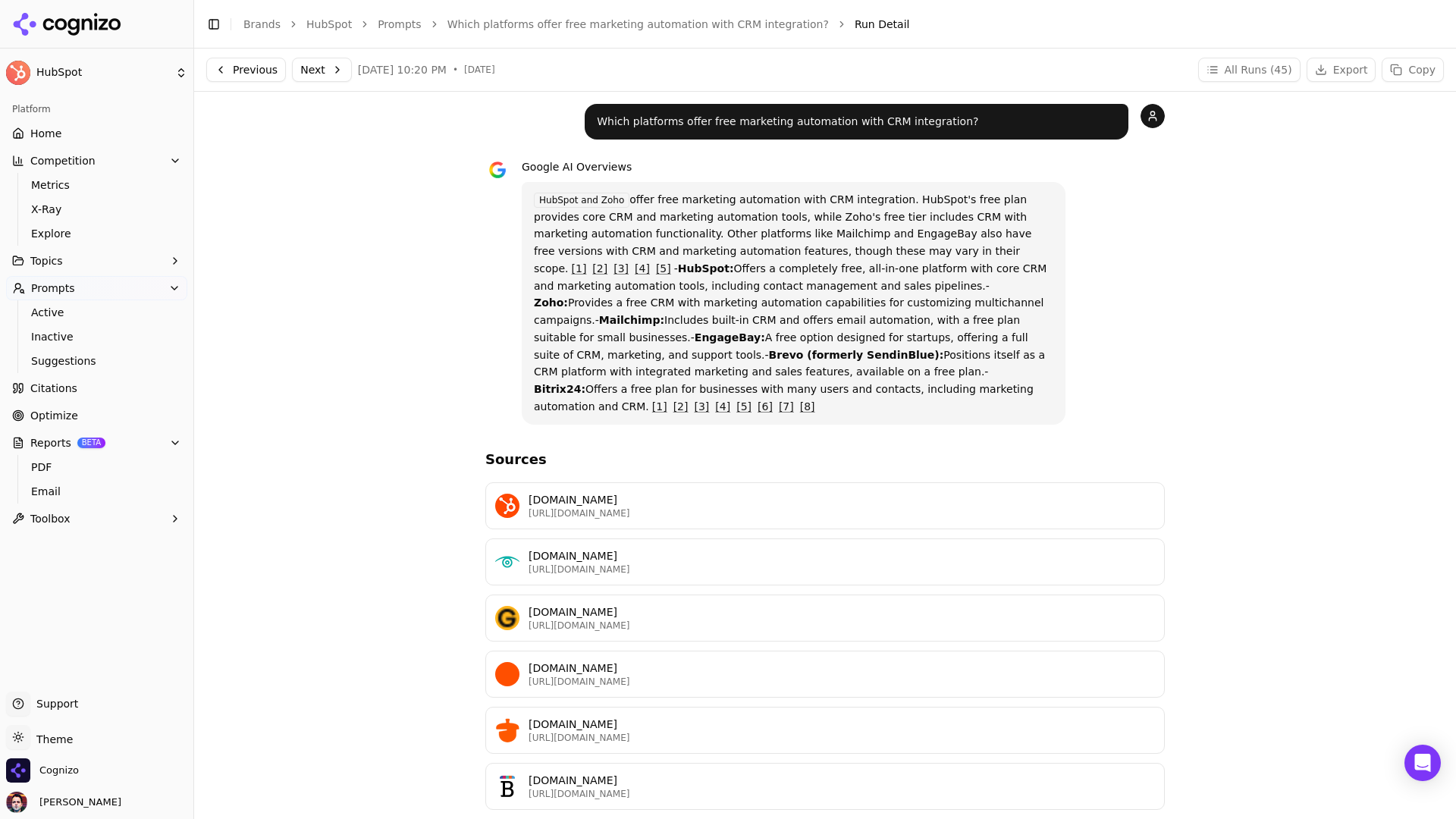
click at [155, 390] on link "Citations" at bounding box center [96, 388] width 181 height 24
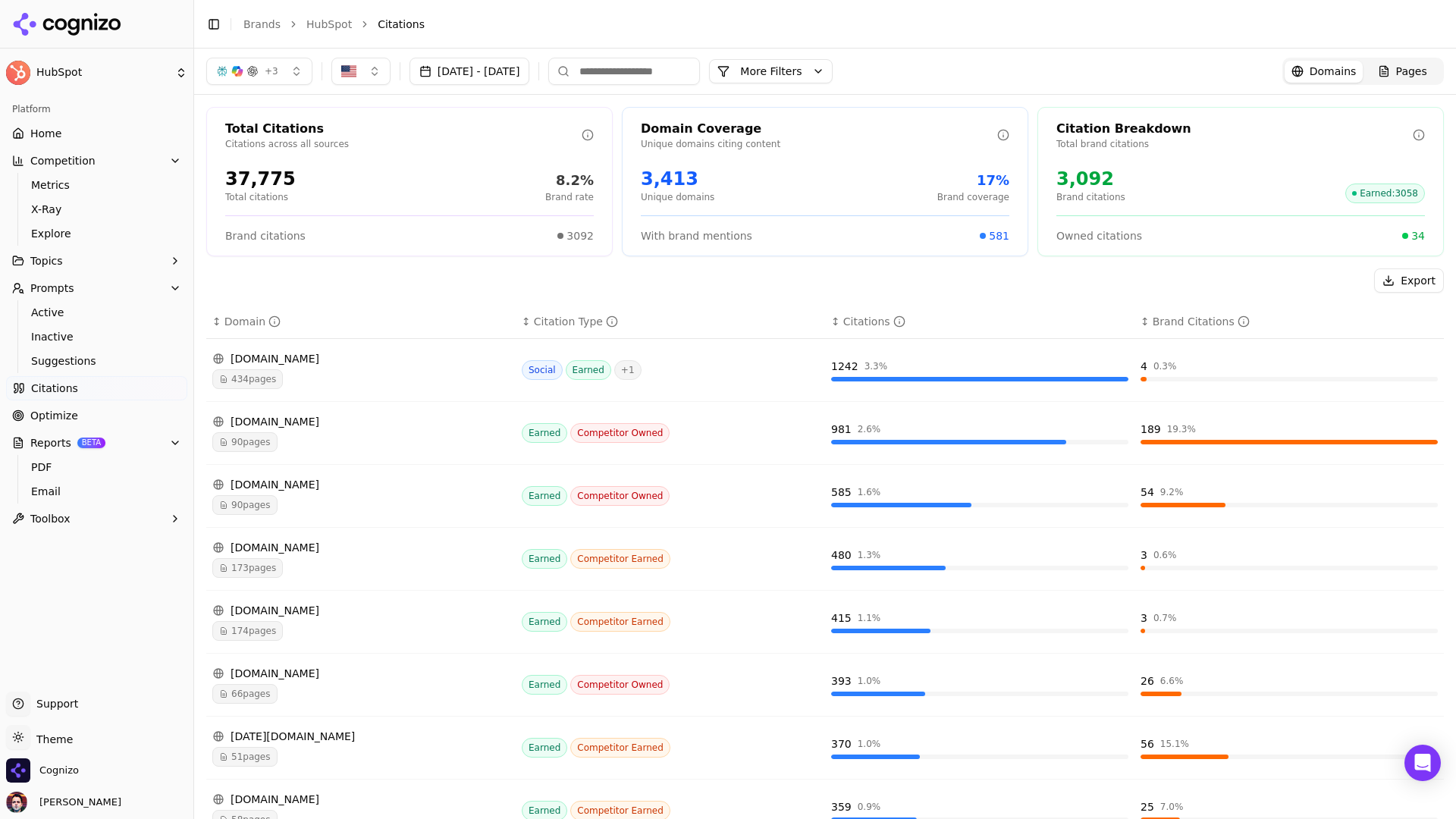
click at [126, 415] on link "Optimize" at bounding box center [96, 416] width 181 height 24
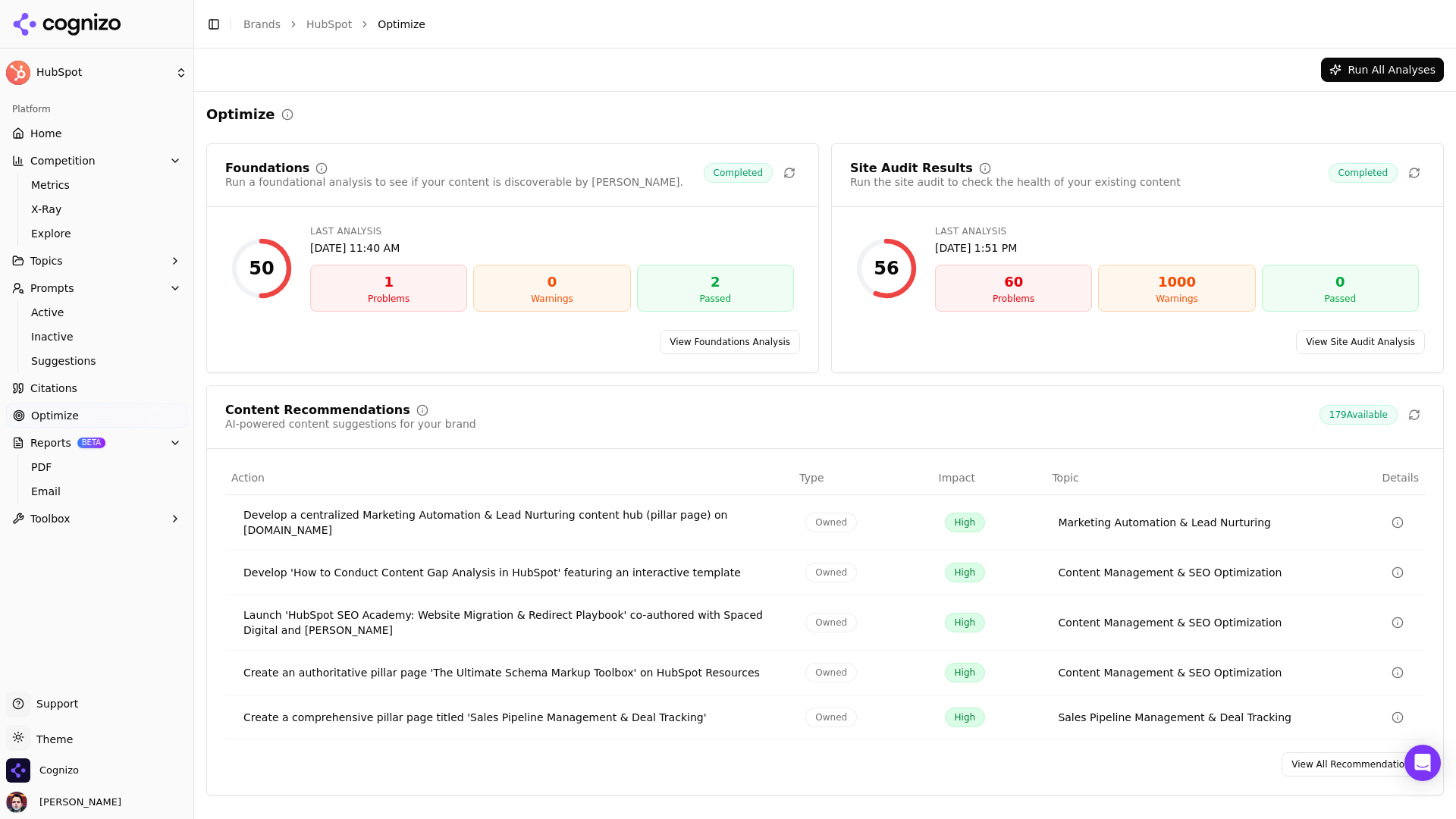
click at [110, 136] on link "Home" at bounding box center [96, 134] width 181 height 24
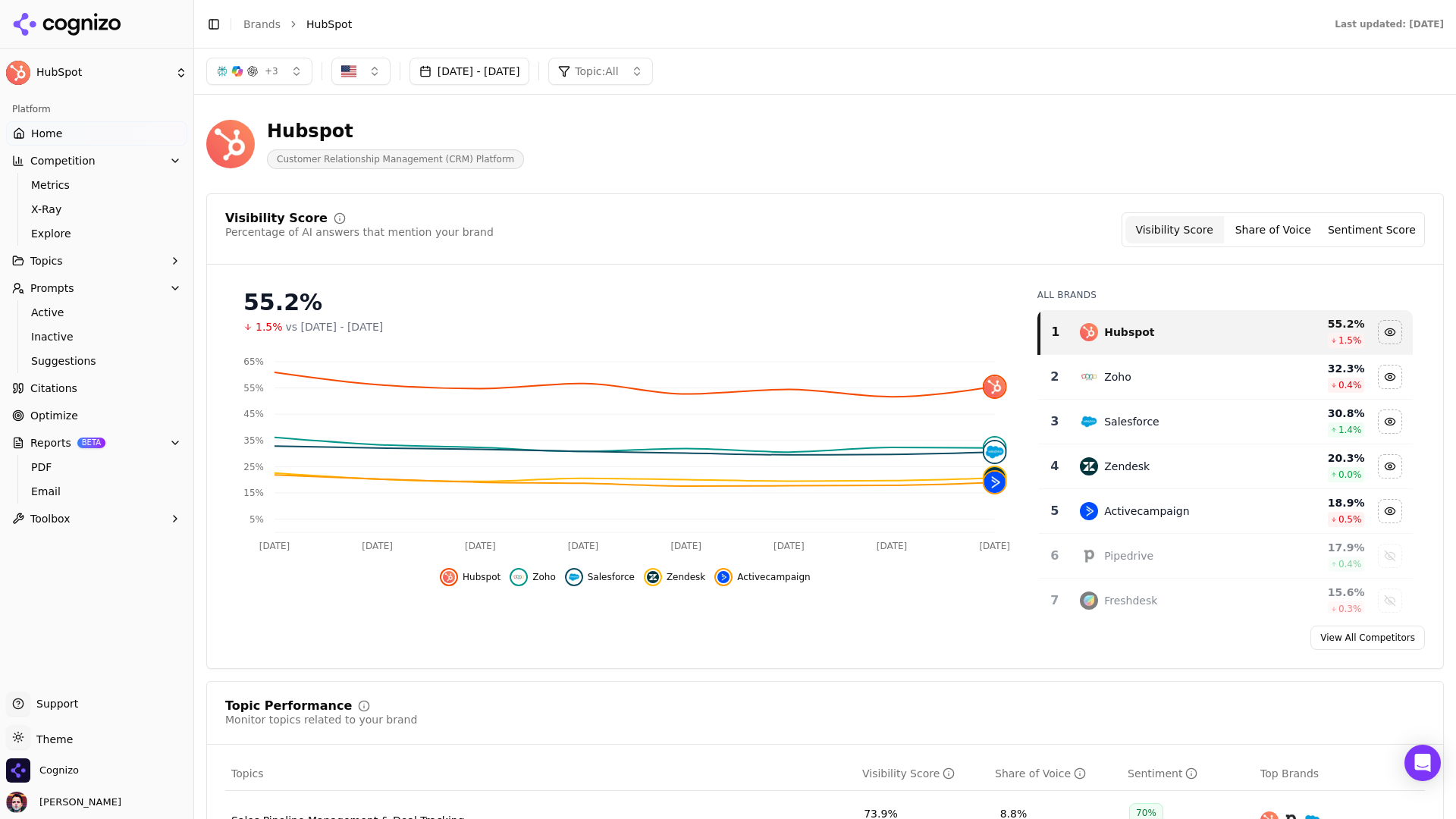
click at [803, 284] on div "55.2% 1.5% vs [DATE] - [DATE]" at bounding box center [625, 305] width 800 height 58
click at [107, 388] on link "Citations" at bounding box center [96, 388] width 181 height 24
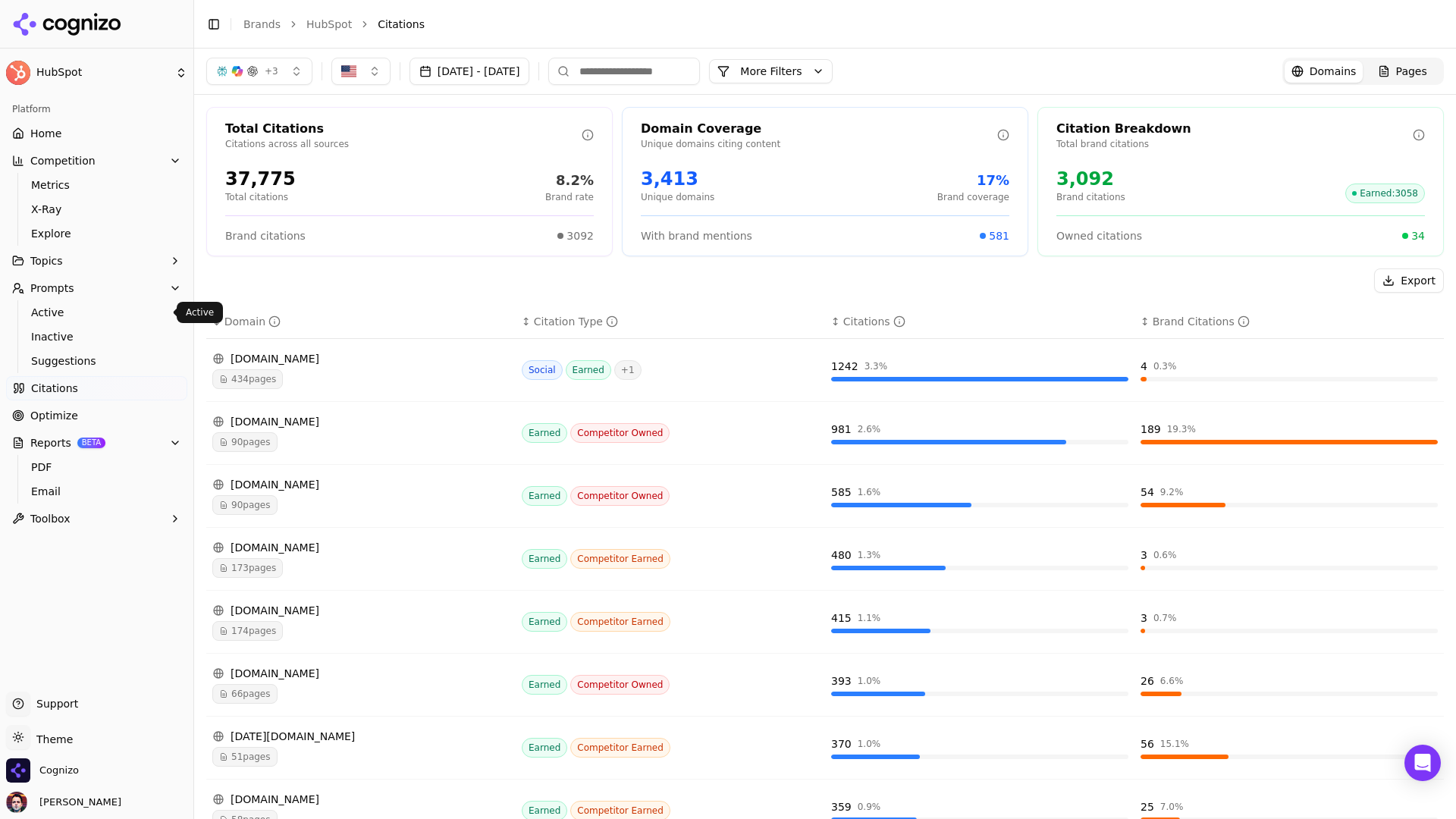
click at [121, 310] on span "Active" at bounding box center [97, 312] width 132 height 15
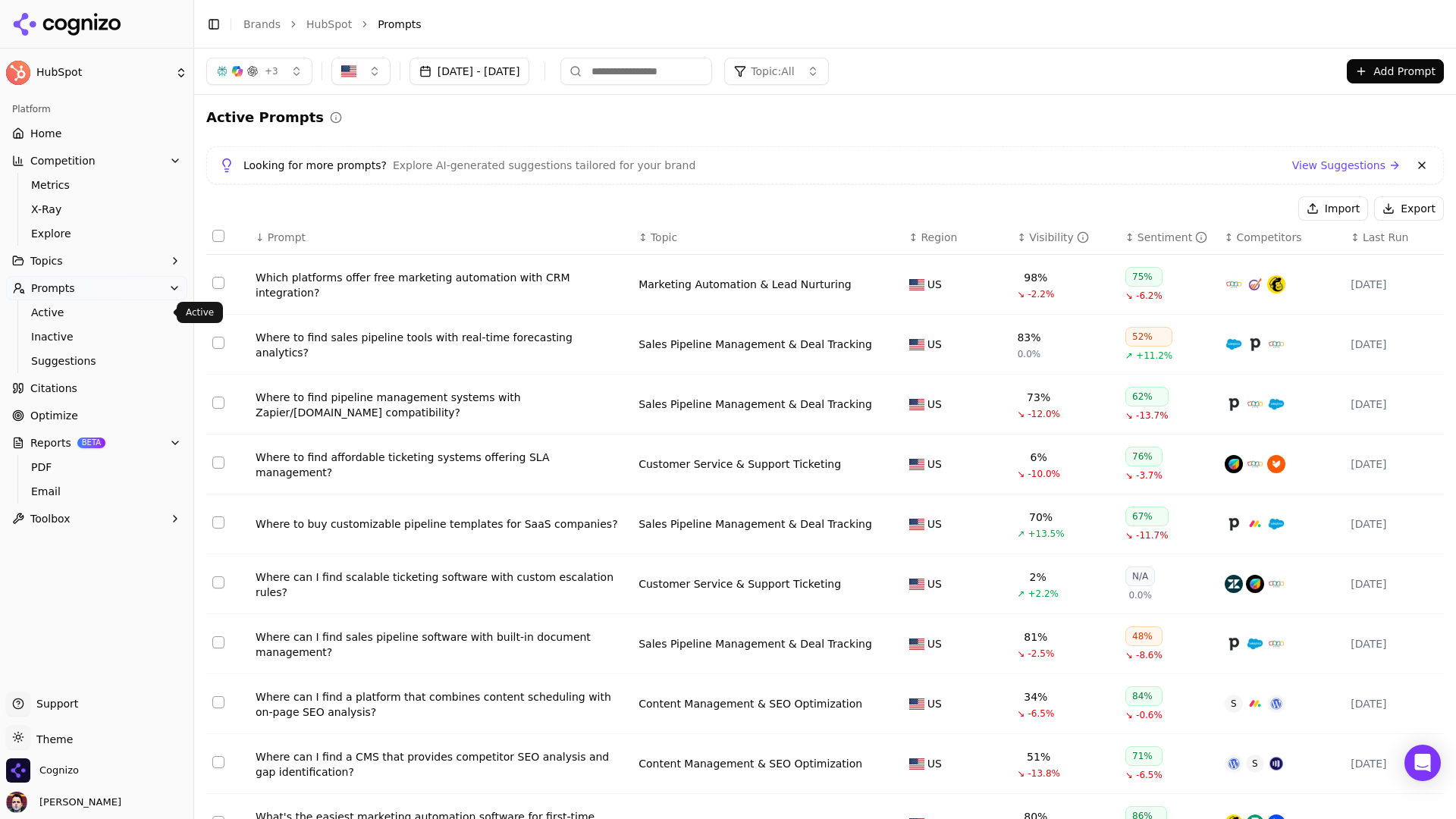
click at [133, 142] on link "Home" at bounding box center [96, 134] width 181 height 24
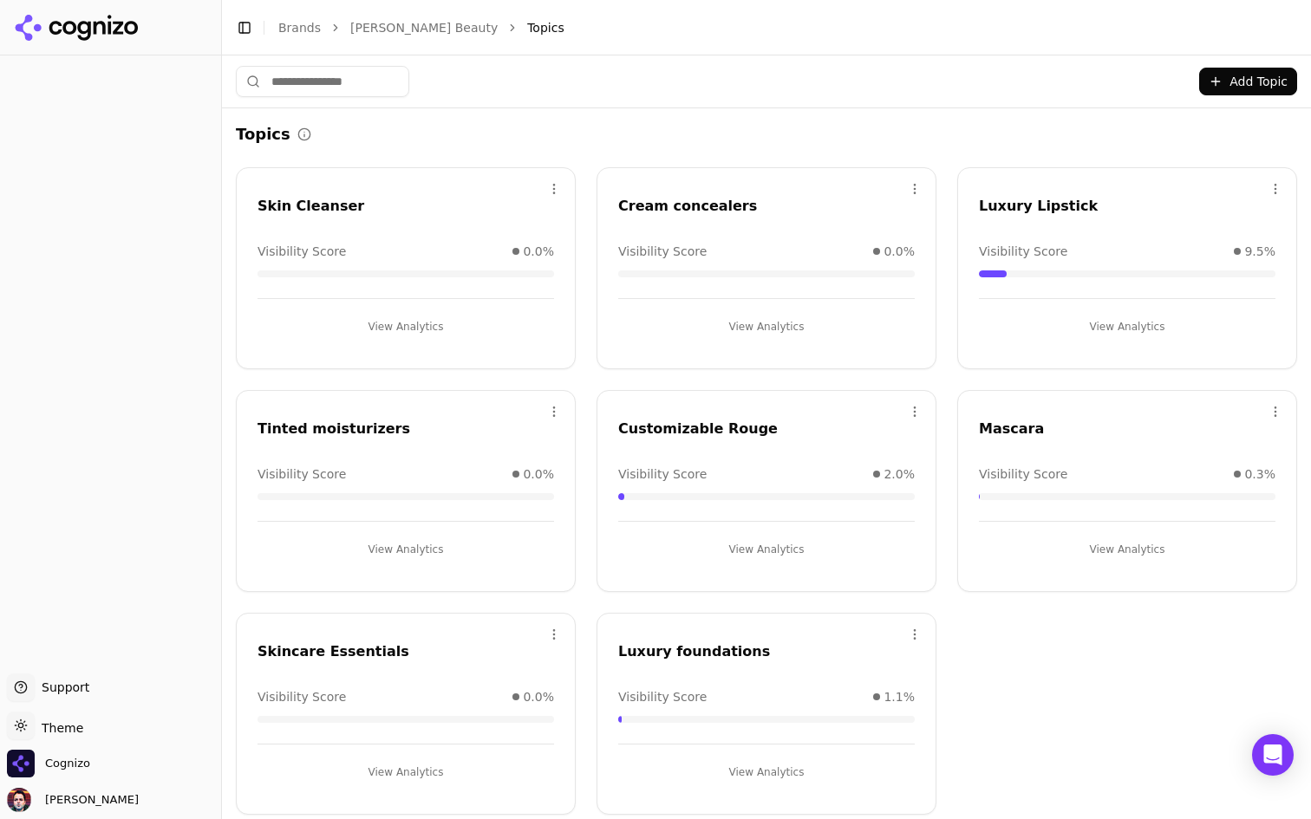
click at [556, 182] on html "Support Support Toggle theme Theme Cognizo [PERSON_NAME] Toggle Sidebar Brands …" at bounding box center [655, 409] width 1311 height 819
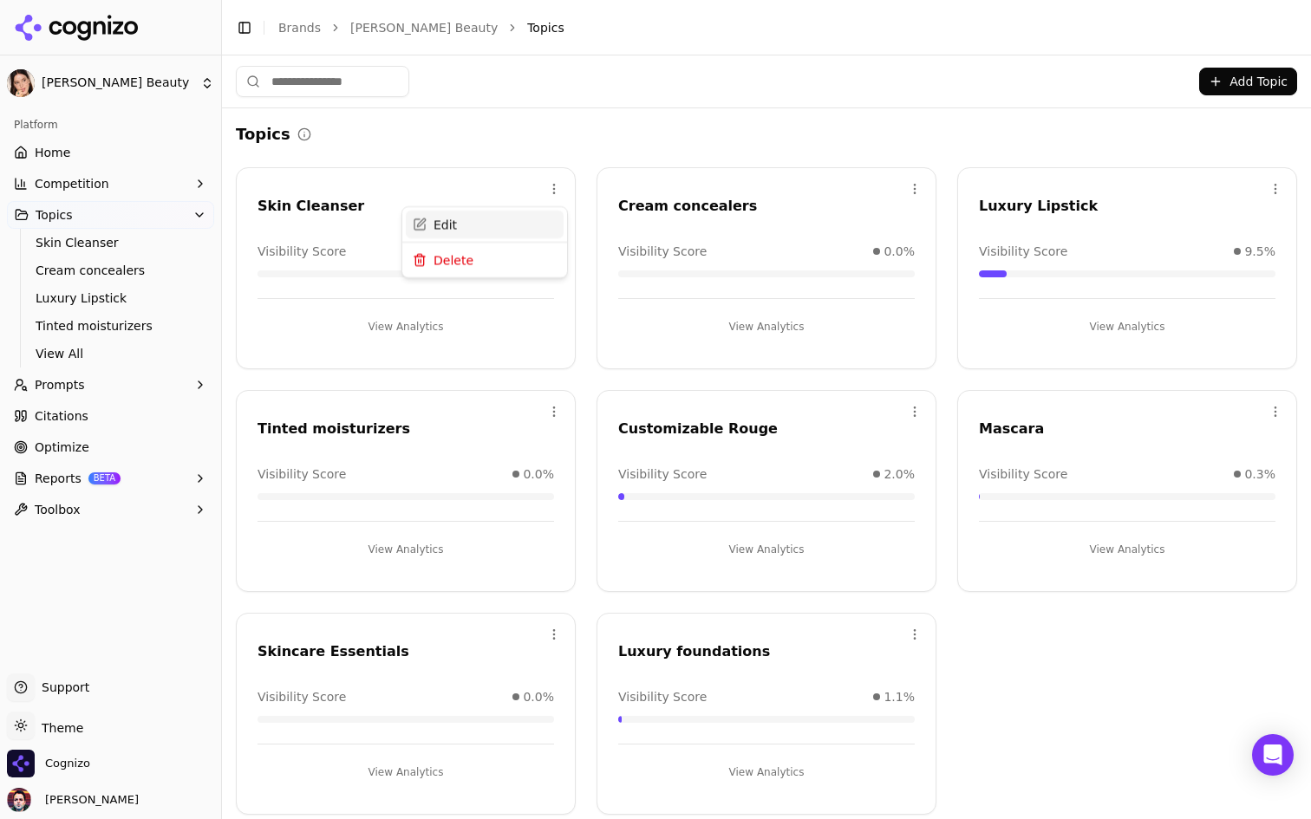
click at [524, 233] on div "Edit" at bounding box center [485, 225] width 158 height 28
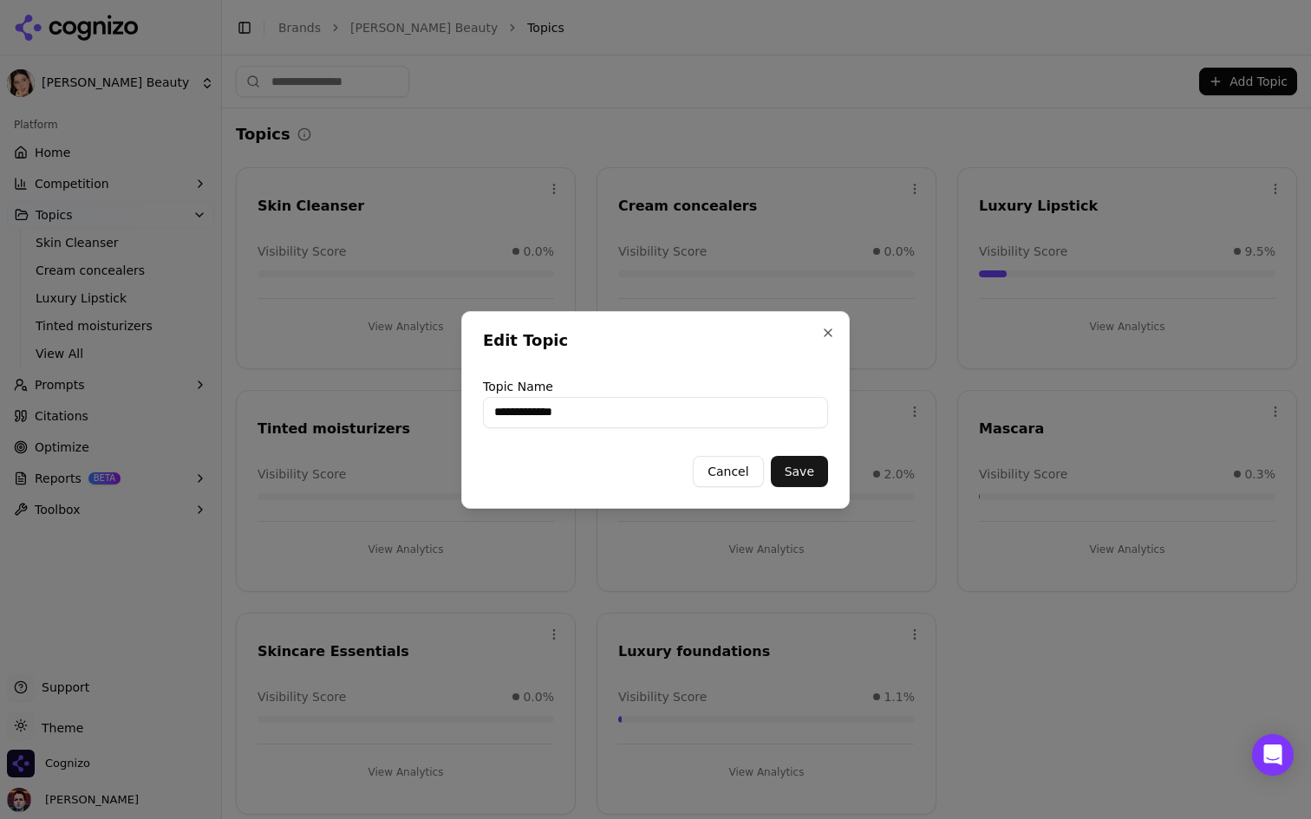
click at [597, 412] on input "**********" at bounding box center [655, 412] width 345 height 31
click at [526, 408] on input "**********" at bounding box center [655, 412] width 345 height 31
type input "**********"
click at [675, 316] on div "**********" at bounding box center [655, 410] width 388 height 198
click at [808, 472] on button "Save" at bounding box center [799, 471] width 57 height 31
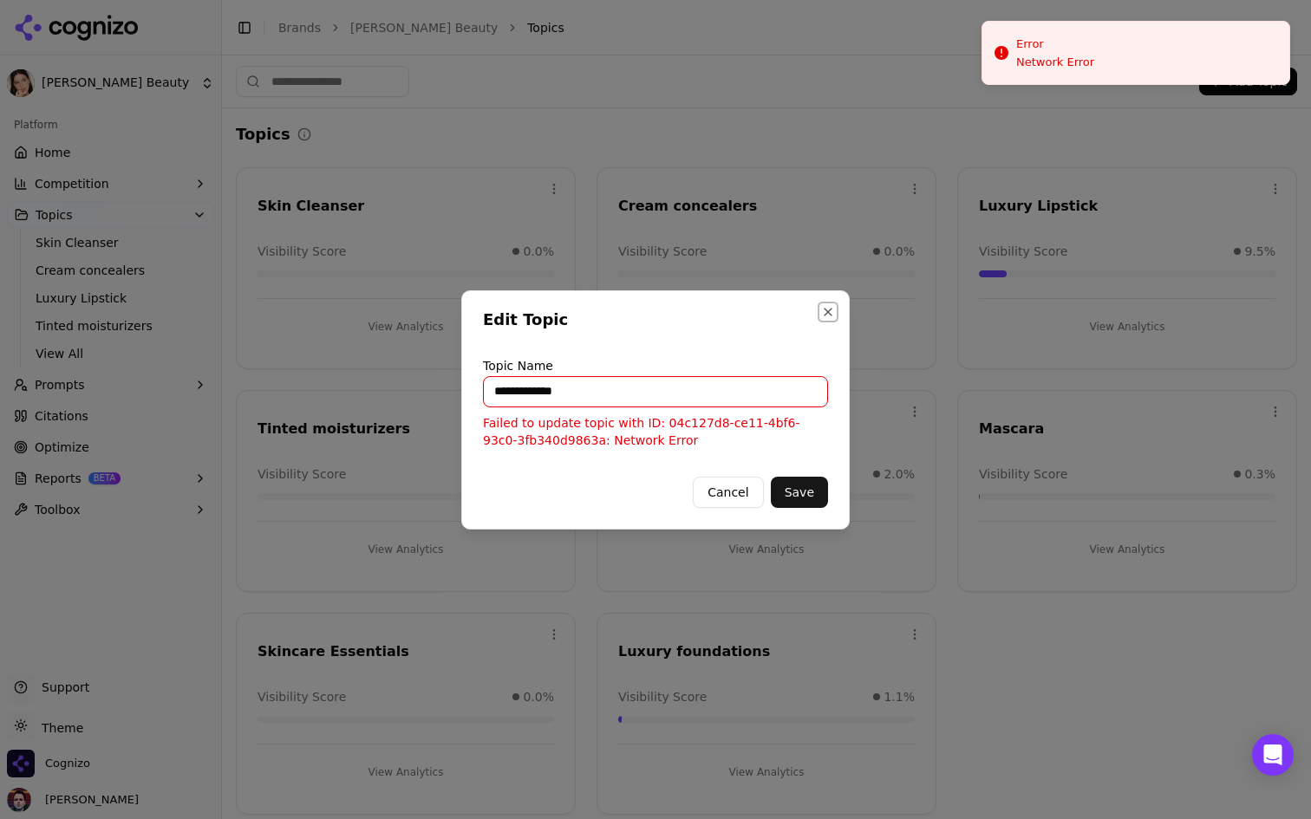
click at [822, 308] on button "Close" at bounding box center [828, 312] width 14 height 14
